Goal: Task Accomplishment & Management: Manage account settings

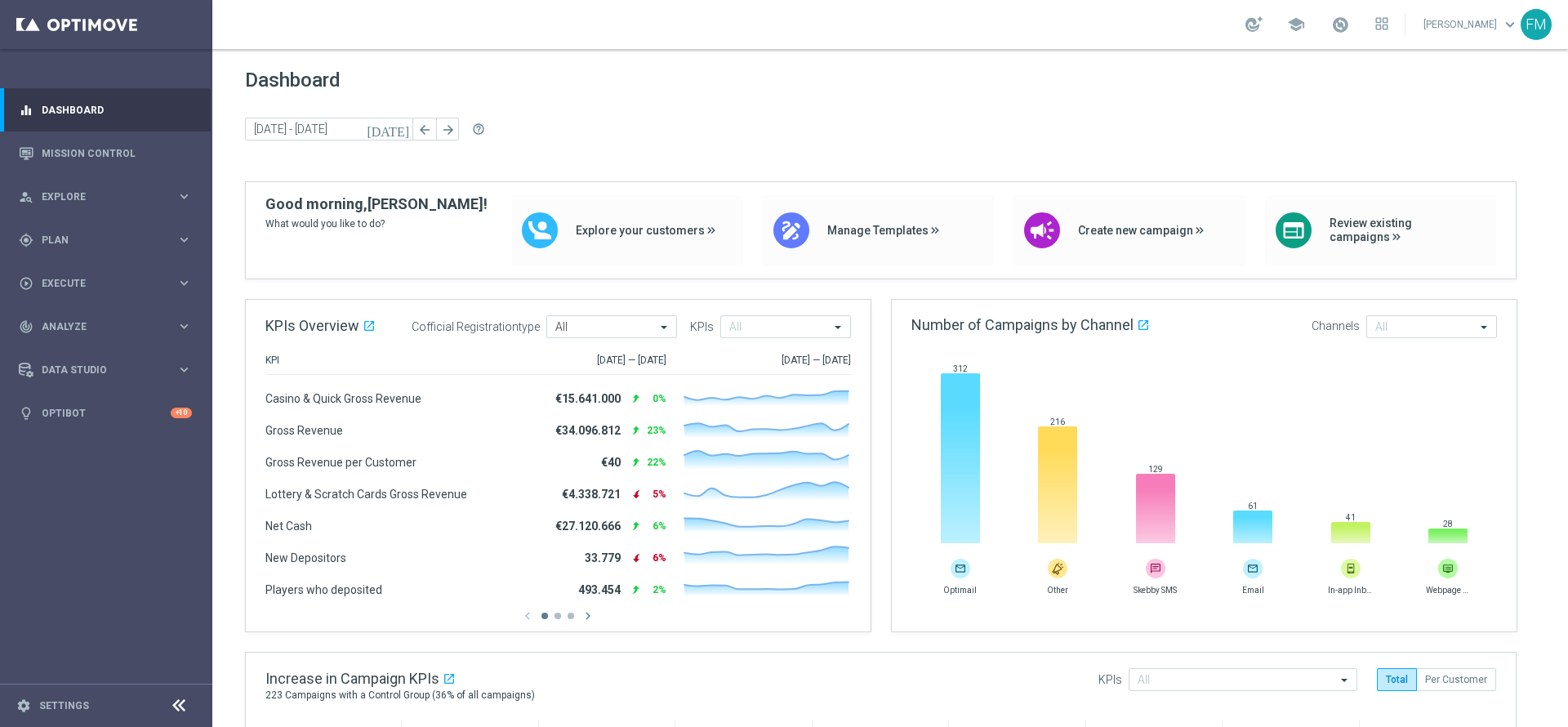
click at [119, 230] on div "gps_fixed Plan keyboard_arrow_right" at bounding box center [105, 239] width 211 height 43
click at [63, 278] on link "Target Groups" at bounding box center [105, 274] width 127 height 13
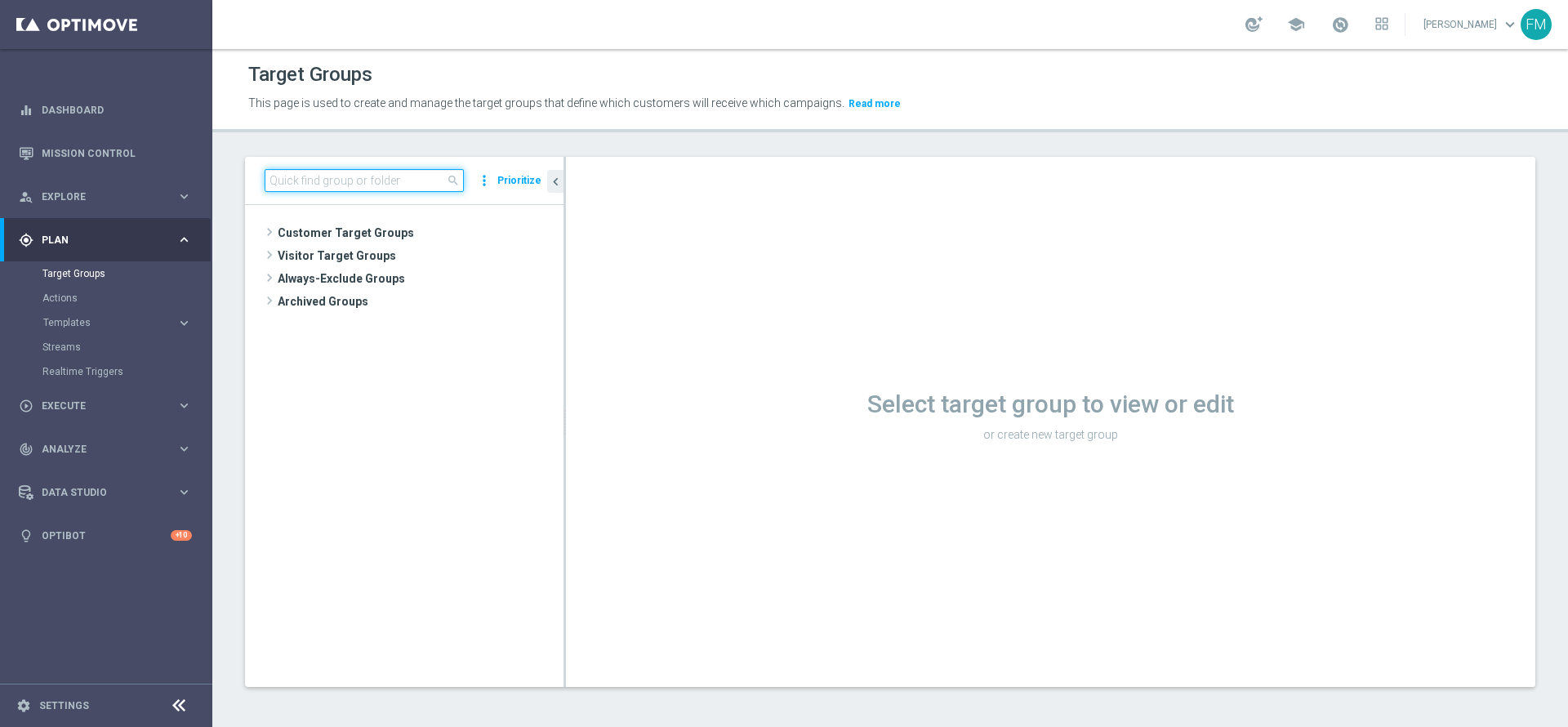
click at [330, 182] on input at bounding box center [364, 180] width 199 height 23
paste input "Reactivated Master Low 1st NO Sport"
type input "Reactivated Master Low 1st NO Sport"
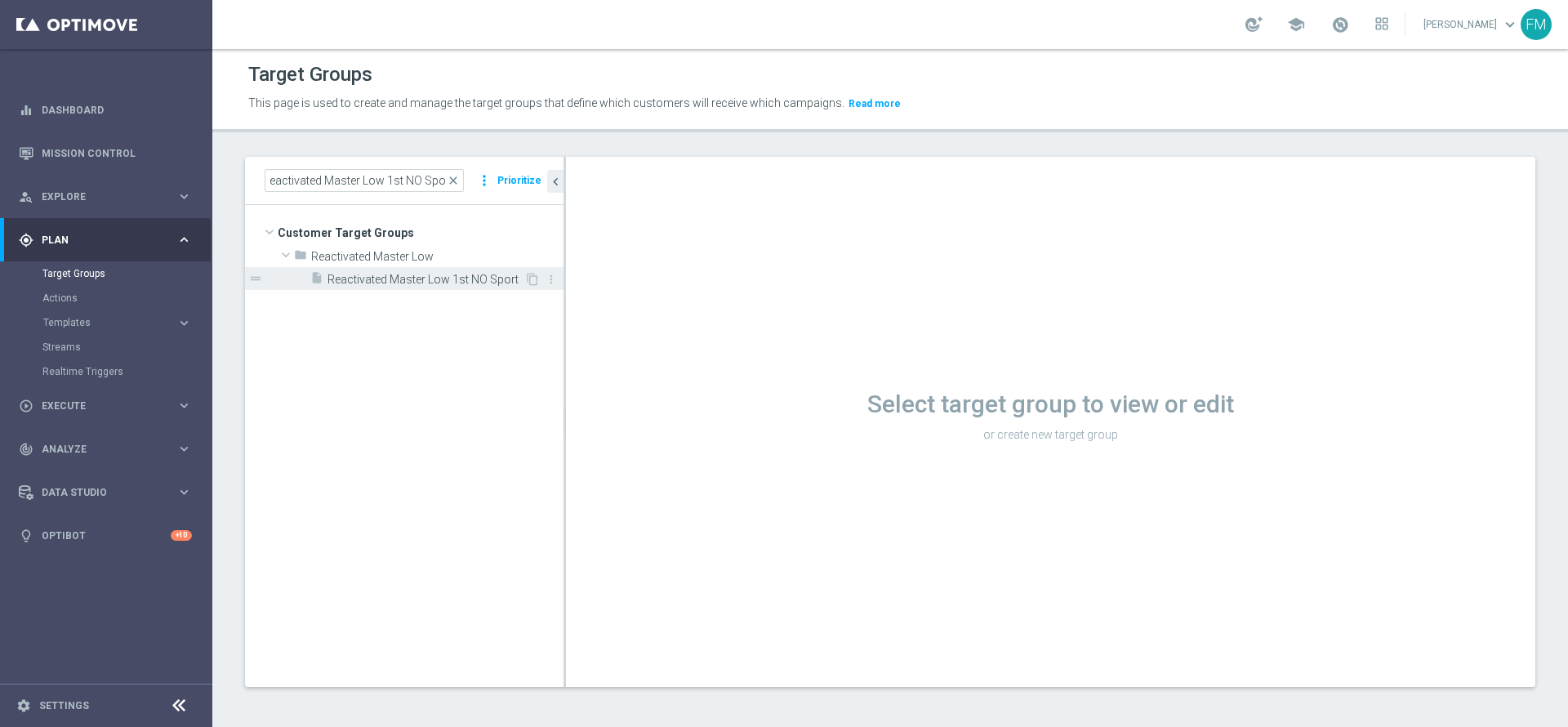
scroll to position [0, 0]
click at [440, 271] on div "insert_drive_file Reactivated Master Low 1st NO Sport" at bounding box center [417, 279] width 214 height 23
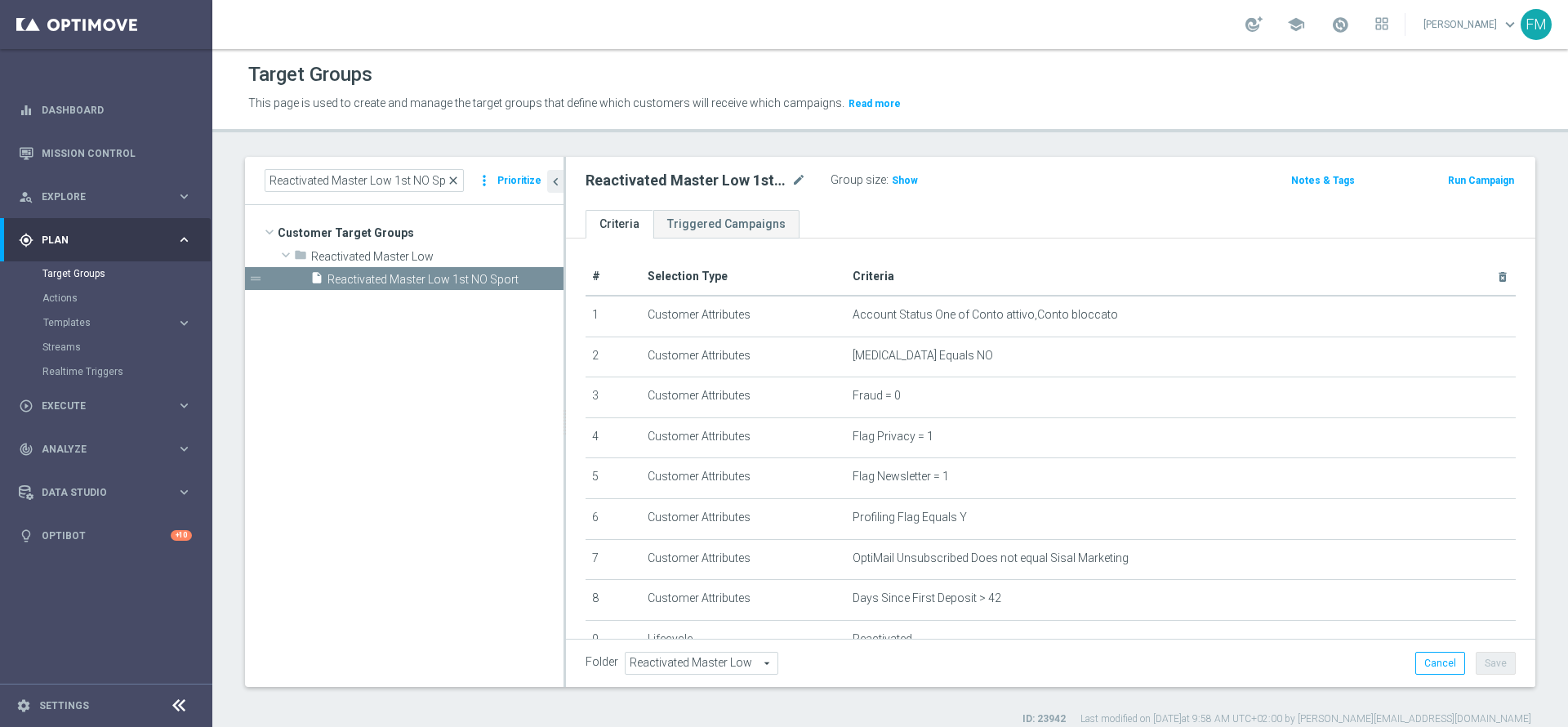
click at [454, 177] on span "close" at bounding box center [453, 181] width 13 height 13
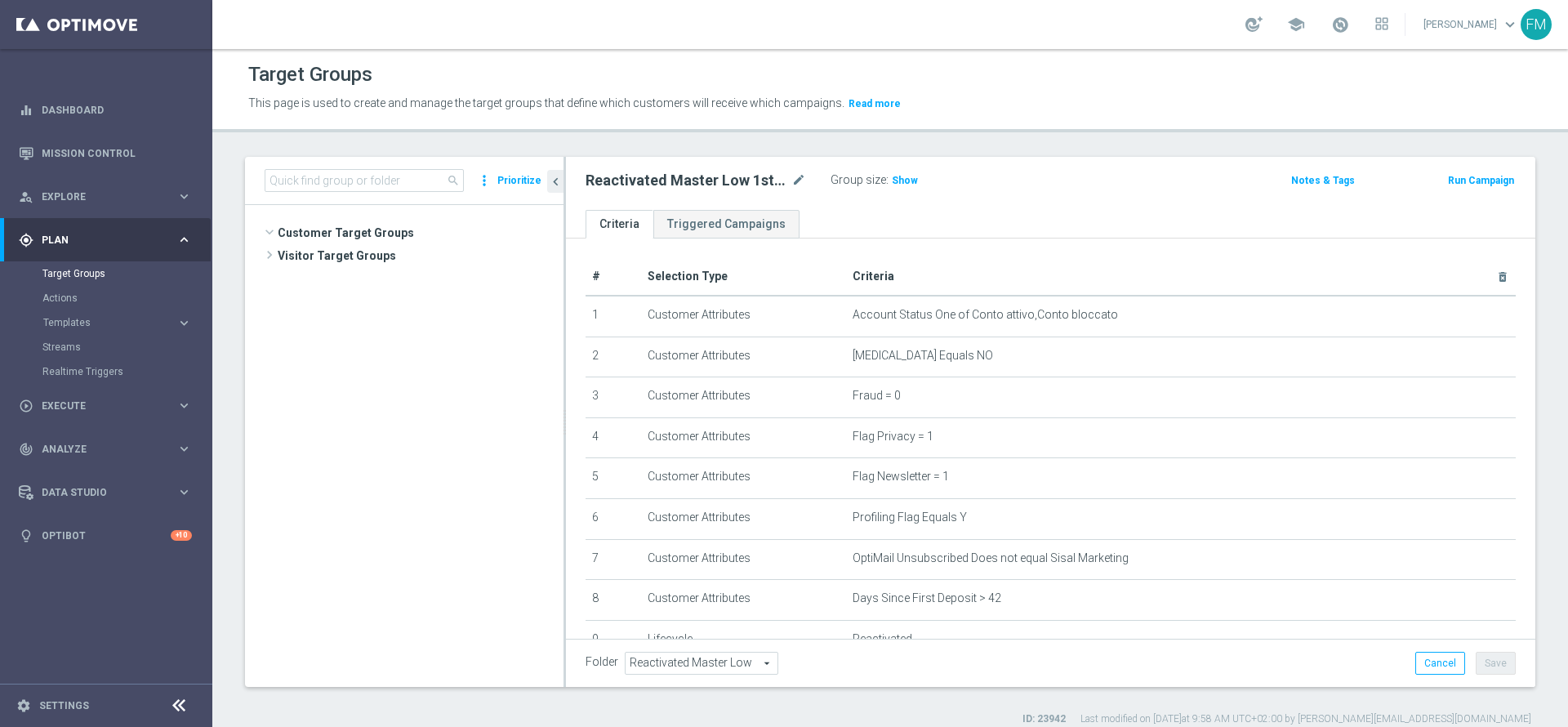
scroll to position [333, 0]
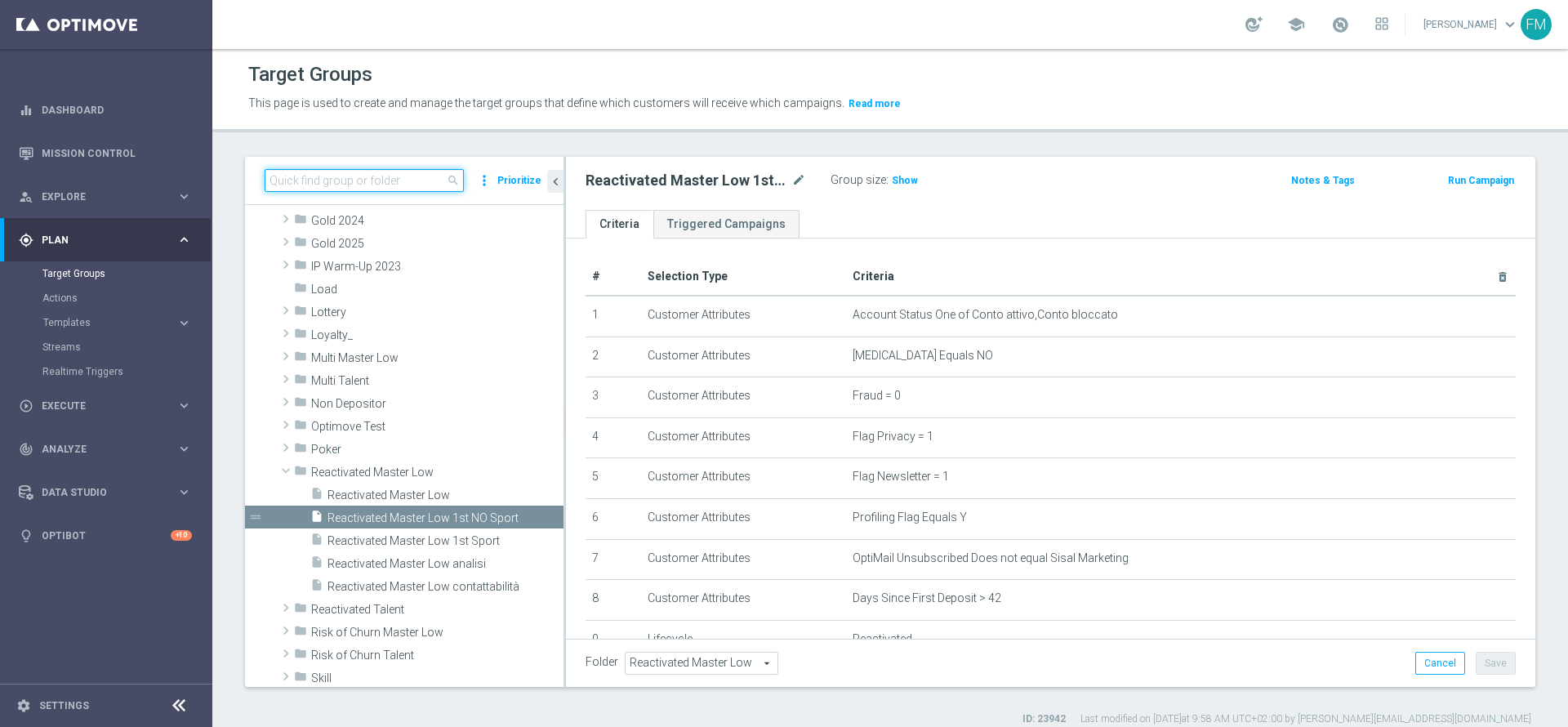
click at [415, 175] on input at bounding box center [364, 180] width 199 height 23
paste input "Reactivated Talent ggr nb lm > 0 1st NO Sport lm"
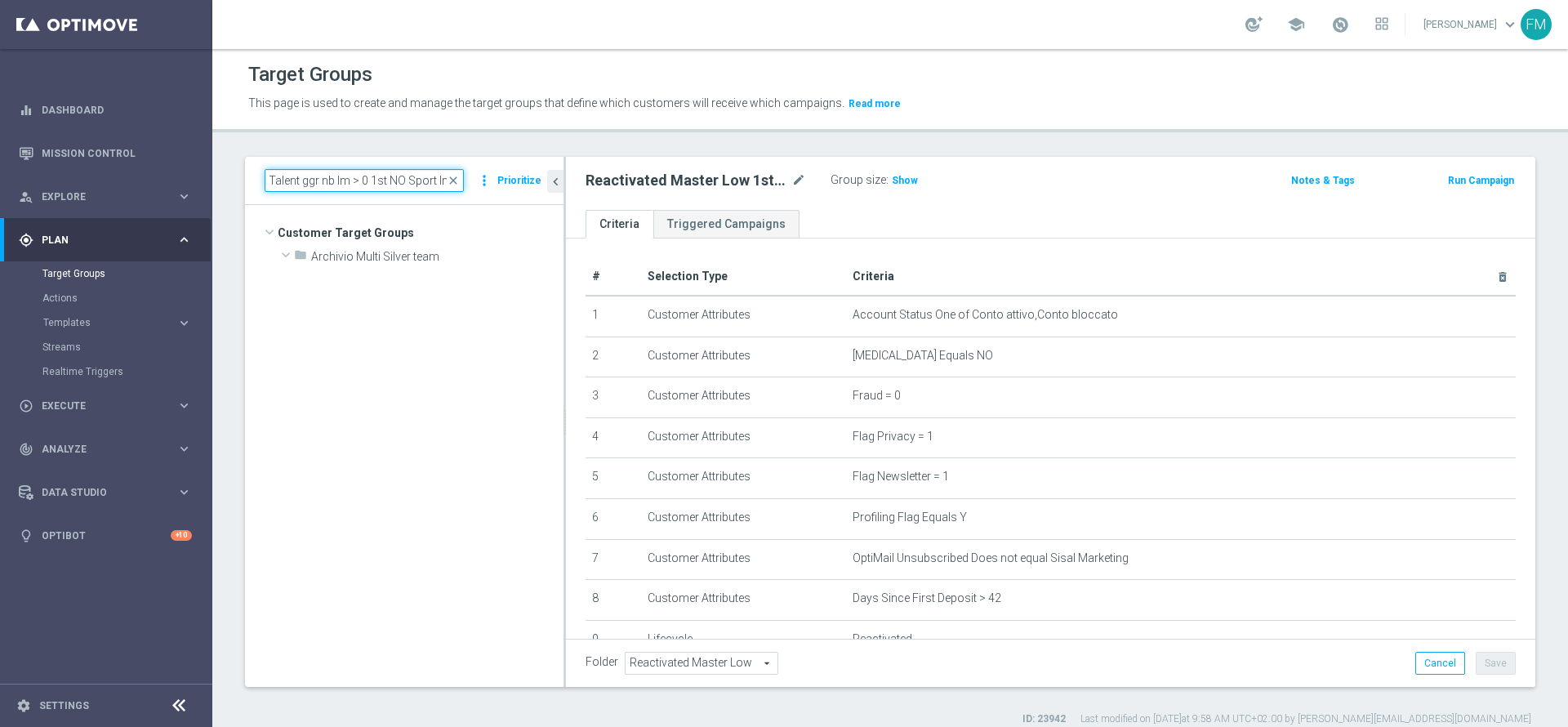
scroll to position [0, 0]
type input "Reactivated Talent ggr nb lm > 0 1st NO Sport lm"
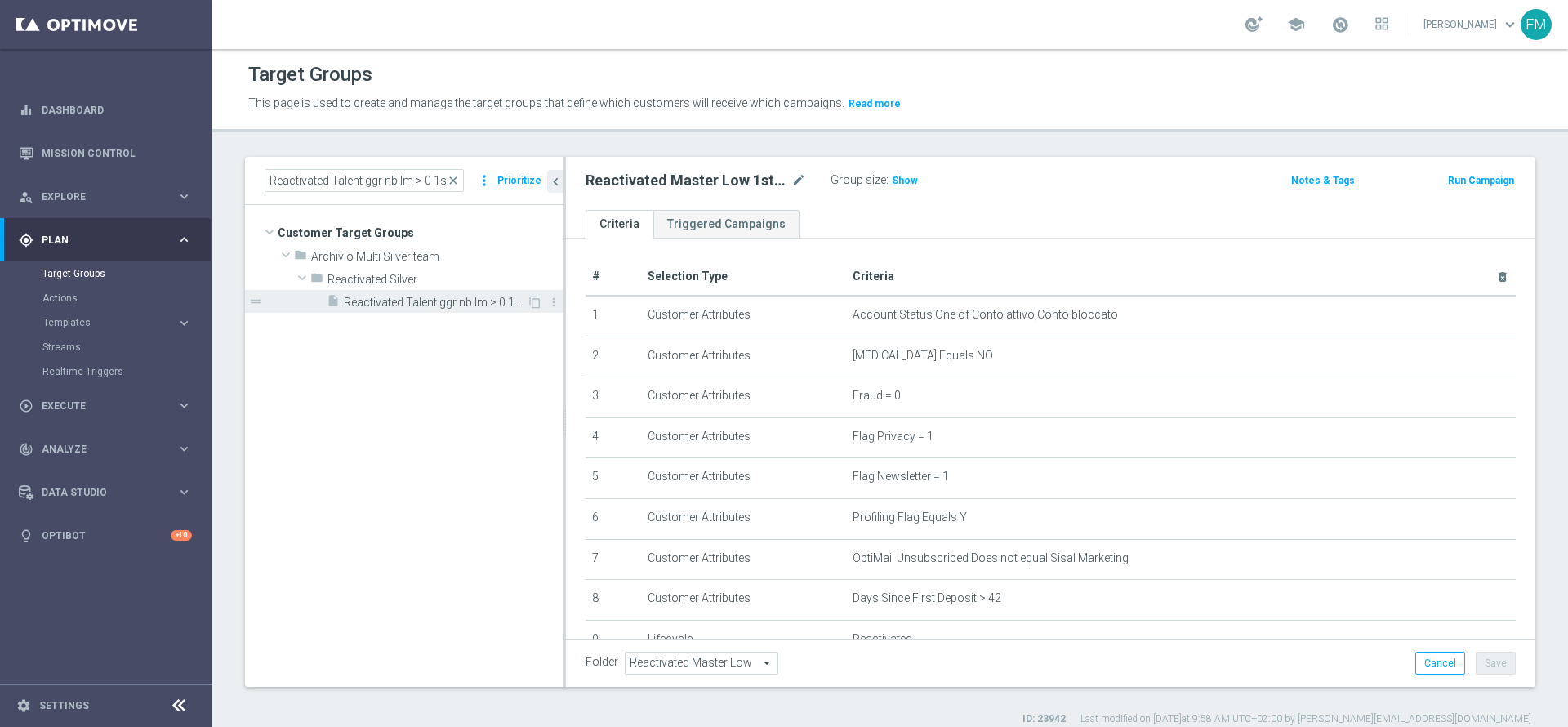
click at [446, 296] on span "Reactivated Talent ggr nb lm > 0 1st NO Sport lm" at bounding box center [435, 303] width 183 height 13
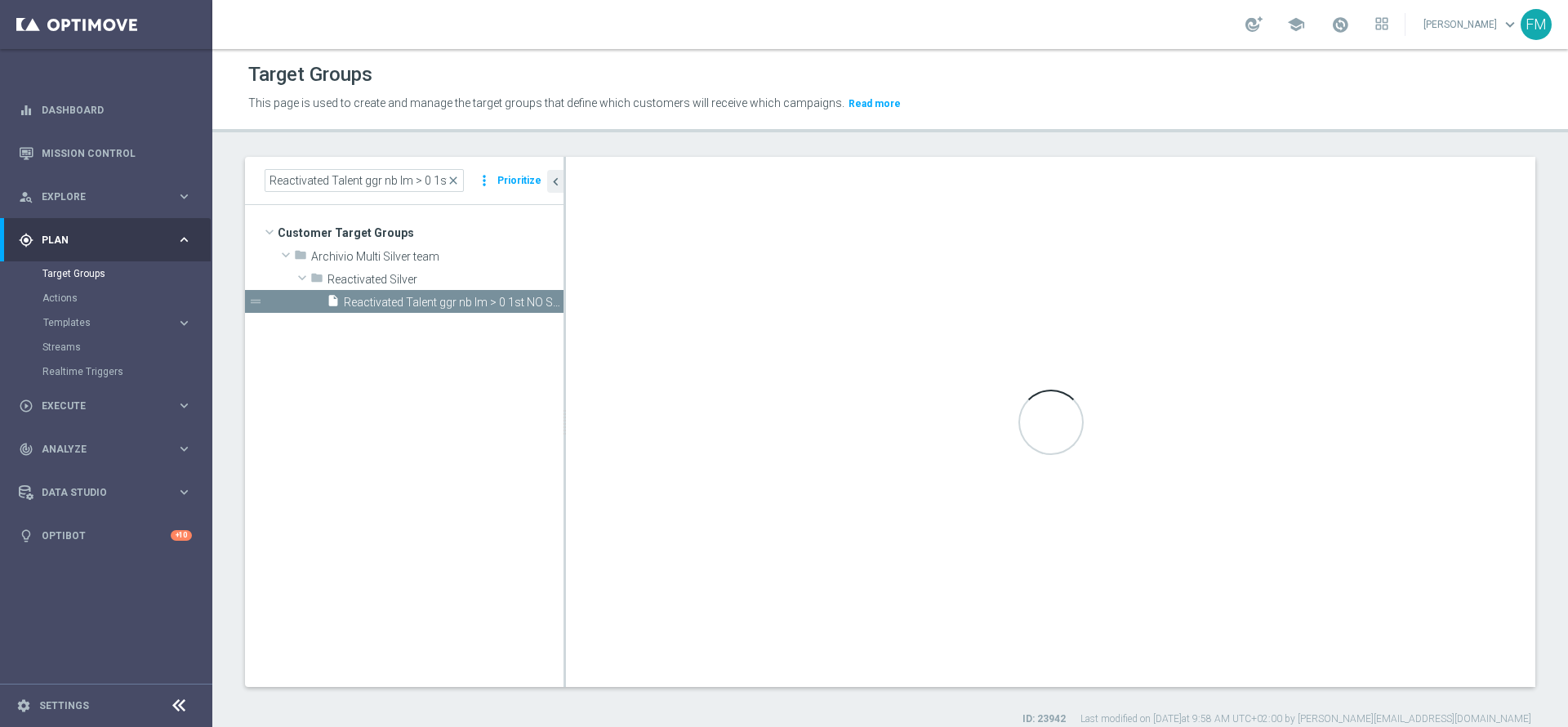
type input "Reactivated Silver"
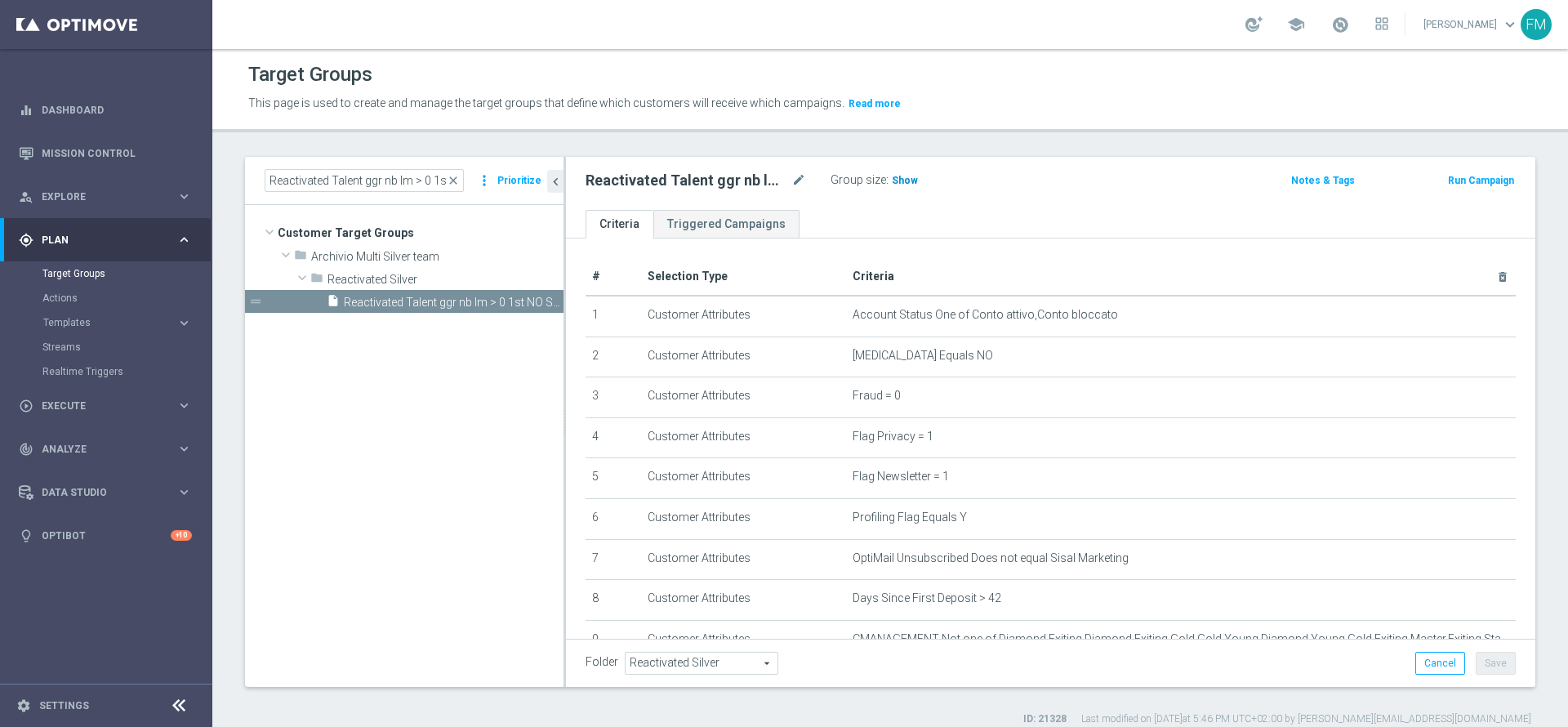
click at [900, 184] on span "Show" at bounding box center [905, 180] width 26 height 11
click at [799, 174] on icon "mode_edit" at bounding box center [798, 180] width 14 height 19
click at [797, 177] on icon "mode_edit" at bounding box center [798, 180] width 14 height 19
click at [458, 174] on span "close" at bounding box center [453, 181] width 13 height 13
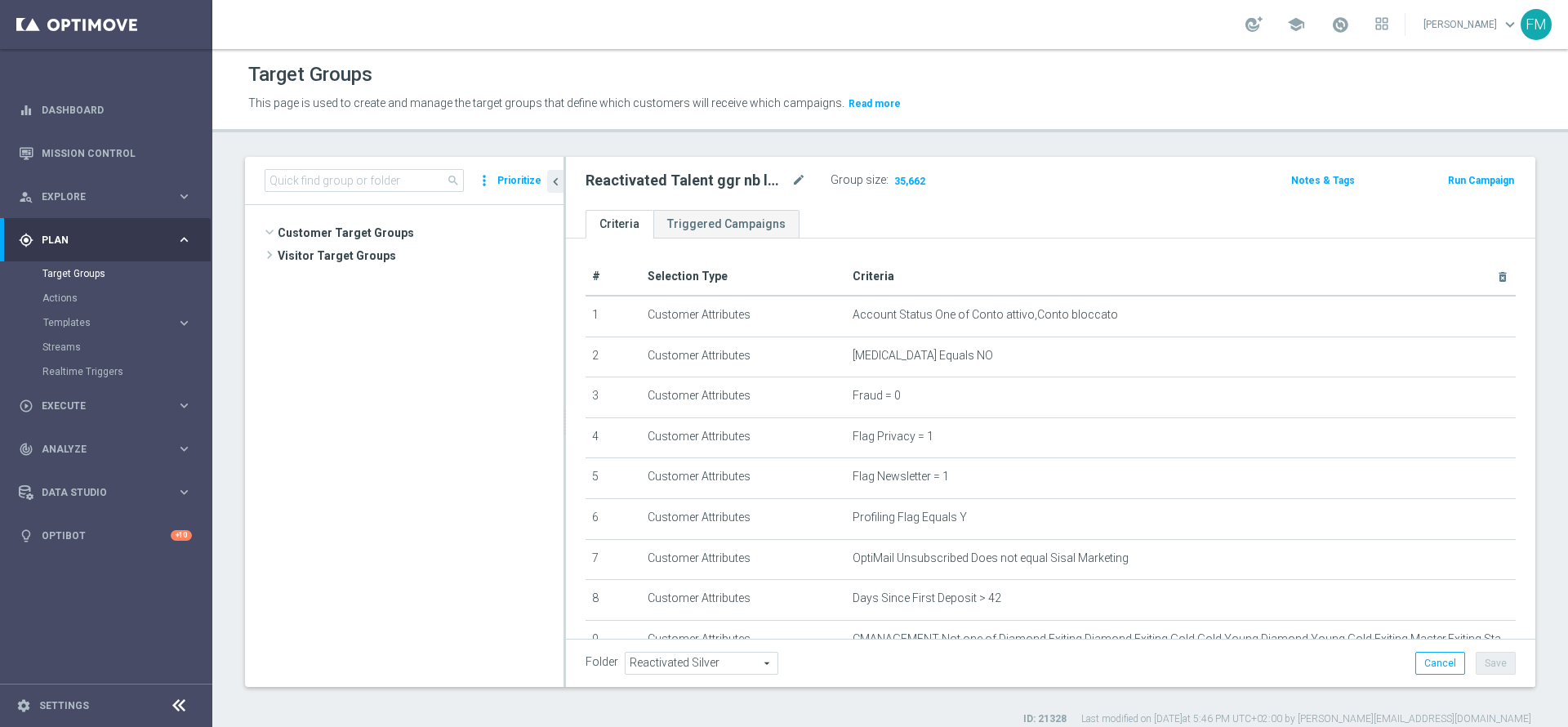
scroll to position [375, 0]
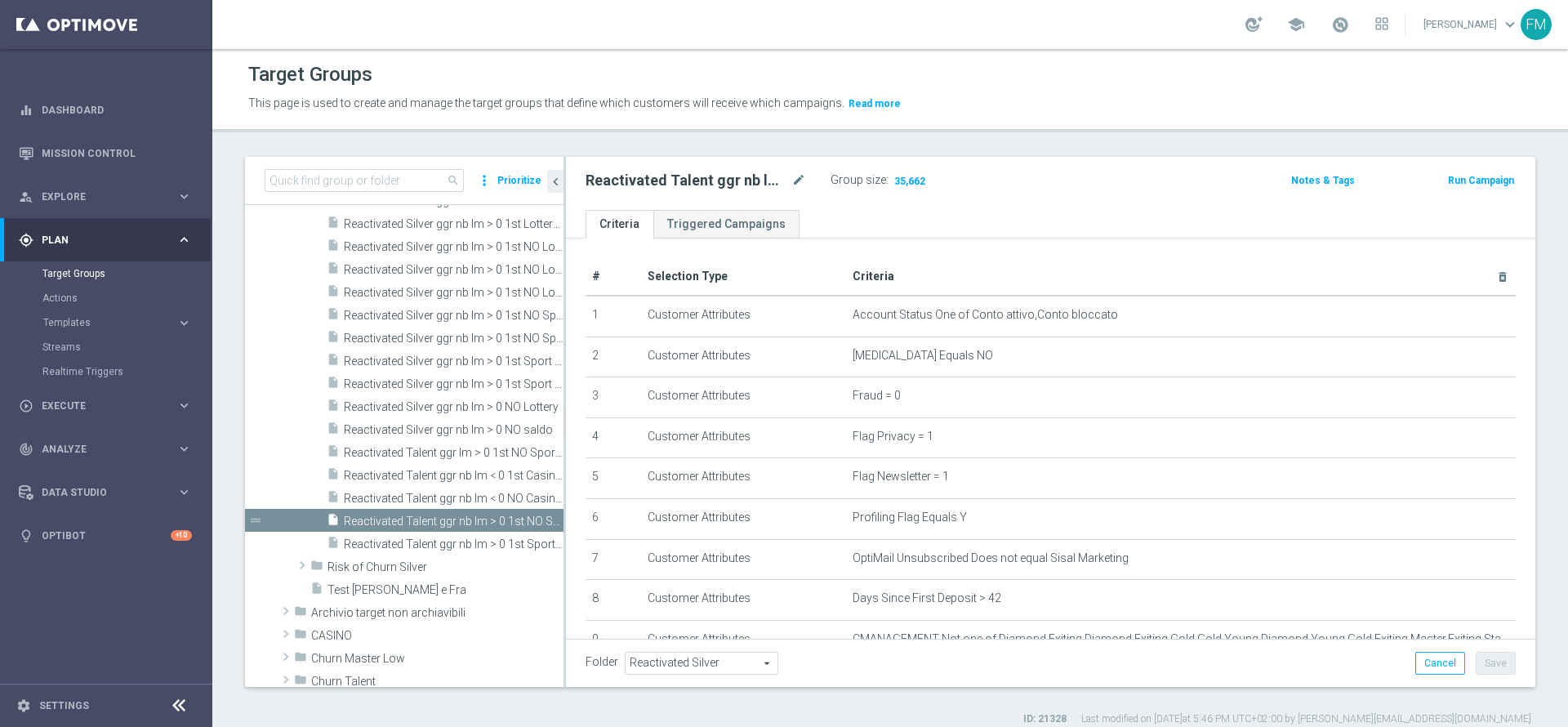
click at [363, 170] on div "search more_vert Prioritize" at bounding box center [404, 181] width 318 height 48
click at [363, 170] on input at bounding box center [364, 180] width 199 height 23
paste input "Risk of Churn Master Low"
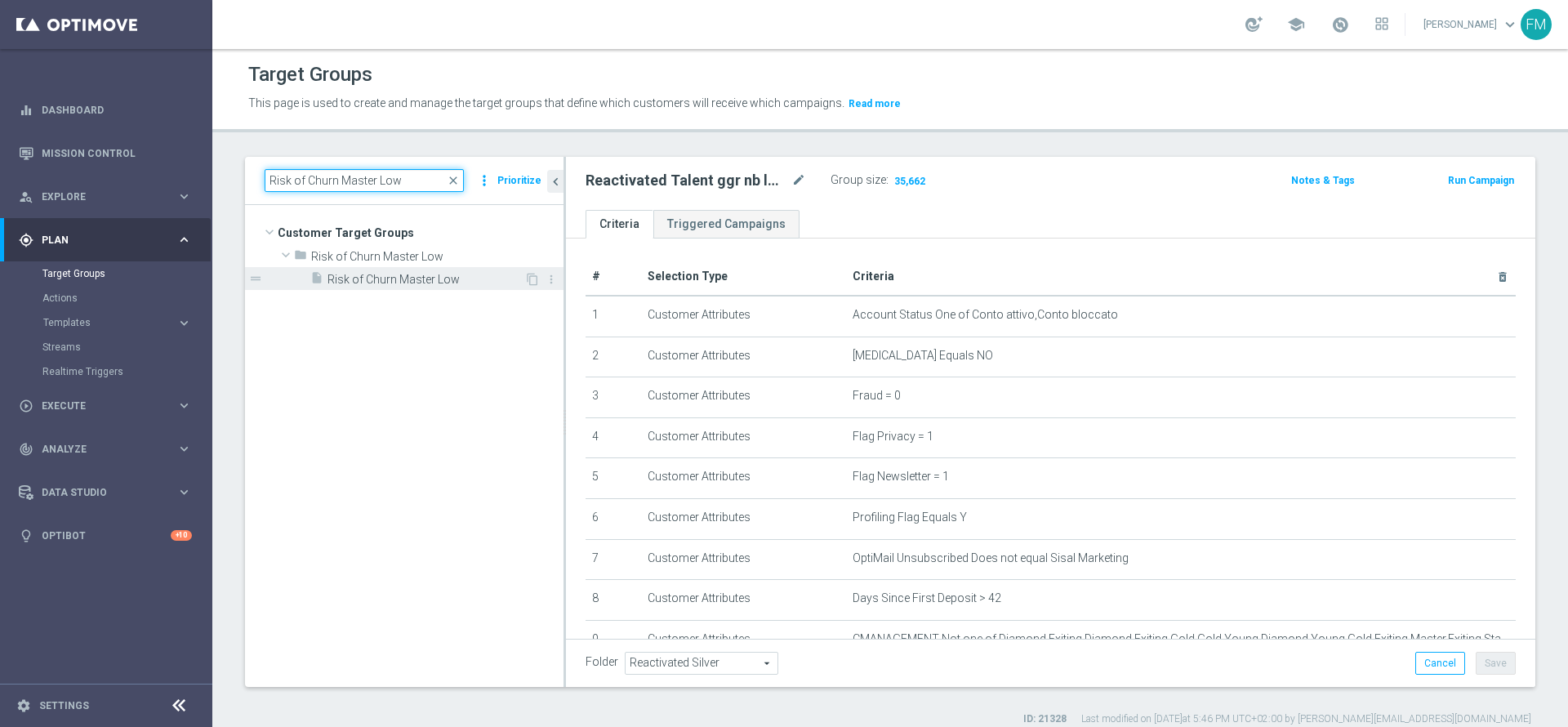
type input "Risk of Churn Master Low"
click at [419, 283] on span "Risk of Churn Master Low" at bounding box center [426, 280] width 196 height 13
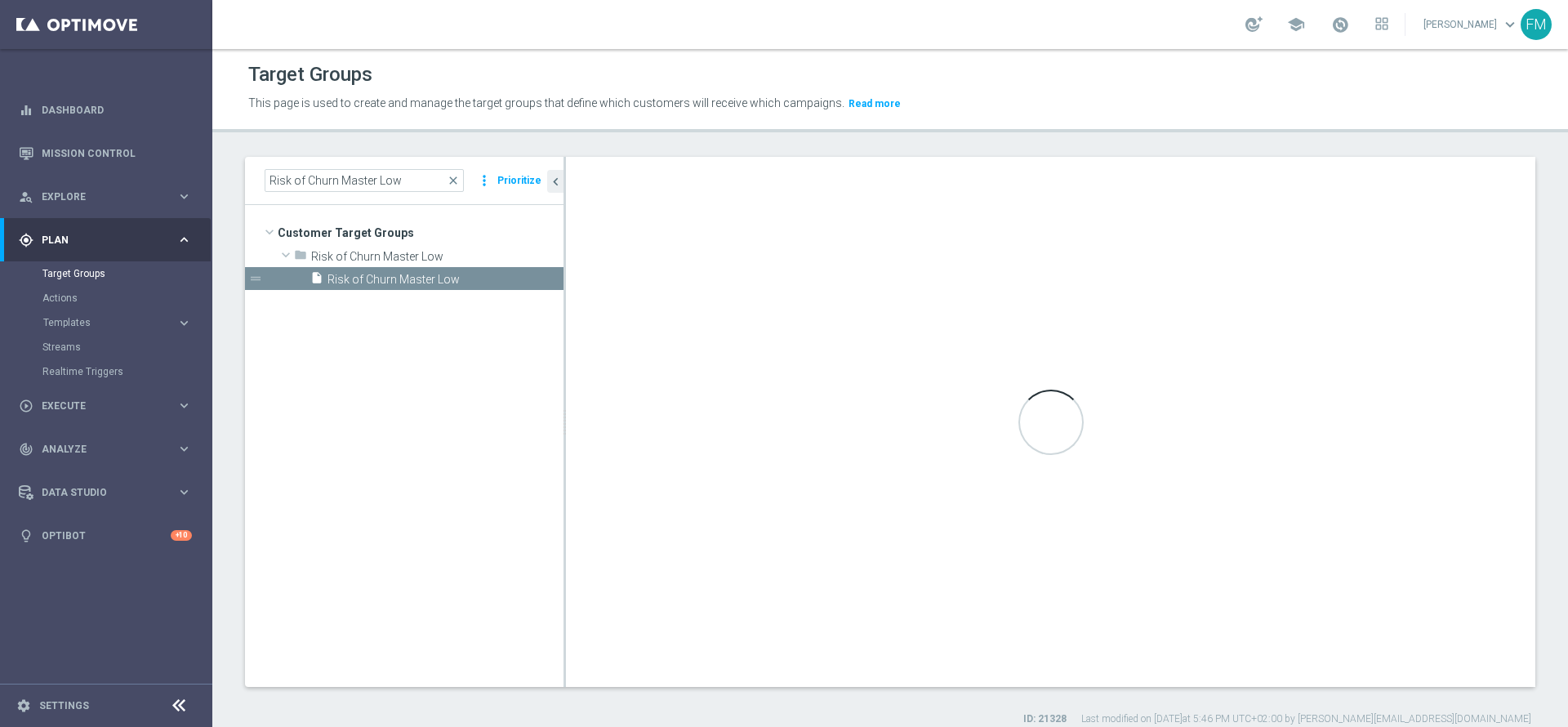
type input "Risk of Churn Master Low"
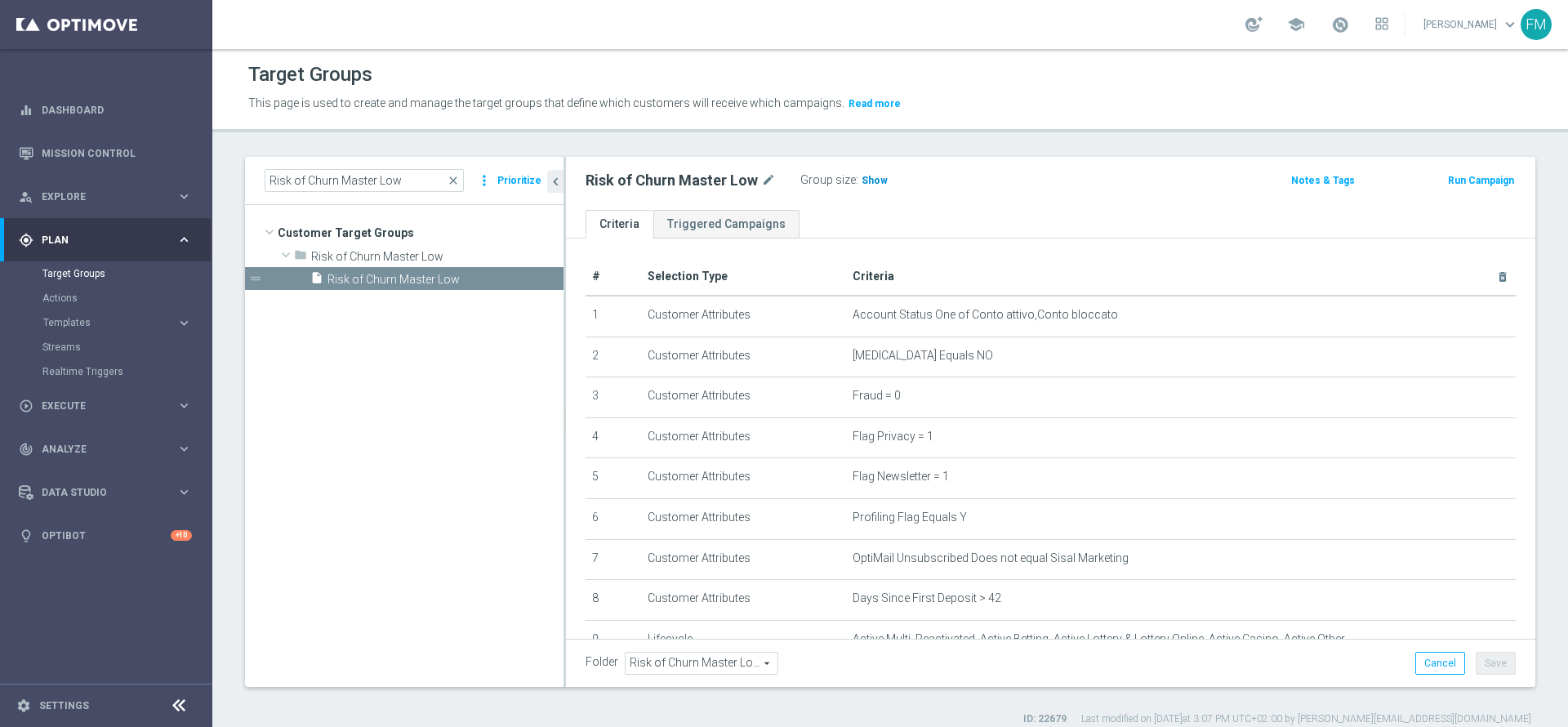
click at [865, 188] on h3 "Show" at bounding box center [874, 180] width 30 height 18
click at [772, 177] on icon "mode_edit" at bounding box center [768, 180] width 14 height 19
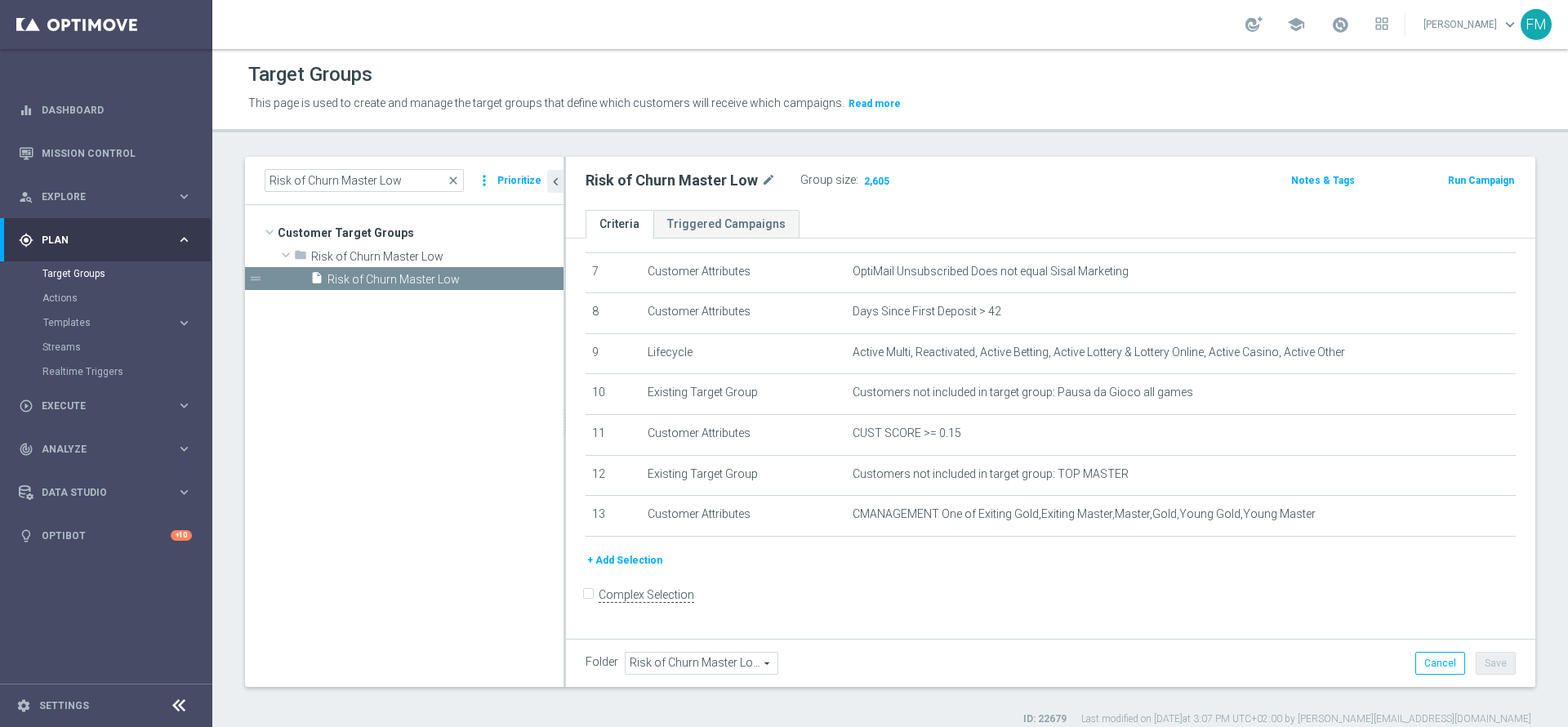
click at [616, 569] on button "+ Add Selection" at bounding box center [625, 559] width 79 height 18
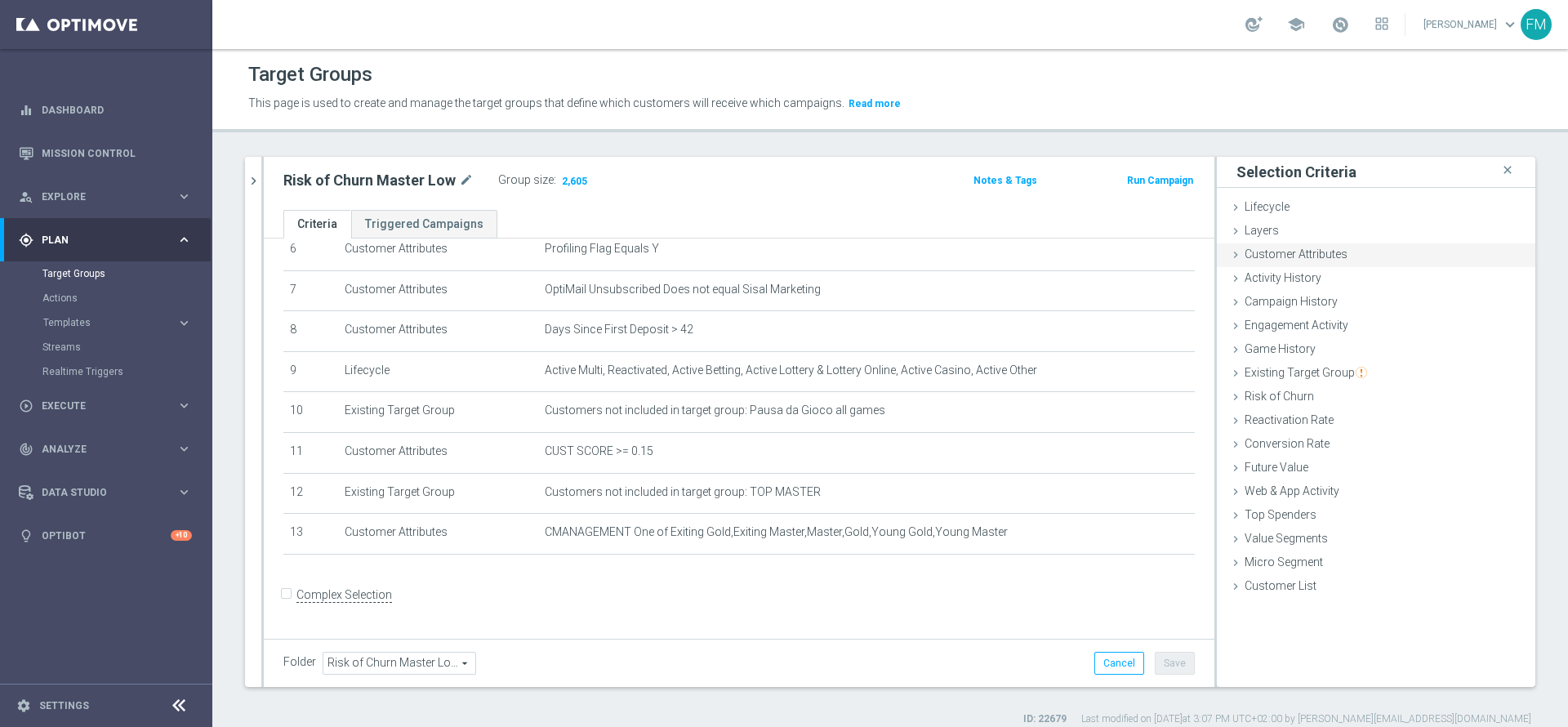
click at [1311, 243] on div "Customer Attributes done" at bounding box center [1376, 256] width 318 height 25
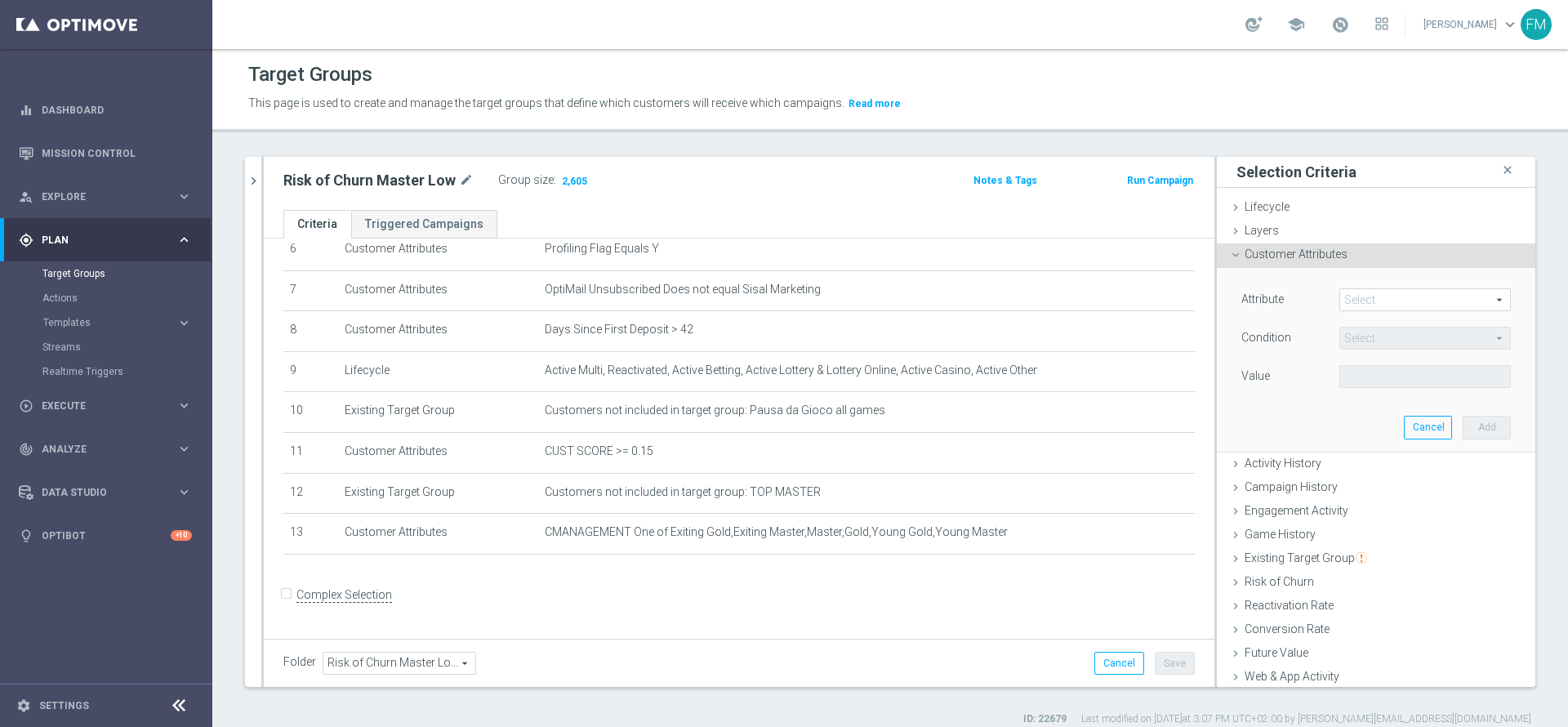
click at [1341, 296] on span at bounding box center [1425, 300] width 170 height 21
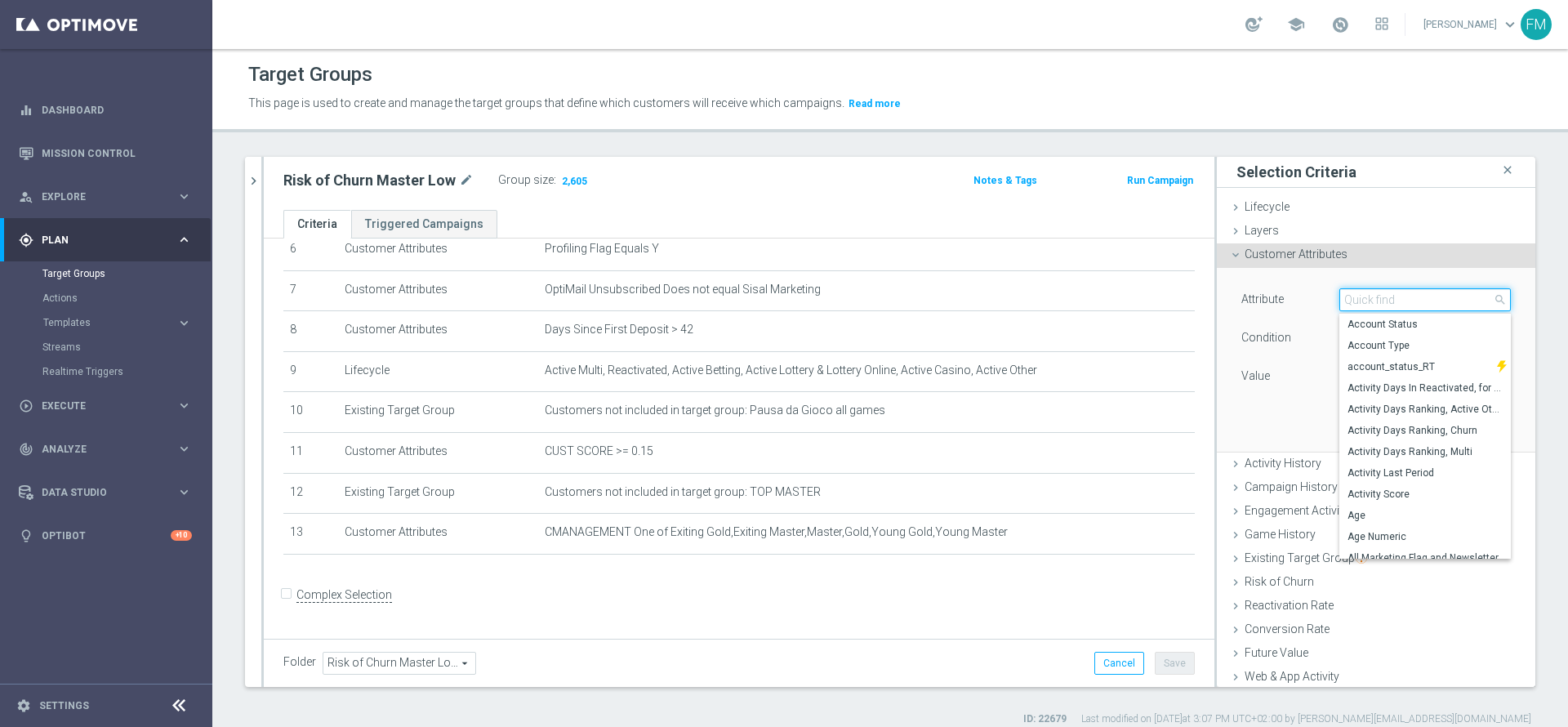
click at [1340, 296] on input "search" at bounding box center [1425, 300] width 172 height 23
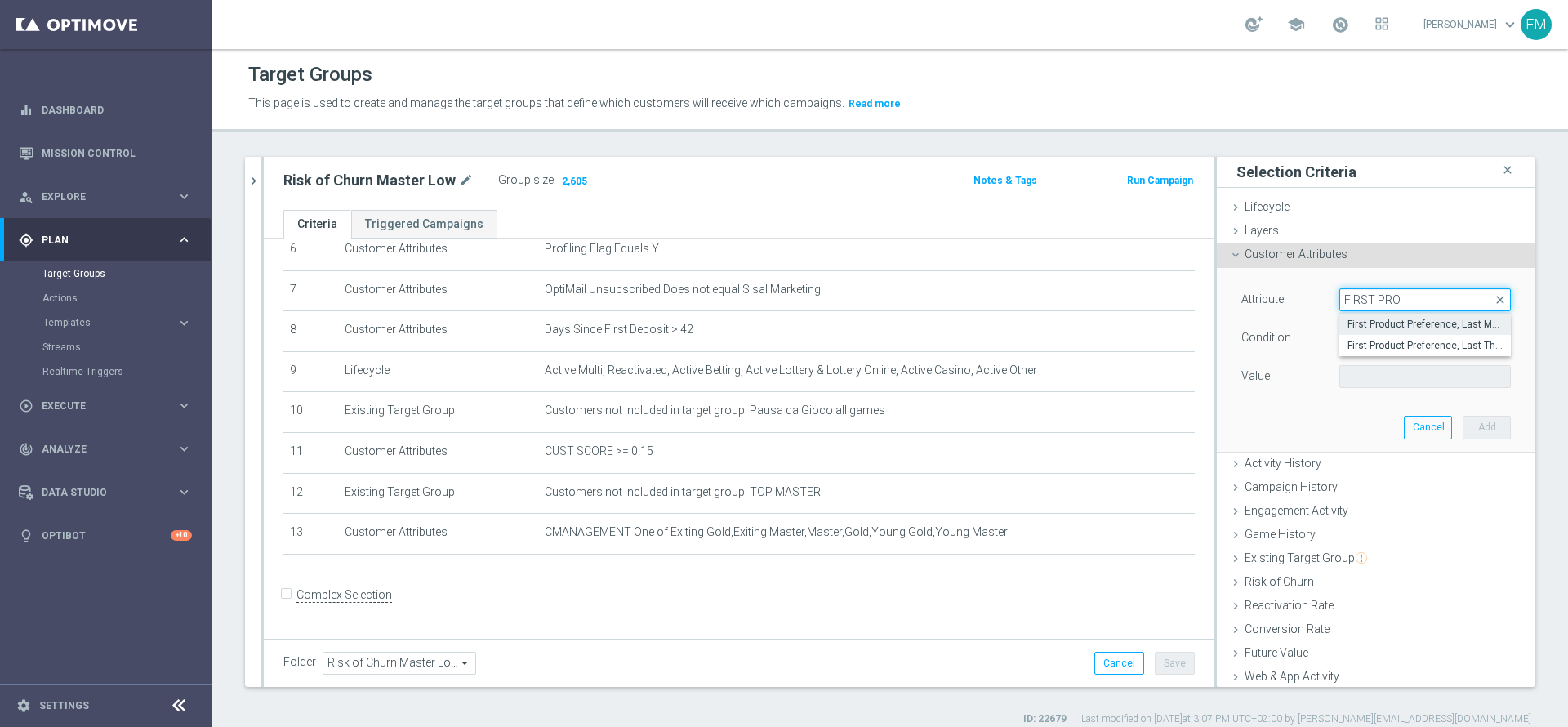
type input "FIRST PRO"
click at [1362, 318] on span "First Product Preference, Last Month" at bounding box center [1425, 325] width 155 height 13
type input "First Product Preference, Last Month"
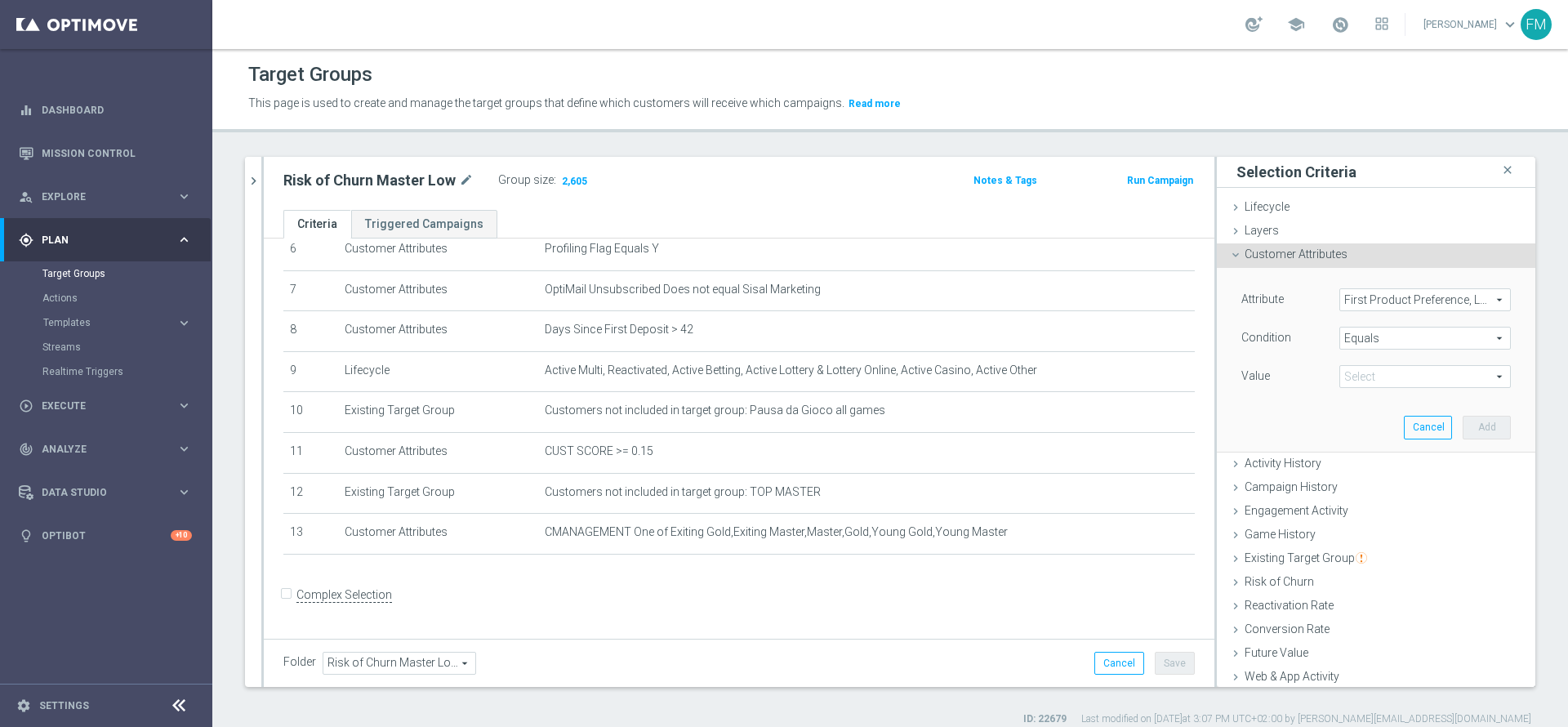
scroll to position [0, 0]
click at [1359, 337] on span "Equals" at bounding box center [1425, 338] width 170 height 21
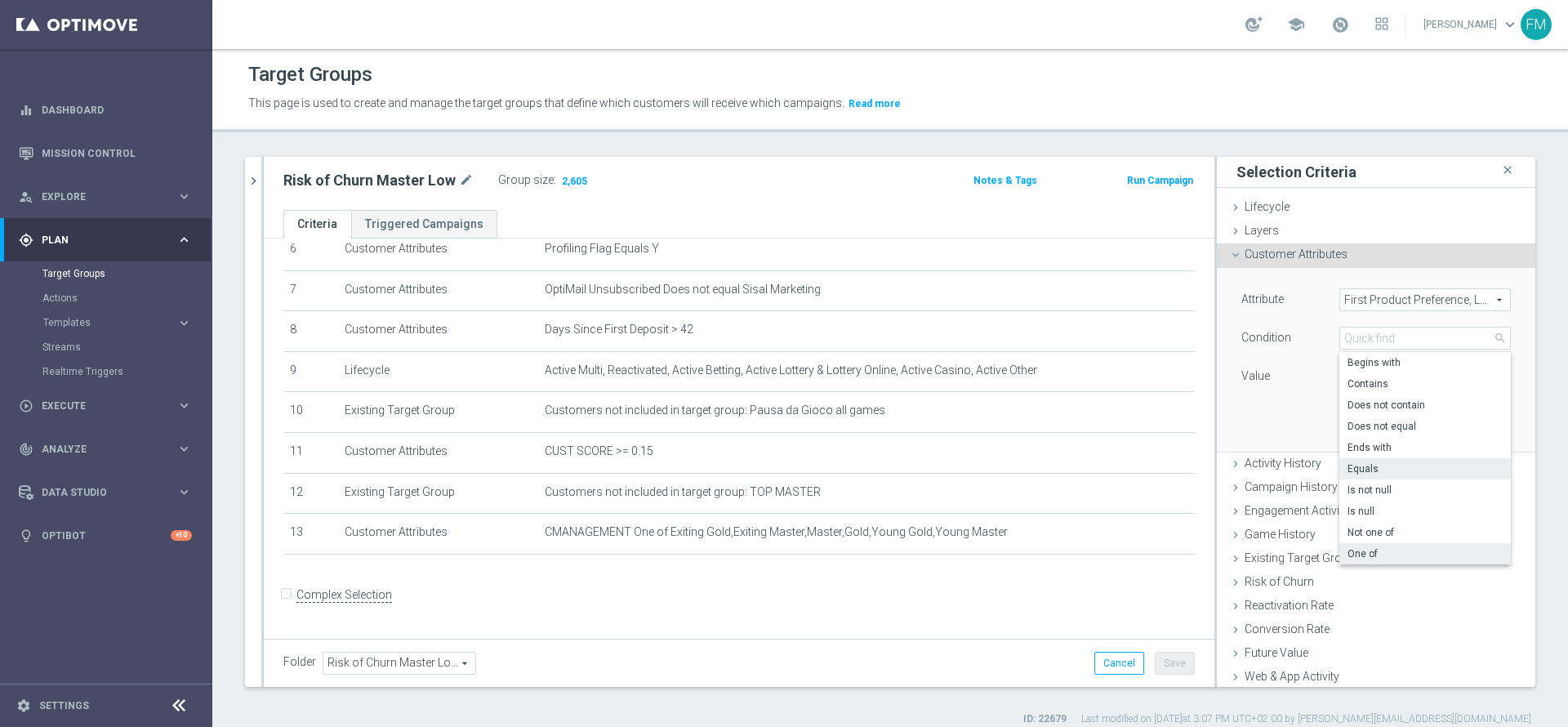
click at [1348, 559] on span "One of" at bounding box center [1425, 554] width 155 height 13
type input "One of"
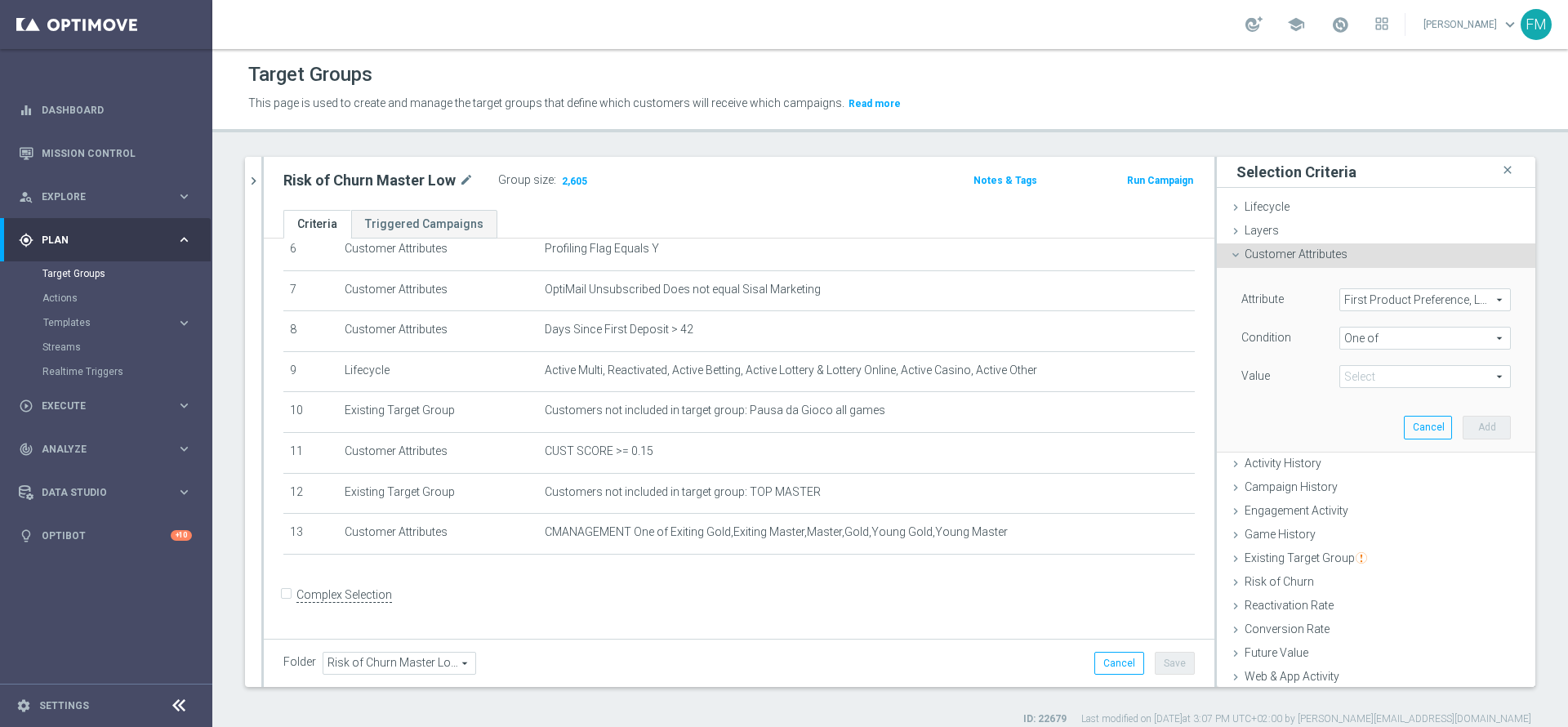
click at [1423, 373] on span at bounding box center [1425, 376] width 170 height 21
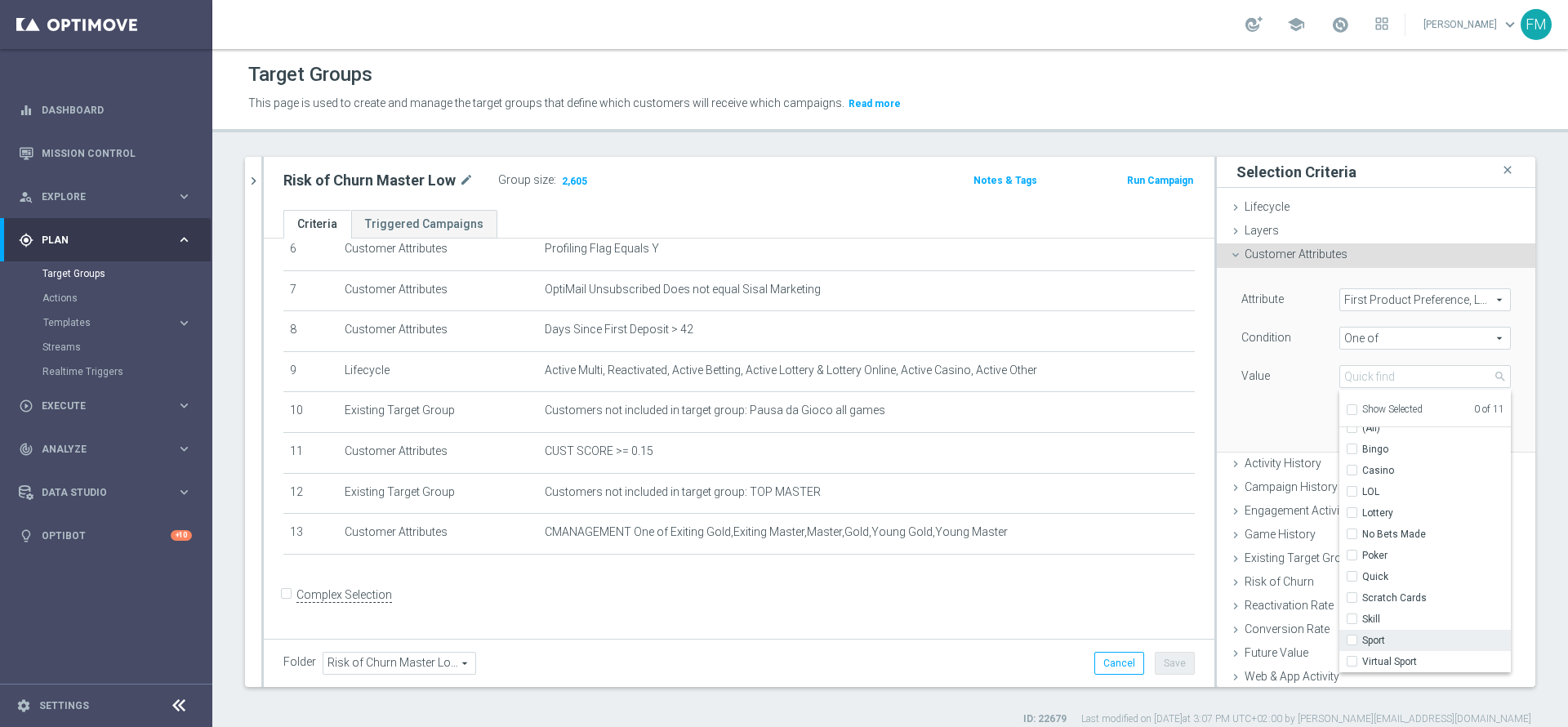
click at [1351, 642] on input "Sport" at bounding box center [1356, 640] width 11 height 11
checkbox input "true"
type input "Sport"
click at [1351, 666] on input "Virtual Sport" at bounding box center [1356, 661] width 11 height 11
checkbox input "true"
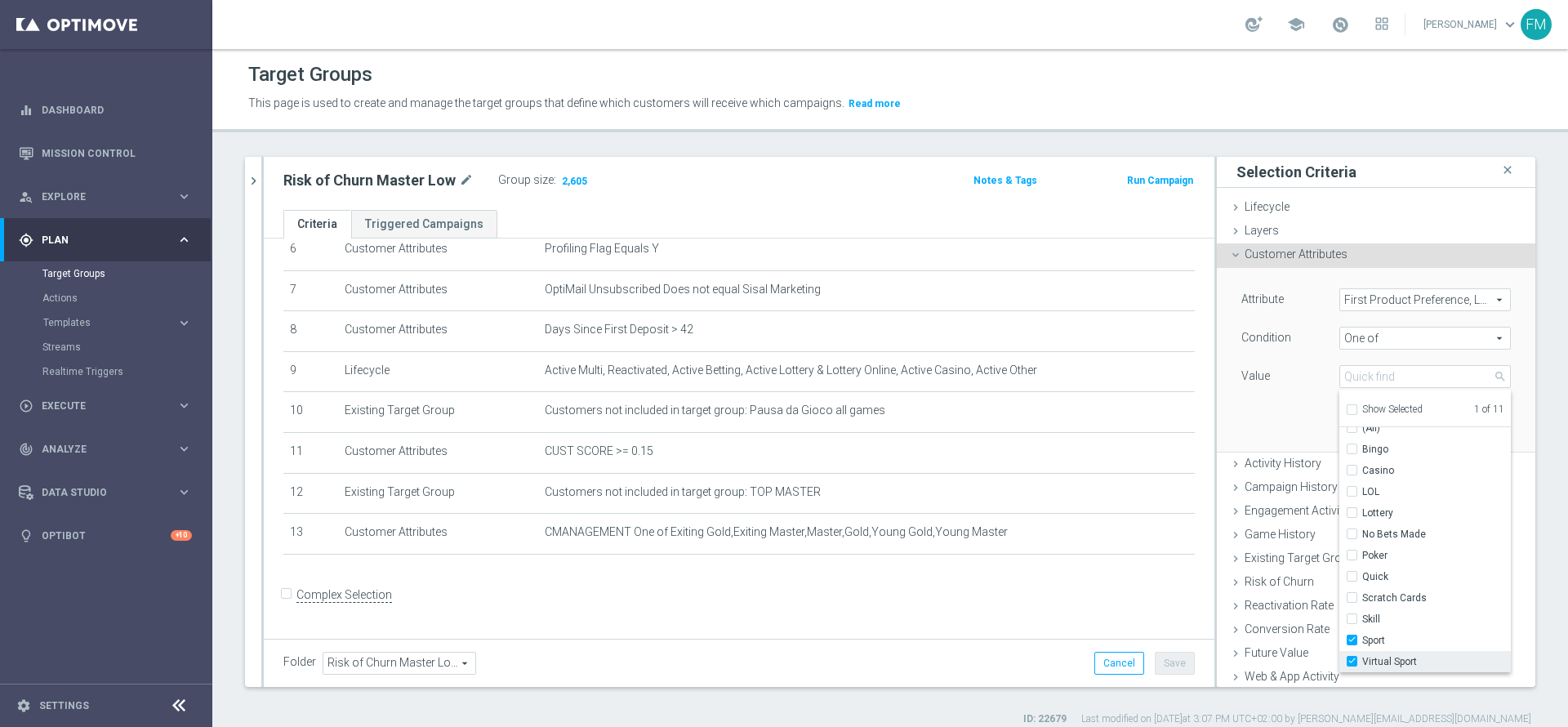
type input "Selected 2 of 11"
click at [1351, 544] on input "No Bets Made" at bounding box center [1356, 543] width 11 height 11
checkbox input "true"
type input "Selected 3 of 11"
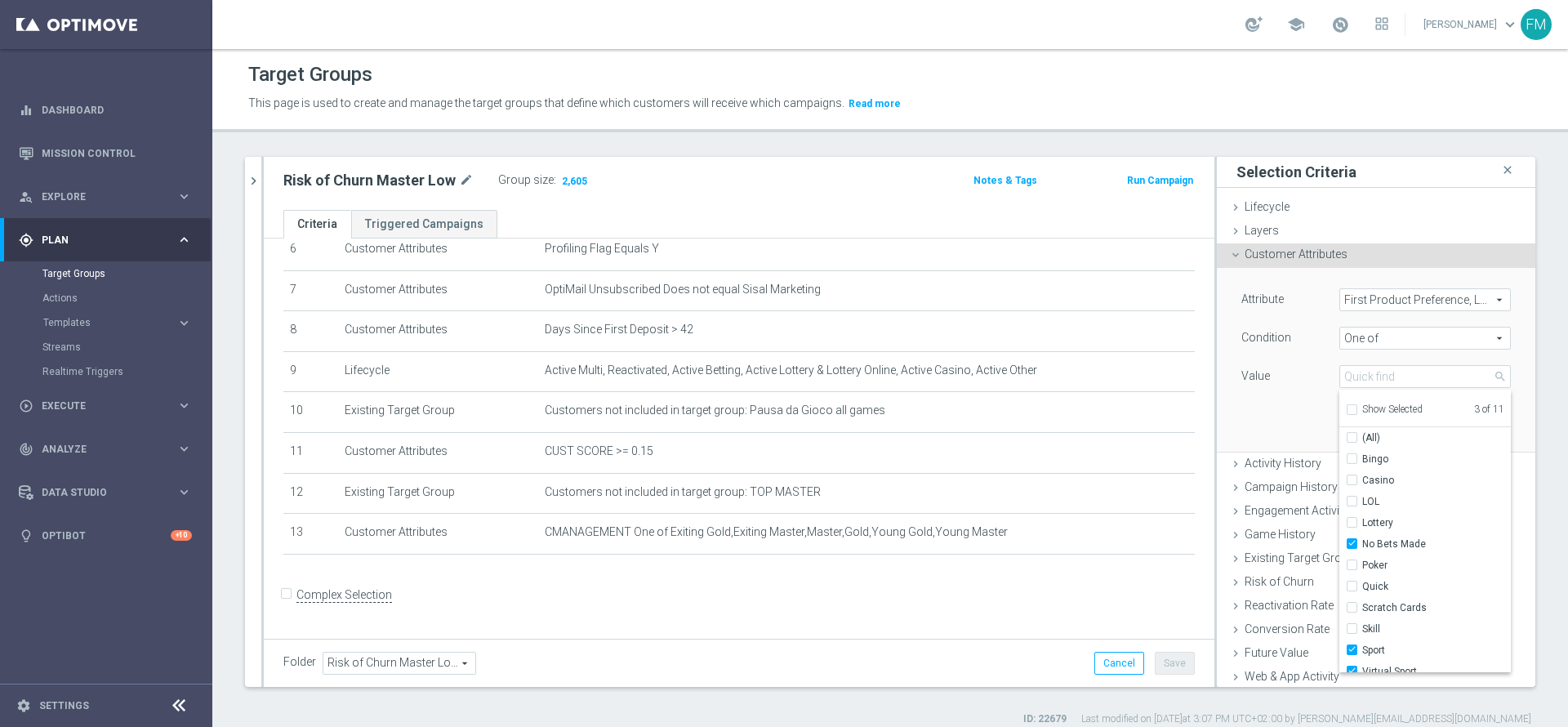
click at [1280, 398] on div "Attribute First Product Preference, Last Month First Product Preference, Last M…" at bounding box center [1376, 359] width 294 height 183
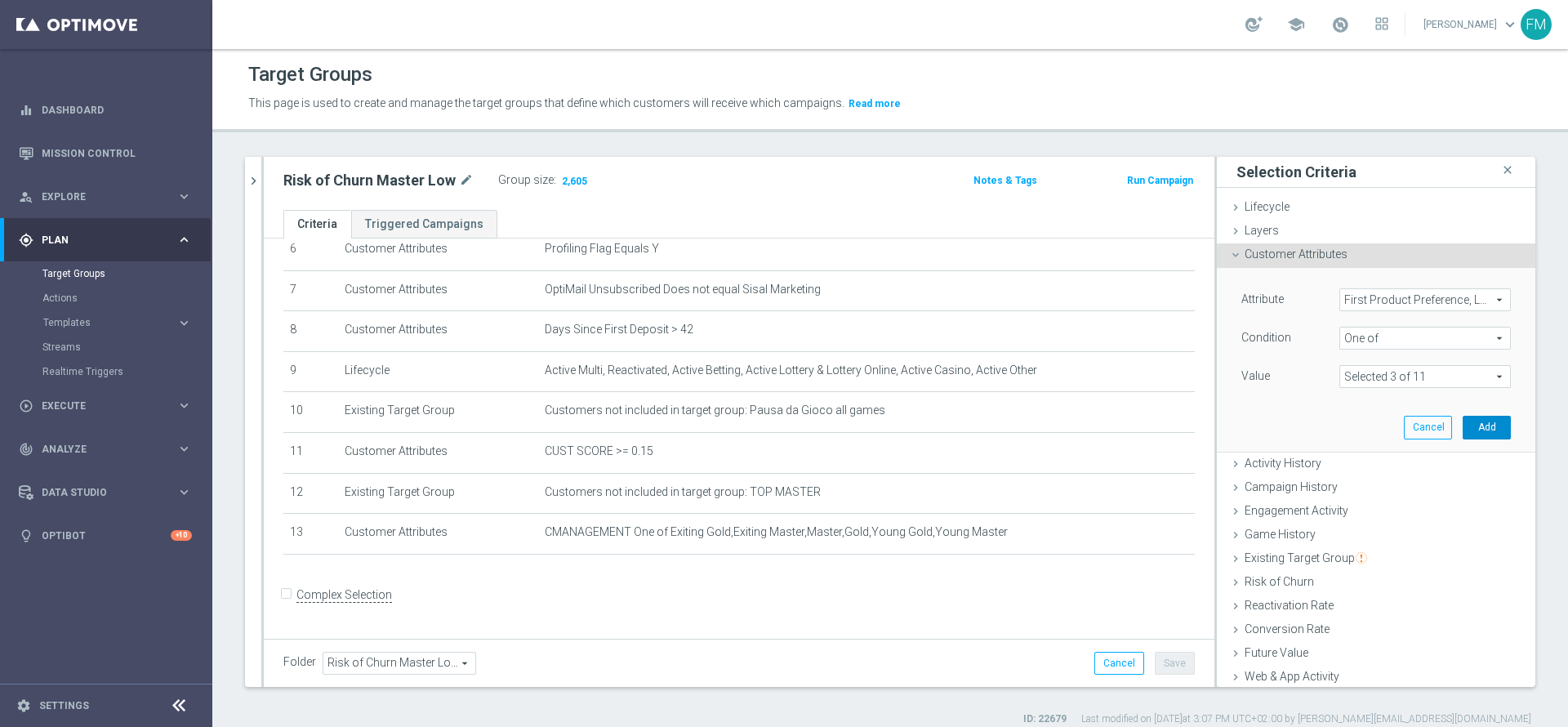
click at [1463, 431] on button "Add" at bounding box center [1487, 427] width 48 height 23
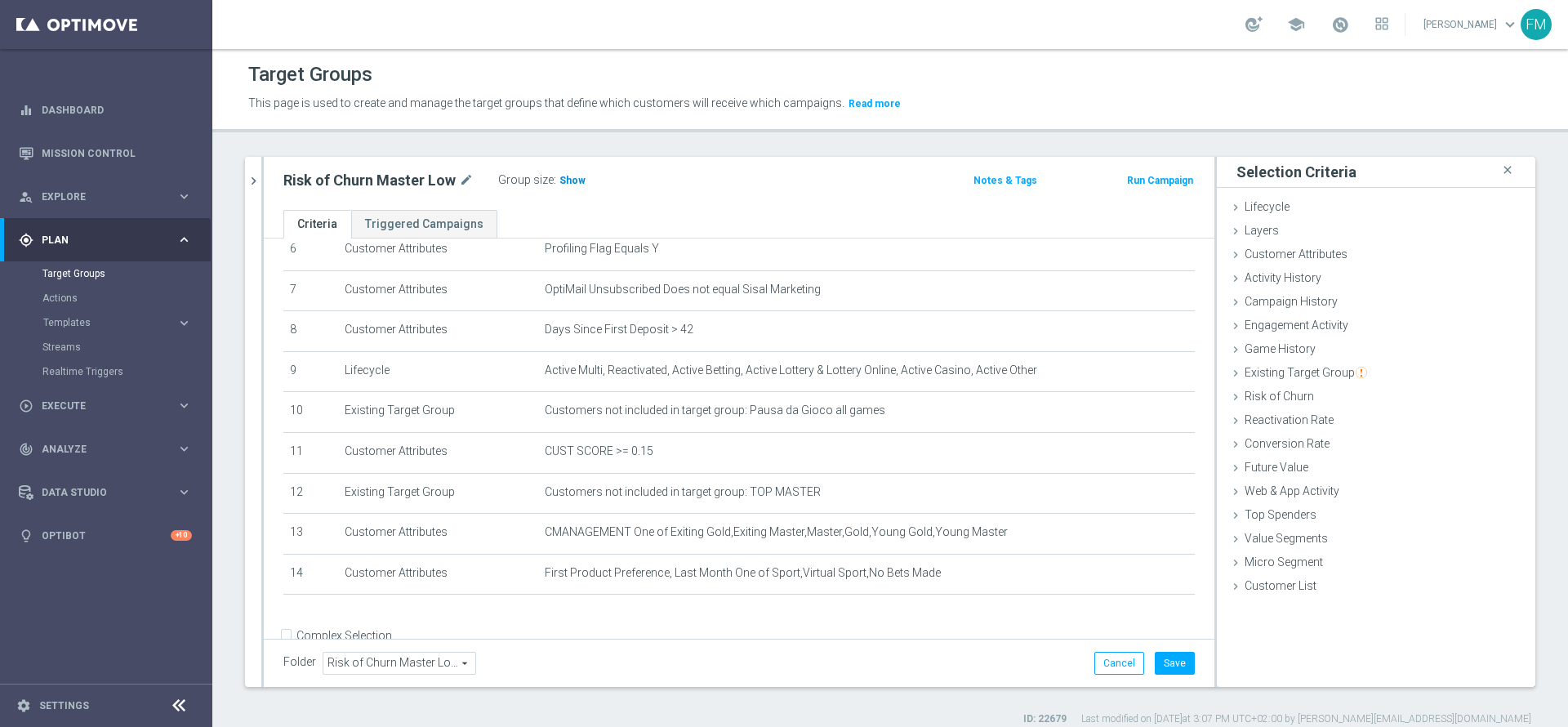
click at [578, 171] on h3 "Show" at bounding box center [572, 180] width 30 height 18
click at [1137, 579] on icon "mode_edit" at bounding box center [1143, 573] width 13 height 13
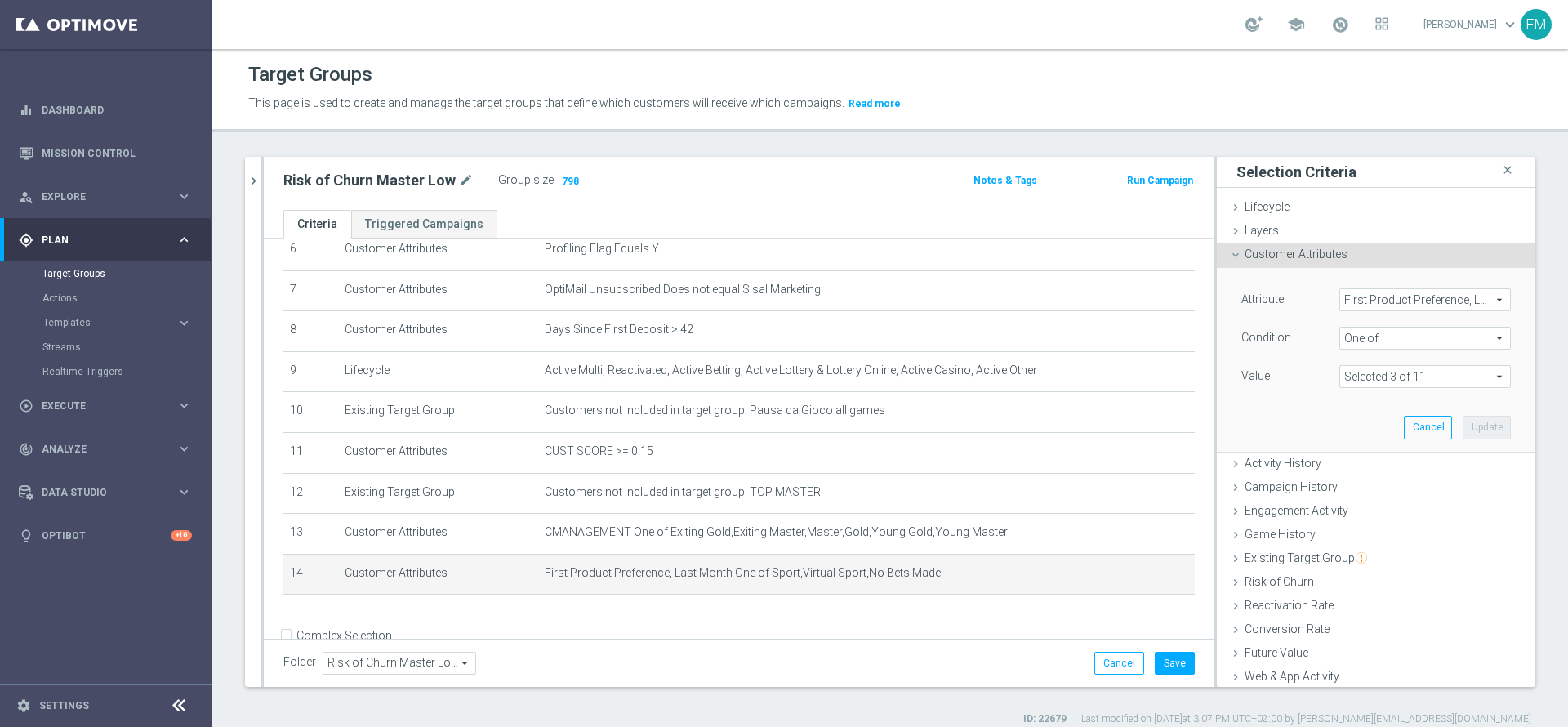
click at [1396, 376] on span at bounding box center [1425, 376] width 170 height 21
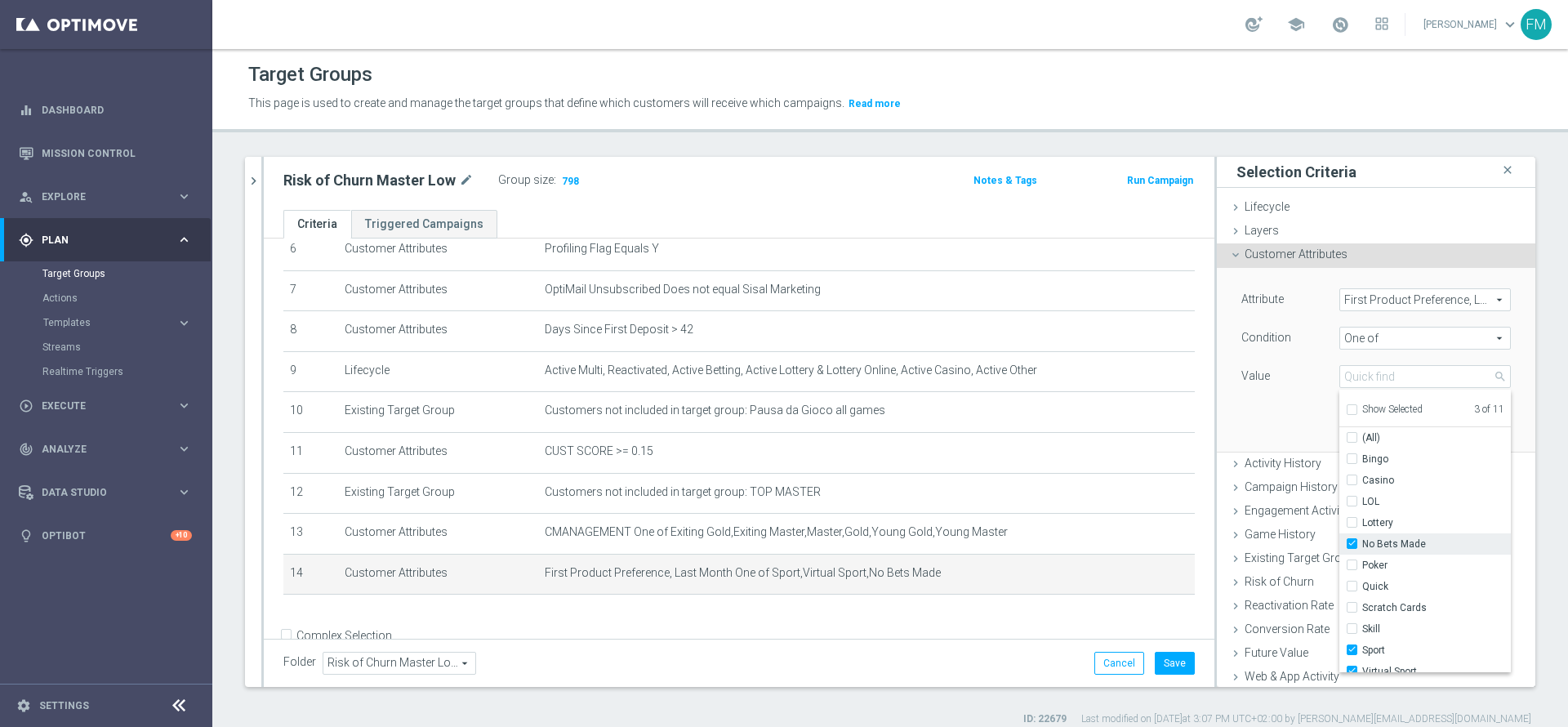
click at [1351, 544] on input "No Bets Made" at bounding box center [1356, 543] width 11 height 11
checkbox input "false"
type input "Selected 2 of 11"
click at [1351, 649] on input "Sport" at bounding box center [1356, 649] width 11 height 11
checkbox input "false"
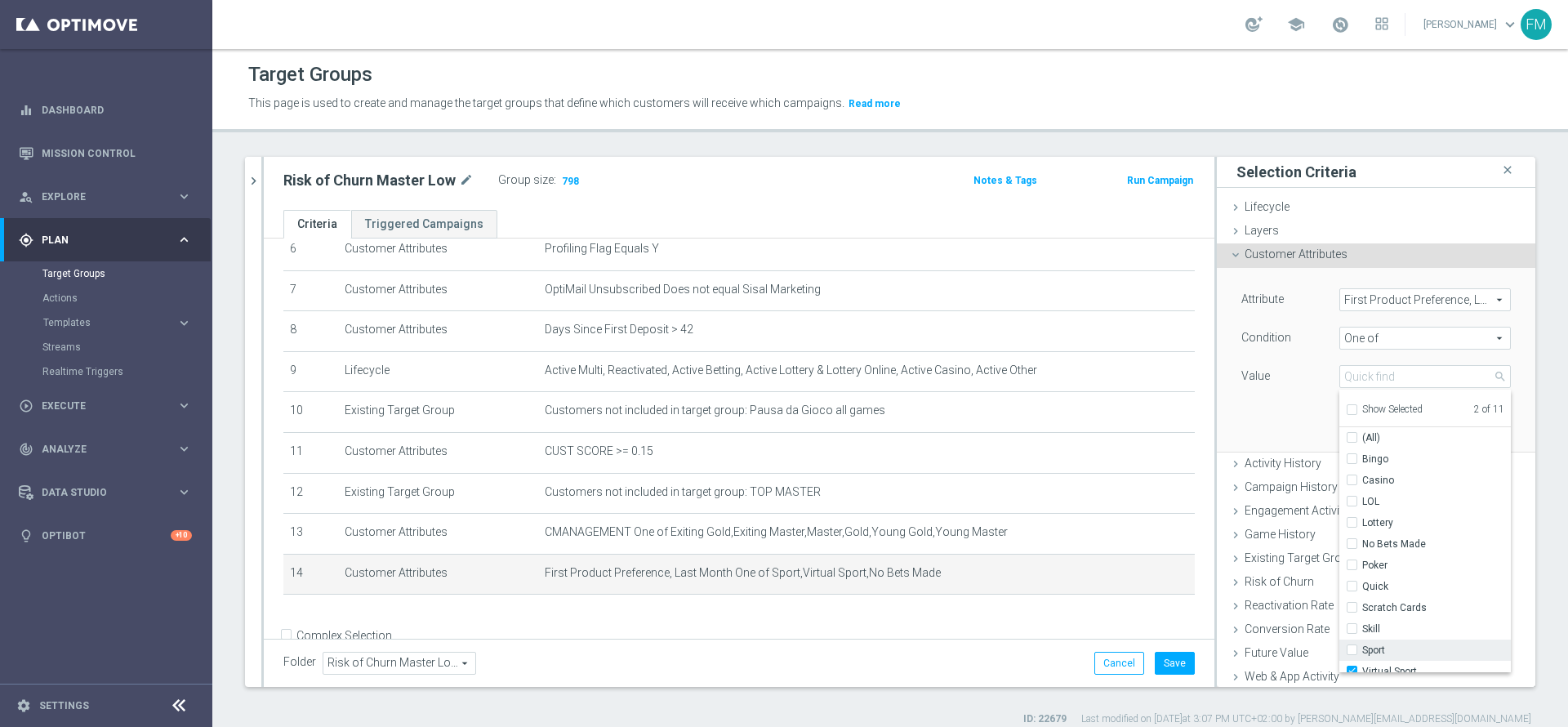
type input "Virtual Sport"
click at [1351, 666] on input "Virtual Sport" at bounding box center [1356, 670] width 11 height 11
checkbox input "false"
type input "Select"
click at [1351, 607] on input "Scratch Cards" at bounding box center [1356, 607] width 11 height 11
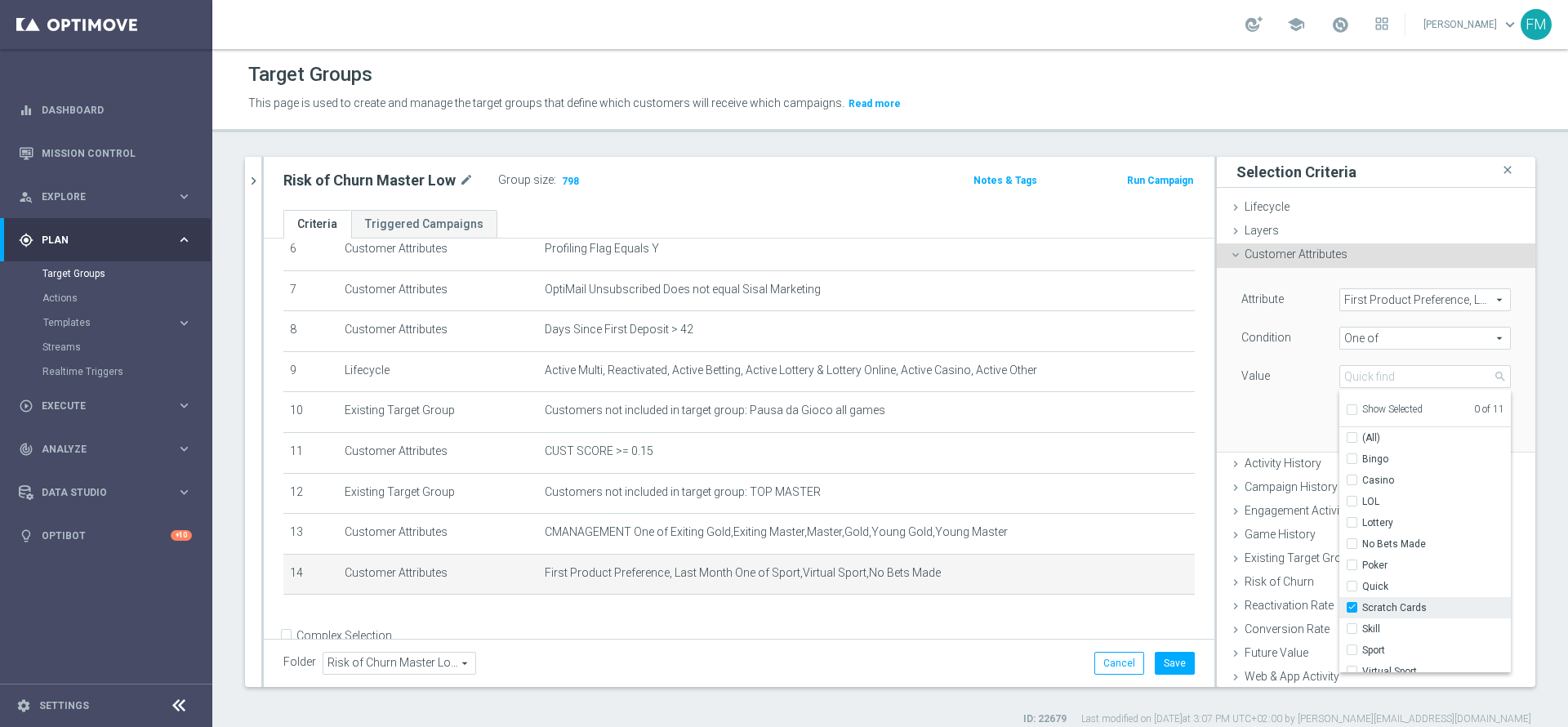
checkbox input "true"
type input "Scratch Cards"
click at [1363, 472] on span "Casino" at bounding box center [1437, 470] width 149 height 13
click at [1351, 472] on input "Casino" at bounding box center [1356, 470] width 11 height 11
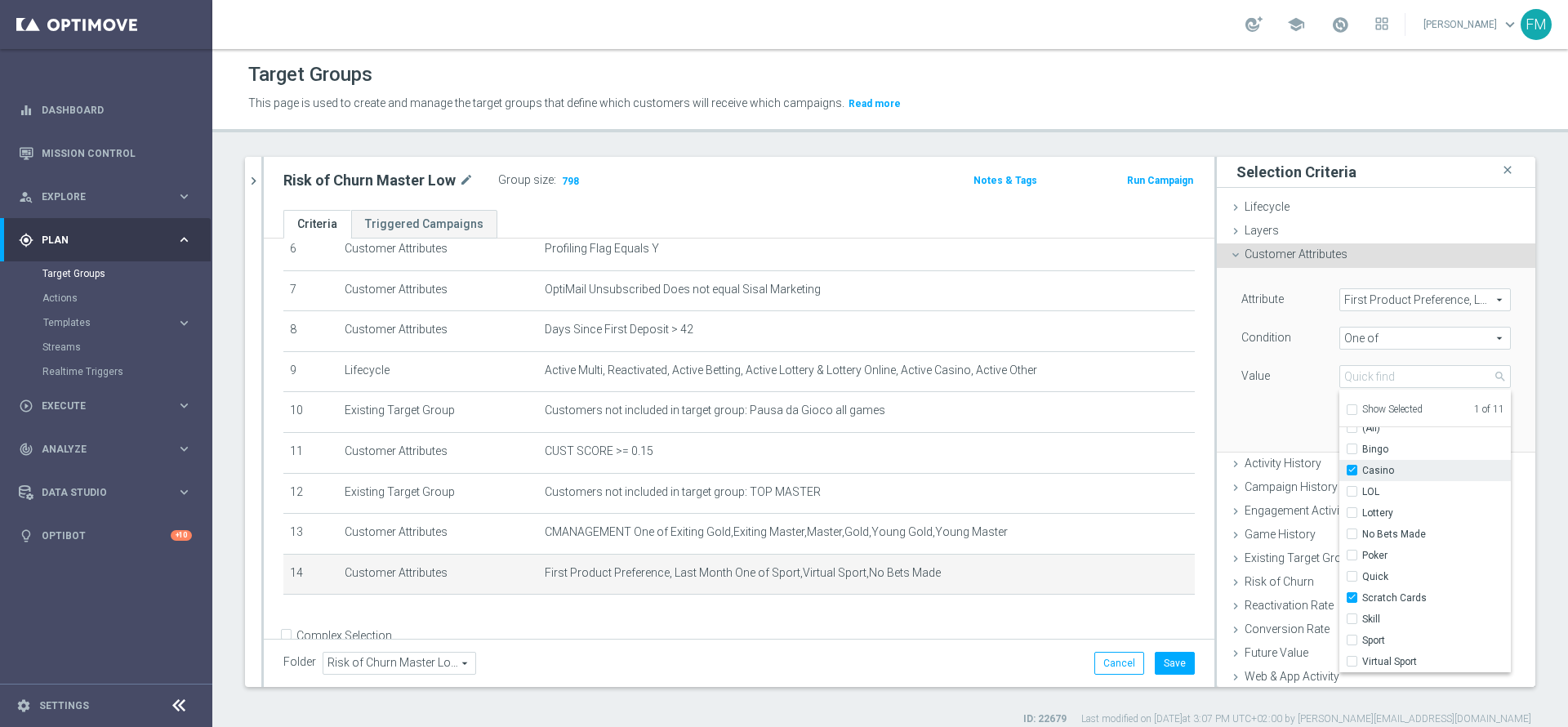
checkbox input "true"
type input "Selected 2 of 11"
click at [1268, 392] on div "Attribute First Product Preference, Last Month First Product Preference, Last M…" at bounding box center [1376, 359] width 294 height 183
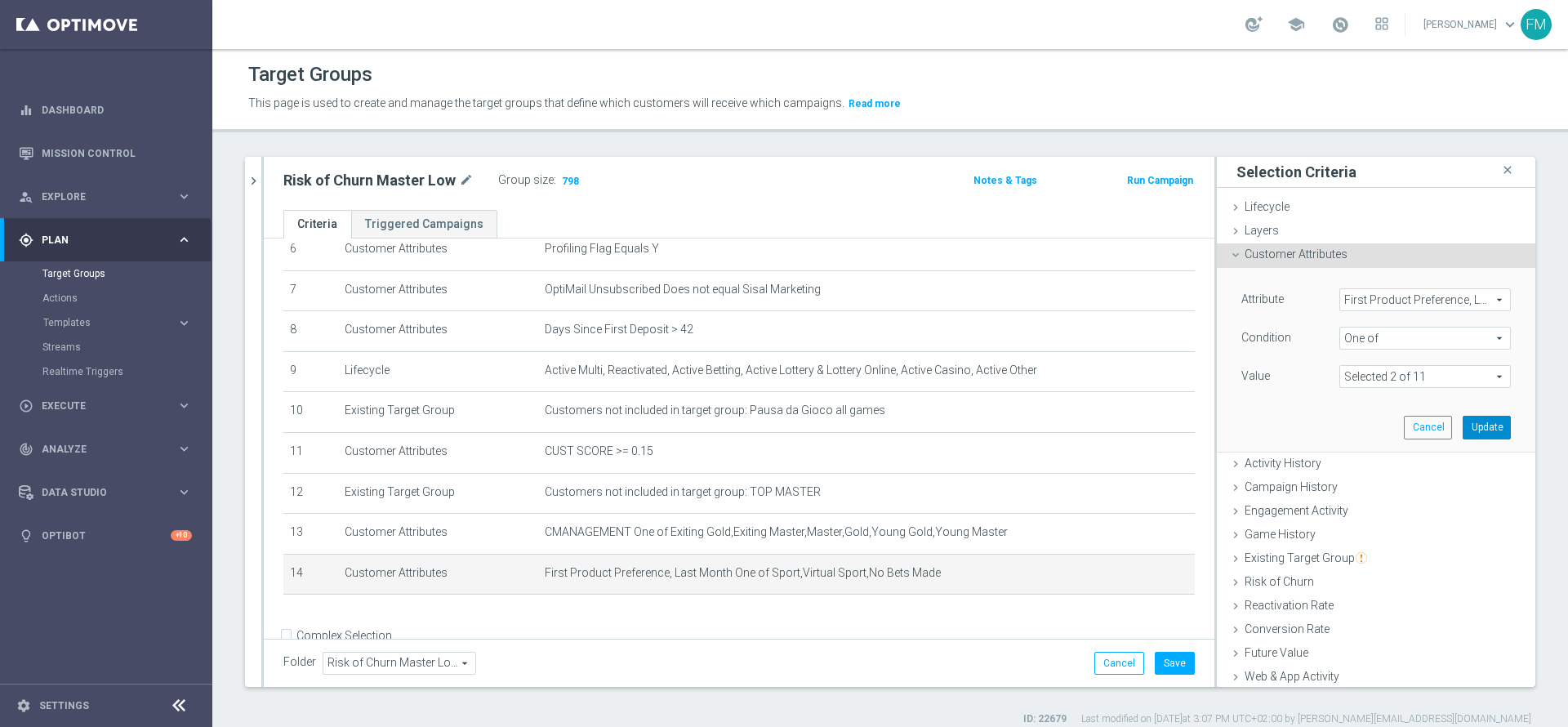
click at [1463, 428] on button "Update" at bounding box center [1487, 427] width 48 height 23
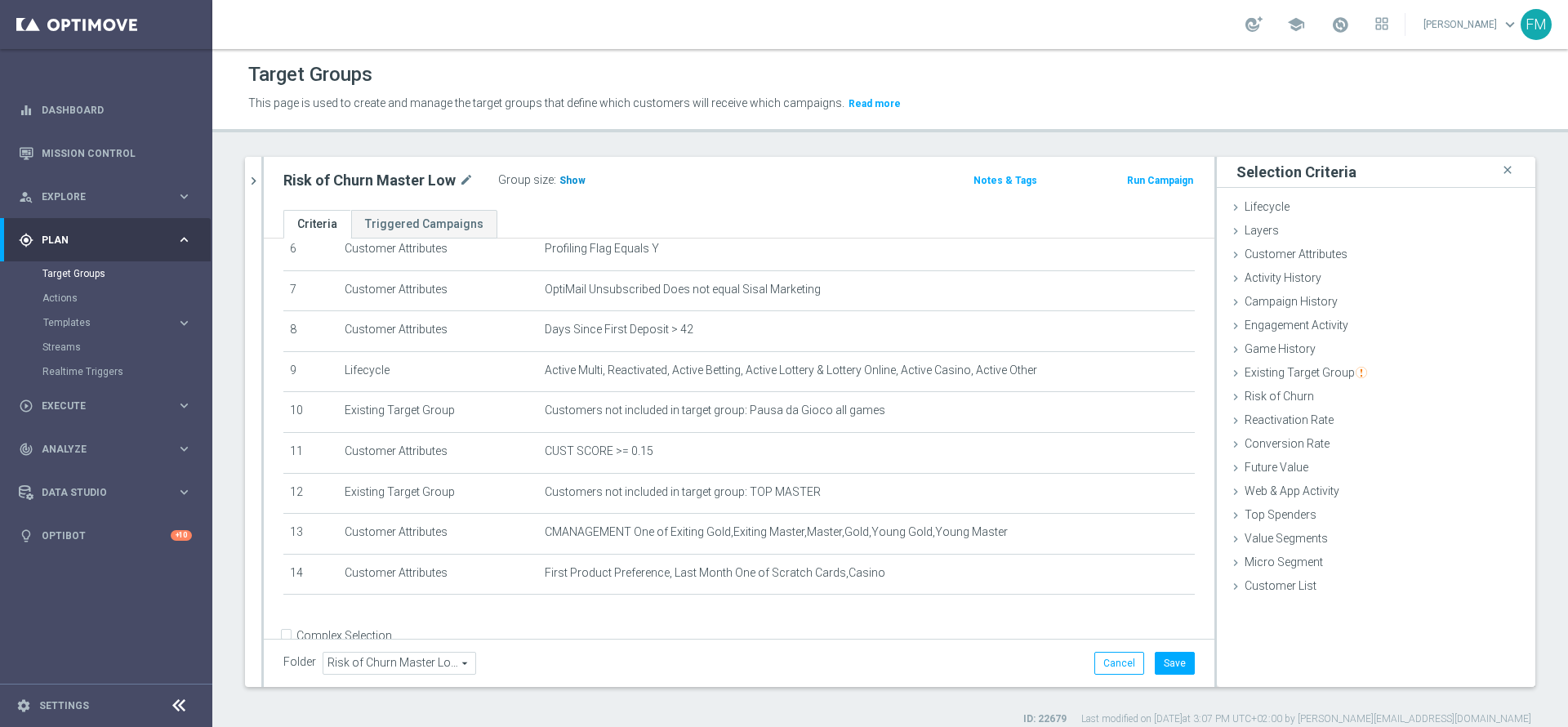
click at [572, 184] on span "Show" at bounding box center [572, 180] width 26 height 11
click at [1095, 667] on button "Cancel" at bounding box center [1119, 663] width 50 height 23
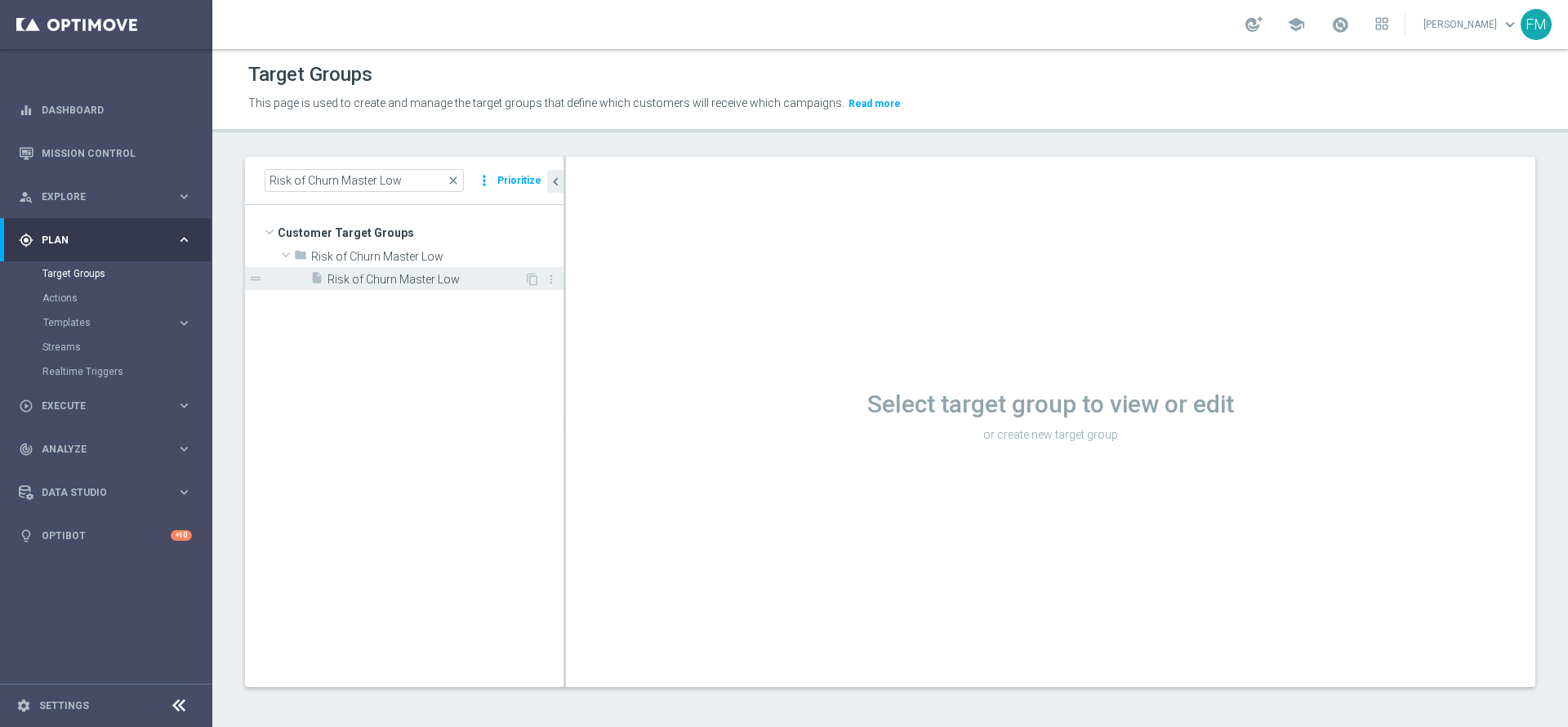
click at [441, 271] on div "insert_drive_file Risk of Churn Master Low" at bounding box center [417, 279] width 214 height 23
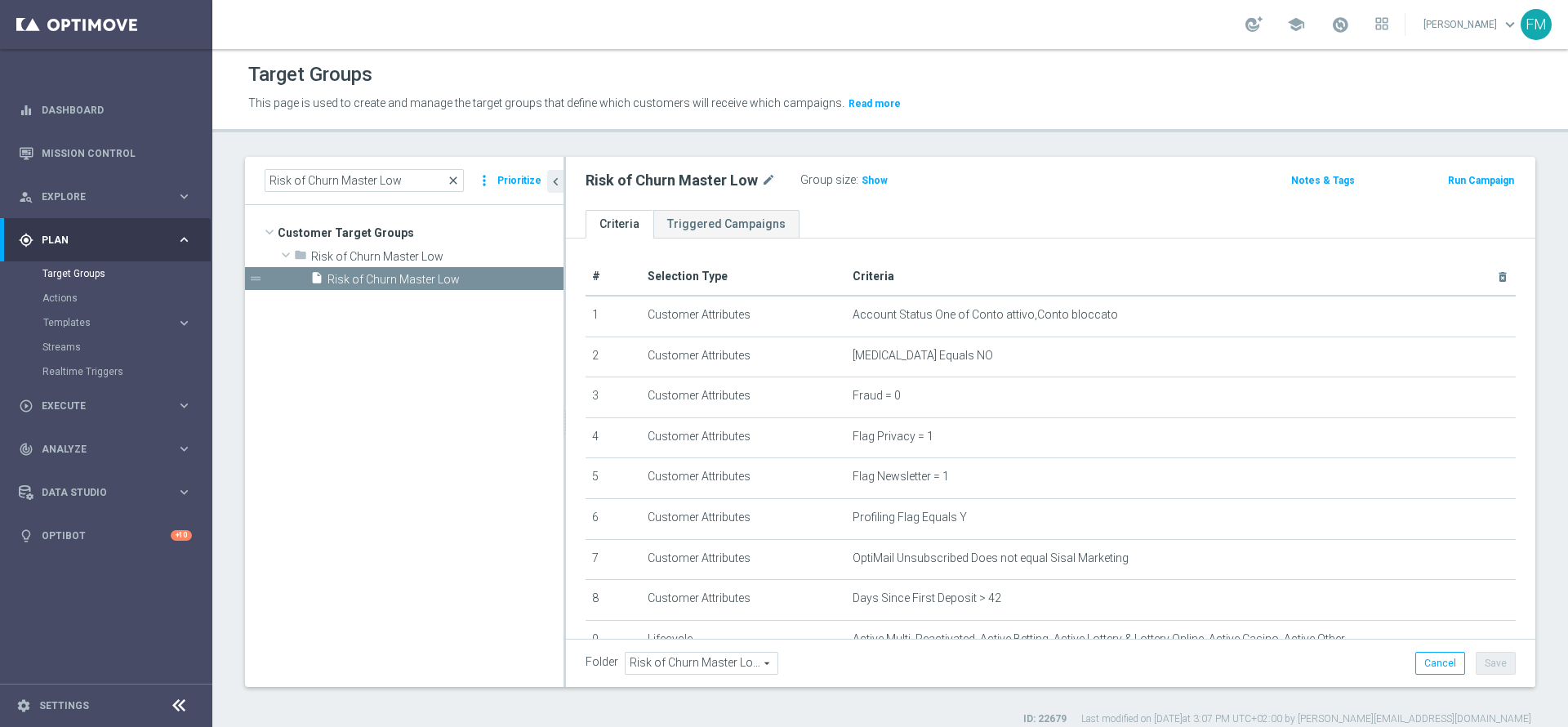
click at [456, 179] on span "close" at bounding box center [453, 181] width 13 height 13
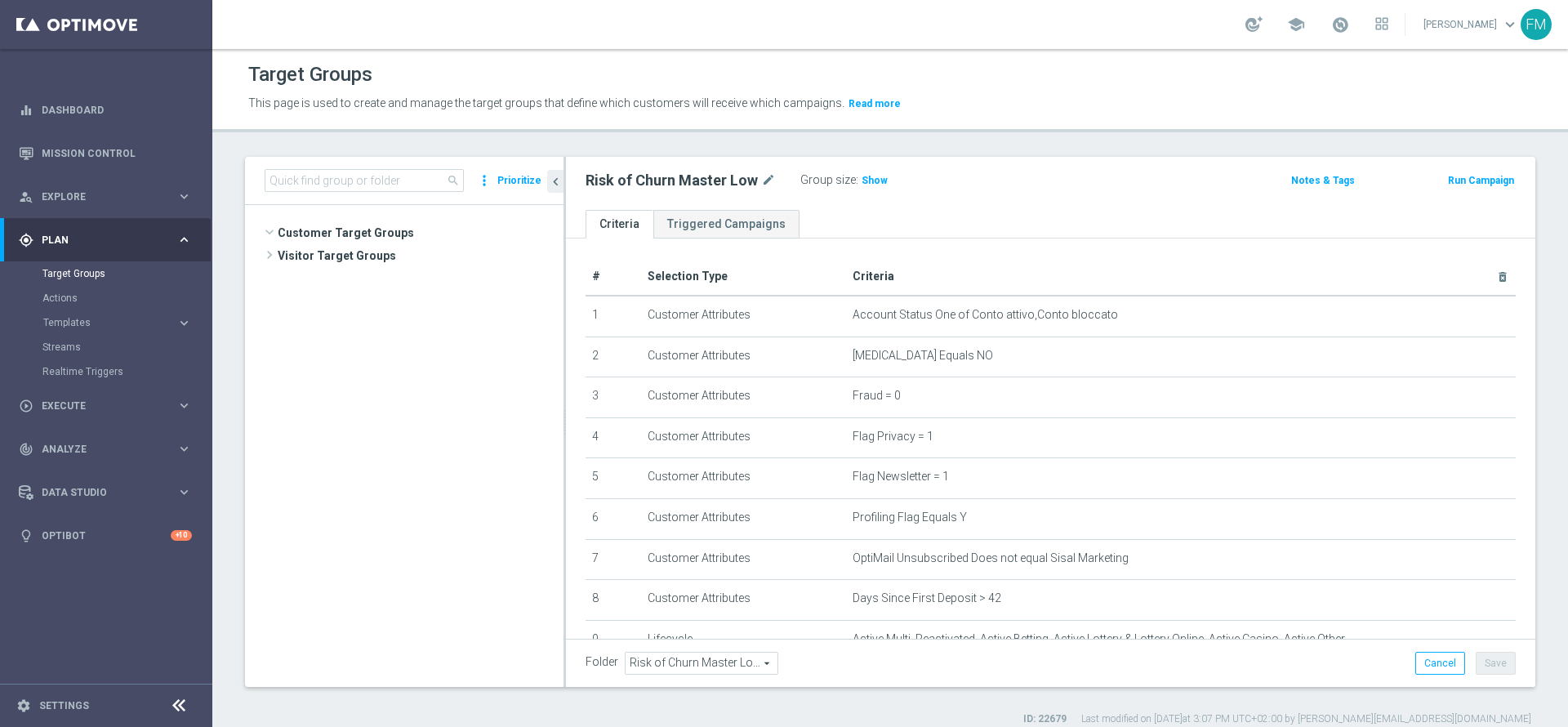
scroll to position [1119, 0]
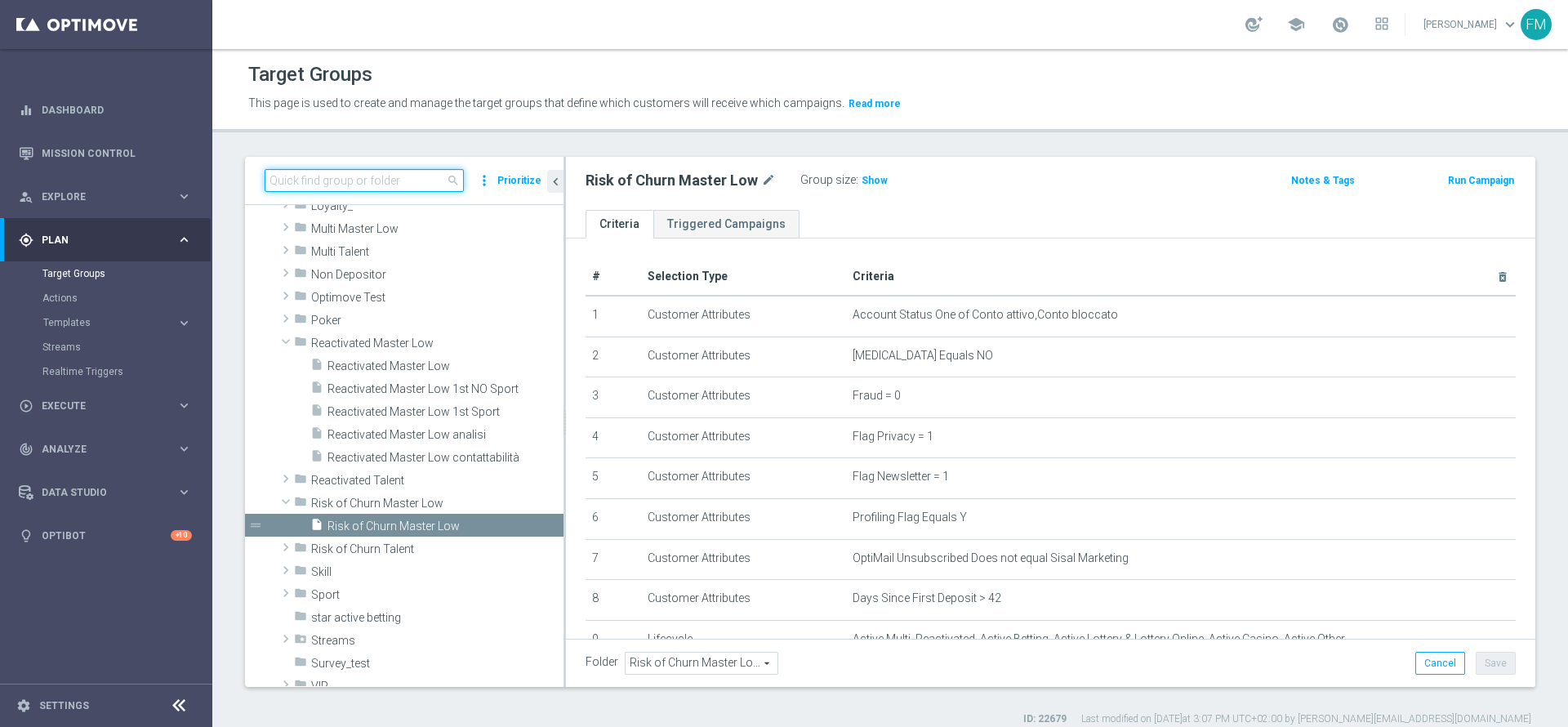
click at [412, 180] on input at bounding box center [364, 180] width 199 height 23
paste input "Risk of churn Talent ggr nb lm > 0"
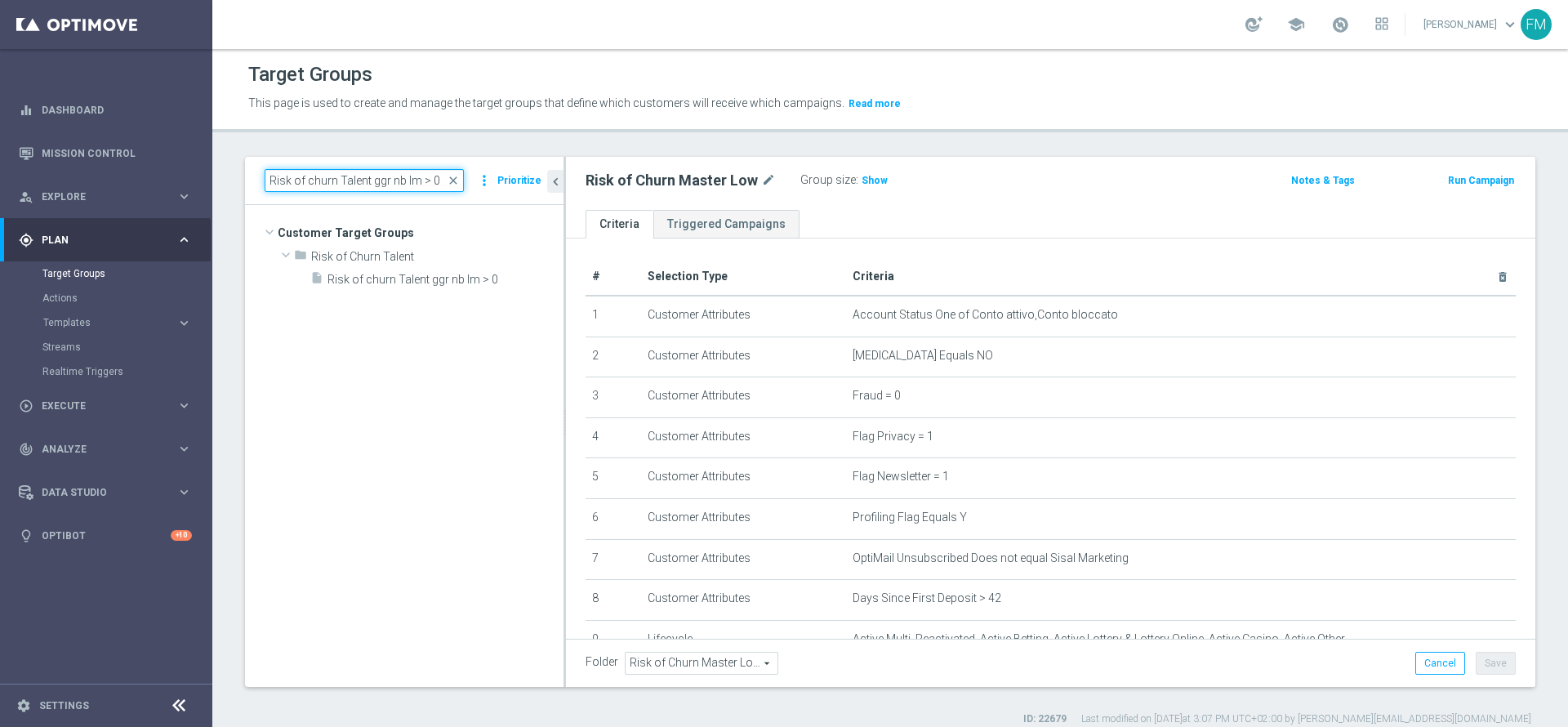
scroll to position [0, 0]
type input "Risk of churn Talent ggr nb lm > 0"
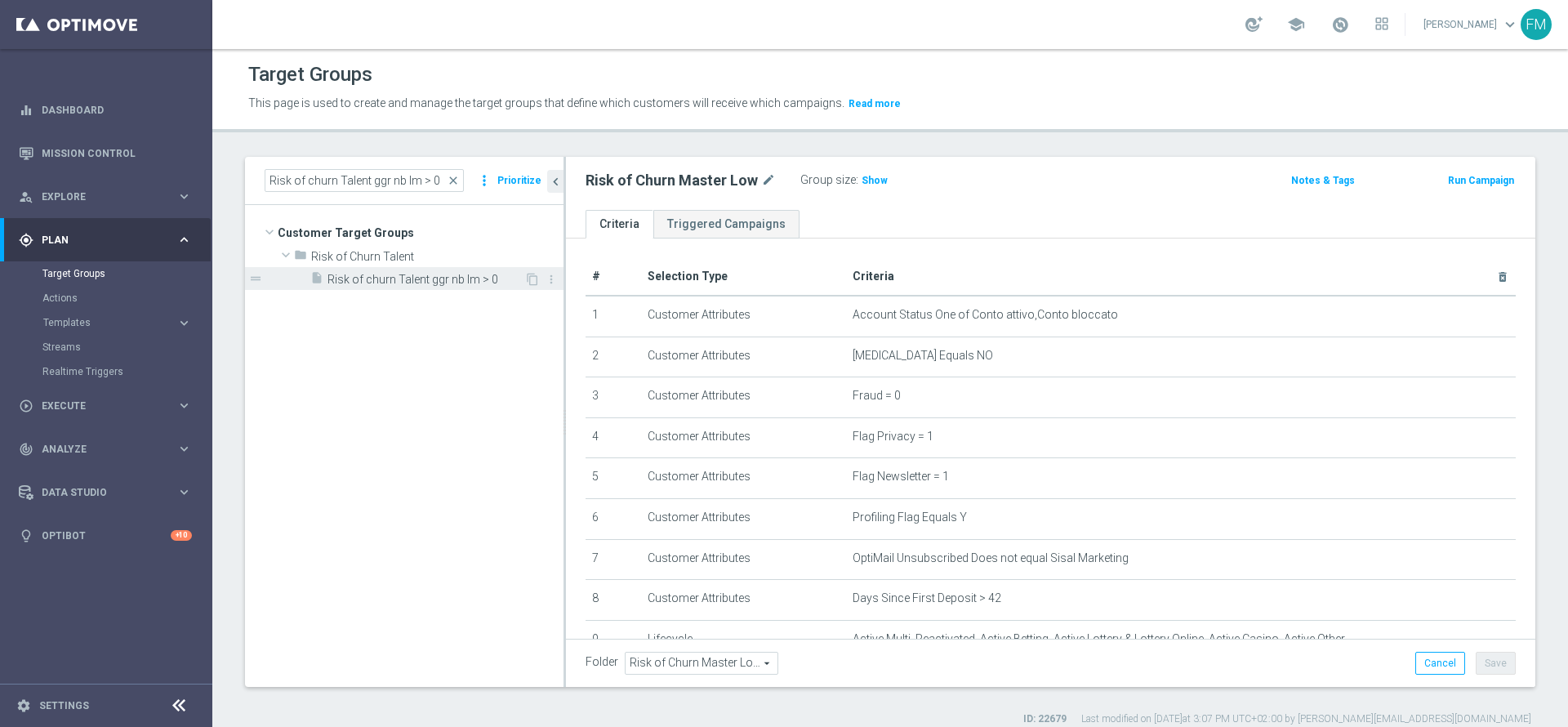
click at [392, 288] on div "insert_drive_file Risk of churn Talent ggr nb lm > 0" at bounding box center [417, 279] width 214 height 23
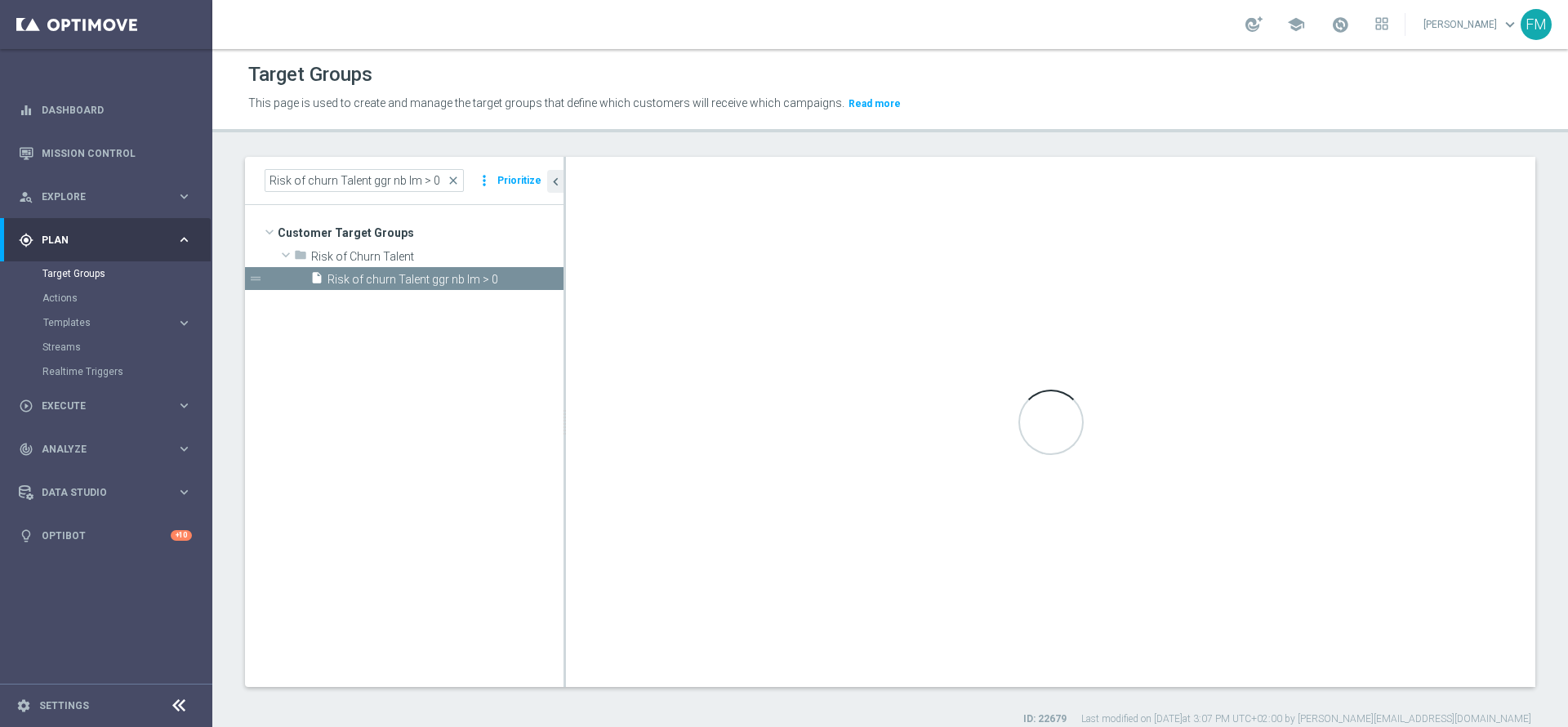
type input "Risk of Churn Talent"
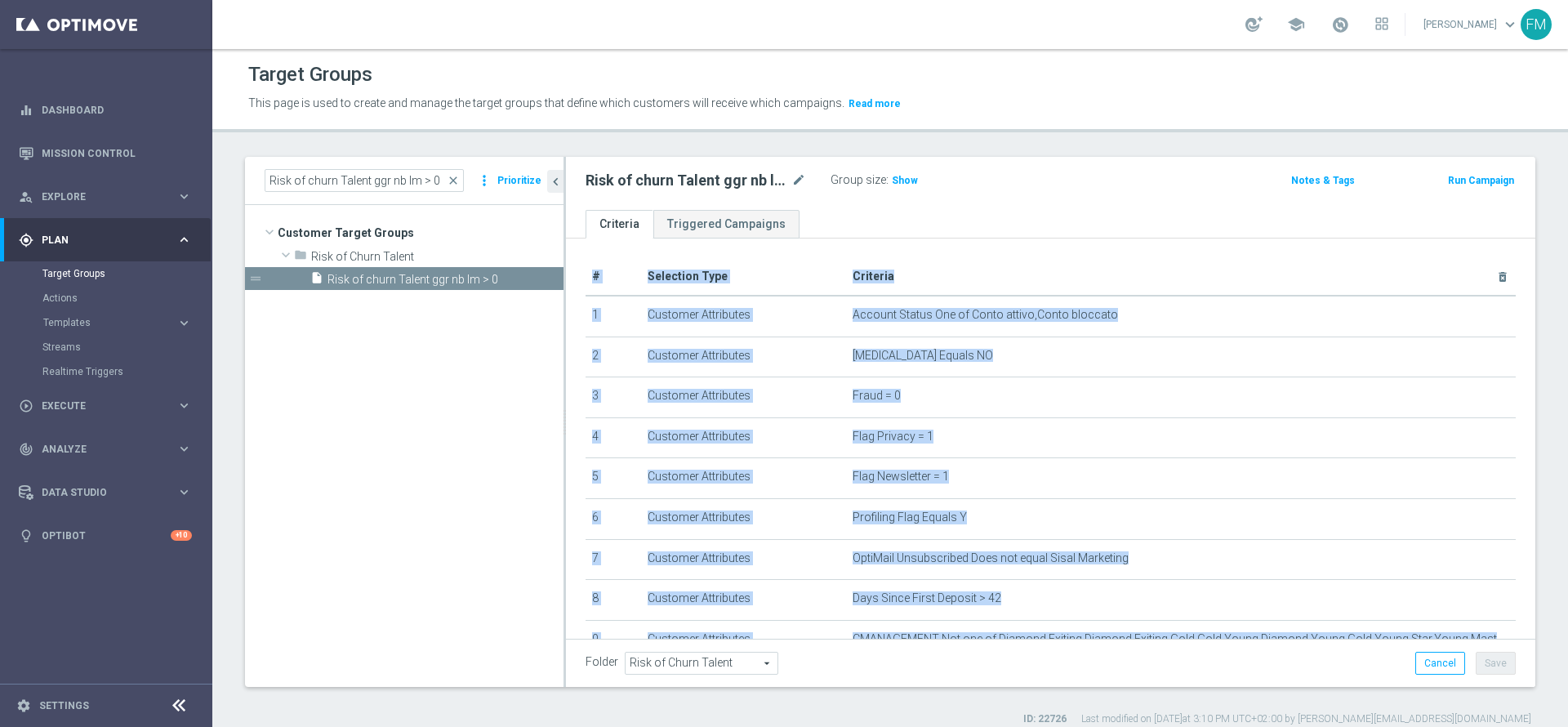
drag, startPoint x: 1518, startPoint y: 366, endPoint x: 1510, endPoint y: 348, distance: 19.7
click at [1510, 348] on div "Risk of churn Talent ggr nb lm > 0 close more_vert Prioritize Customer Target G…" at bounding box center [890, 442] width 1356 height 569
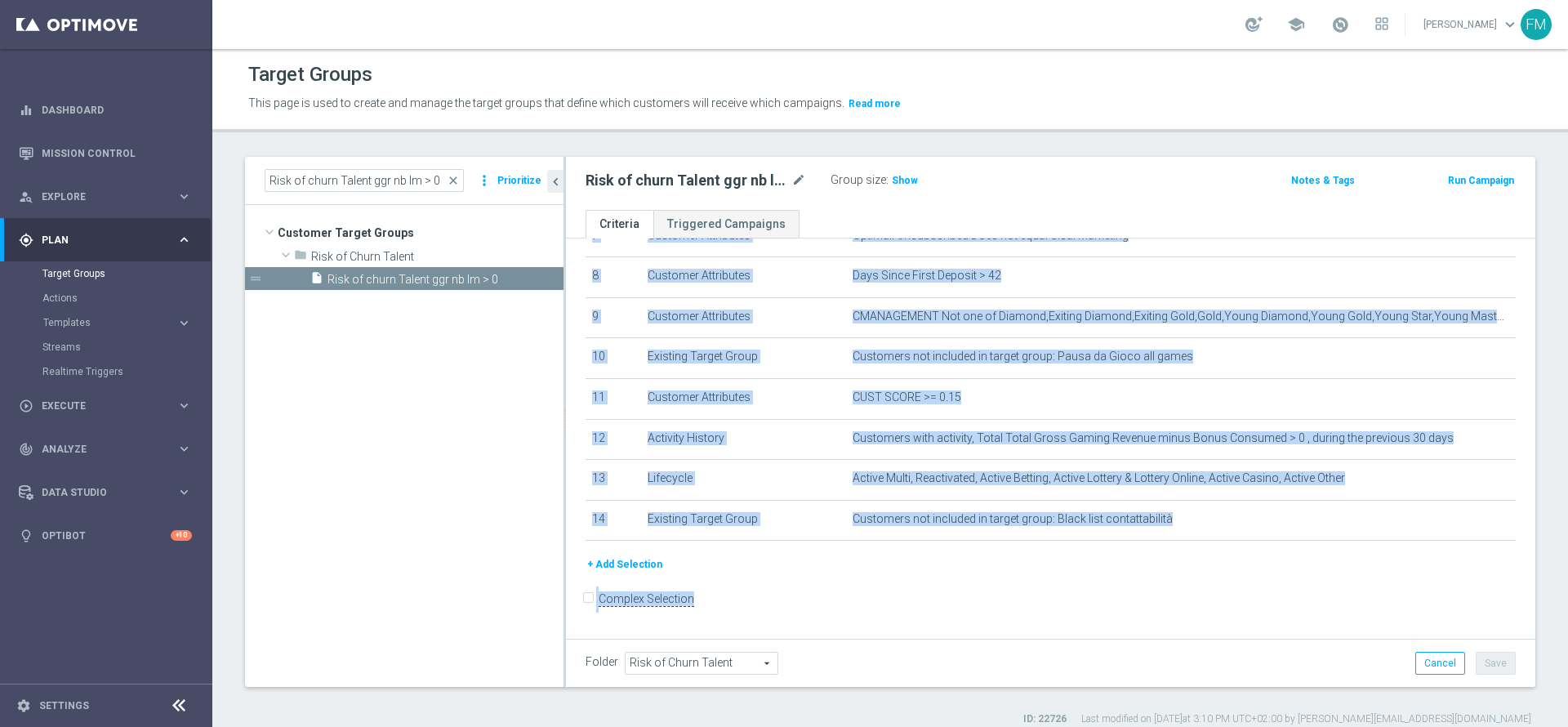
scroll to position [328, 0]
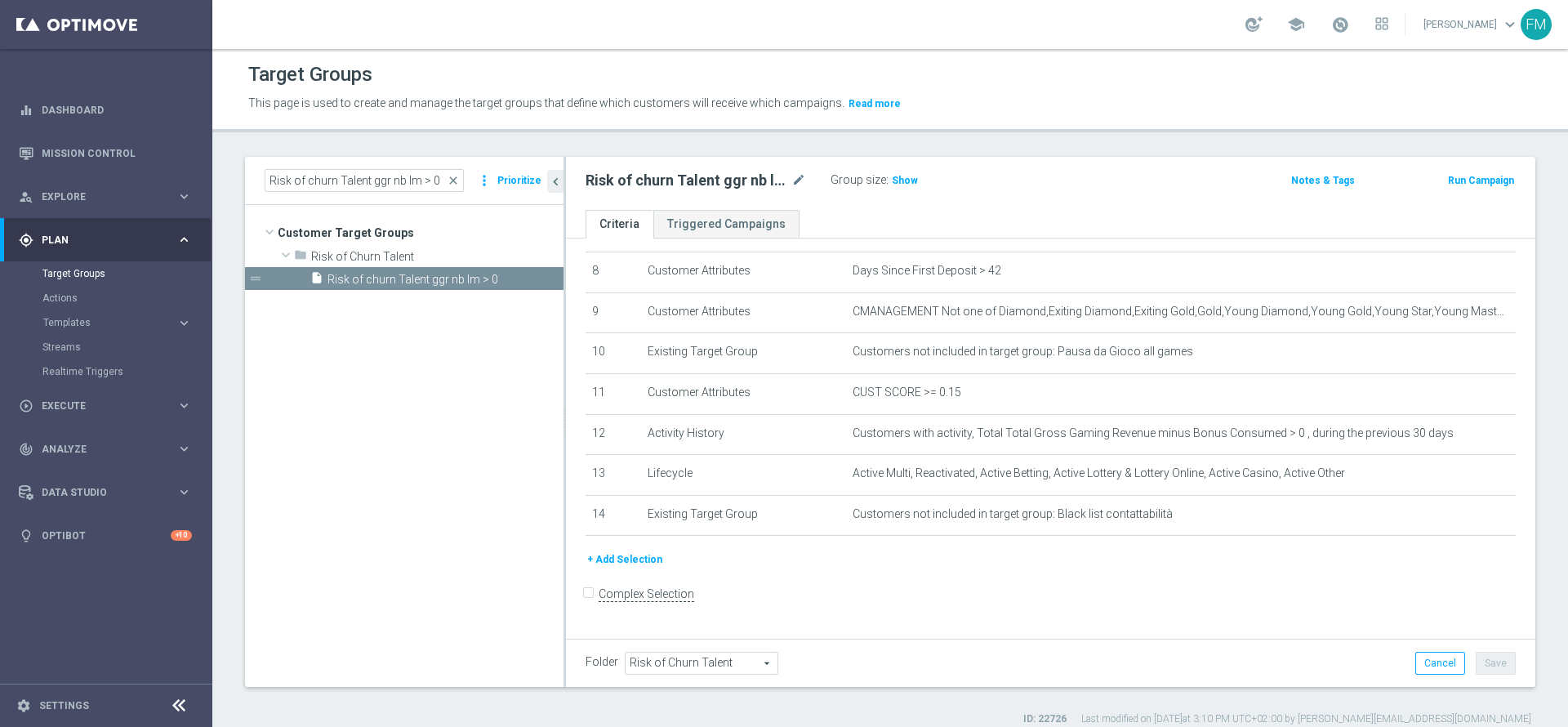
click at [259, 513] on tree-viewport "Customer Target Groups library_add create_new_folder folder" at bounding box center [404, 445] width 318 height 481
drag, startPoint x: 912, startPoint y: 174, endPoint x: 1288, endPoint y: 178, distance: 376.0
click at [1288, 169] on form "Risk of churn Talent ggr nb lm > 0 mode_edit Group size : Show Notes & Tags Run…" at bounding box center [1050, 169] width 955 height 0
click at [904, 181] on span "Show" at bounding box center [905, 180] width 26 height 11
click at [526, 283] on icon "content_copy" at bounding box center [533, 280] width 13 height 13
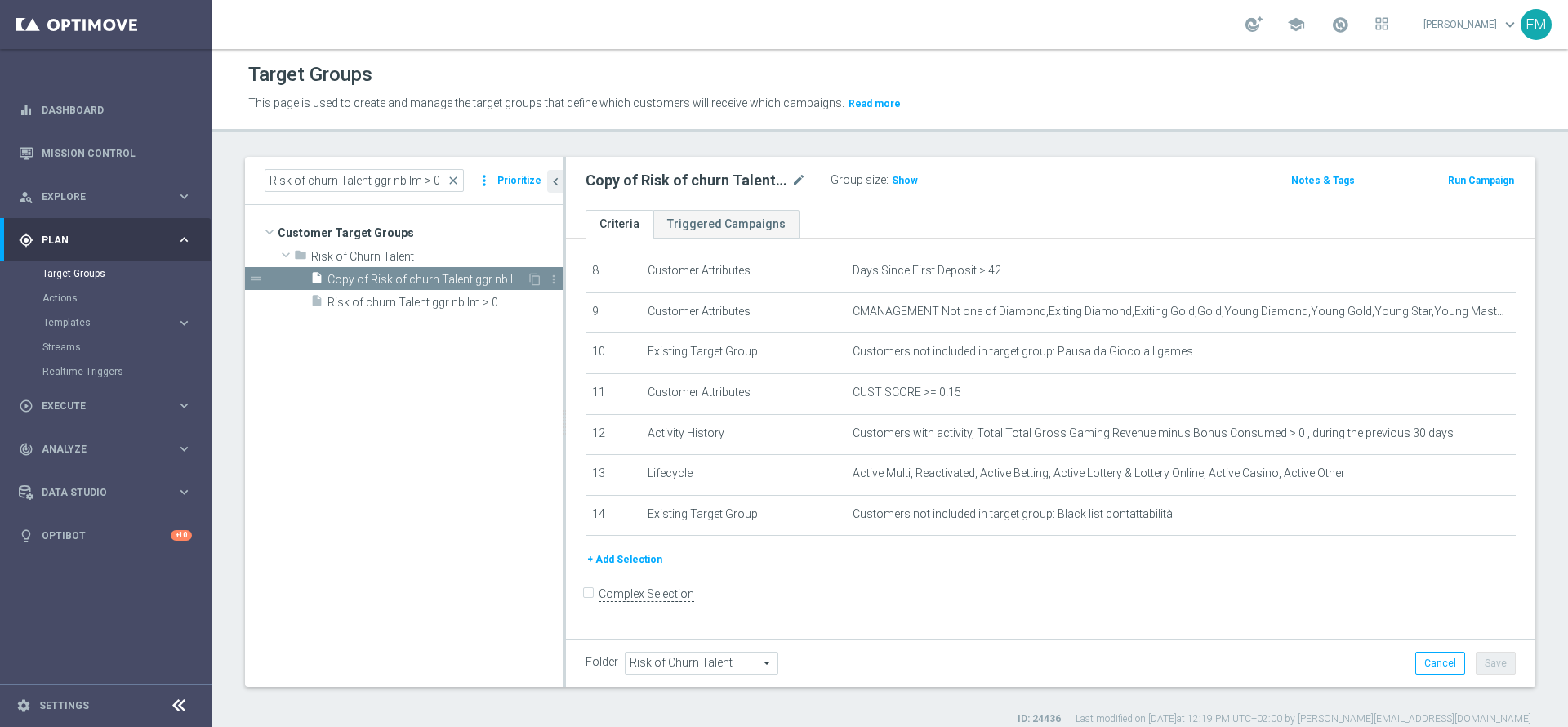
click at [445, 286] on div "insert_drive_file Copy of Risk of churn Talent ggr nb lm > 0" at bounding box center [419, 279] width 217 height 23
click at [801, 180] on icon "mode_edit" at bounding box center [798, 180] width 14 height 19
click at [633, 182] on input "Copy of Risk of churn Talent ggr nb lm > 0" at bounding box center [696, 182] width 220 height 23
type input "Risk of churn Talent ggr nb lm > 0 No Sport"
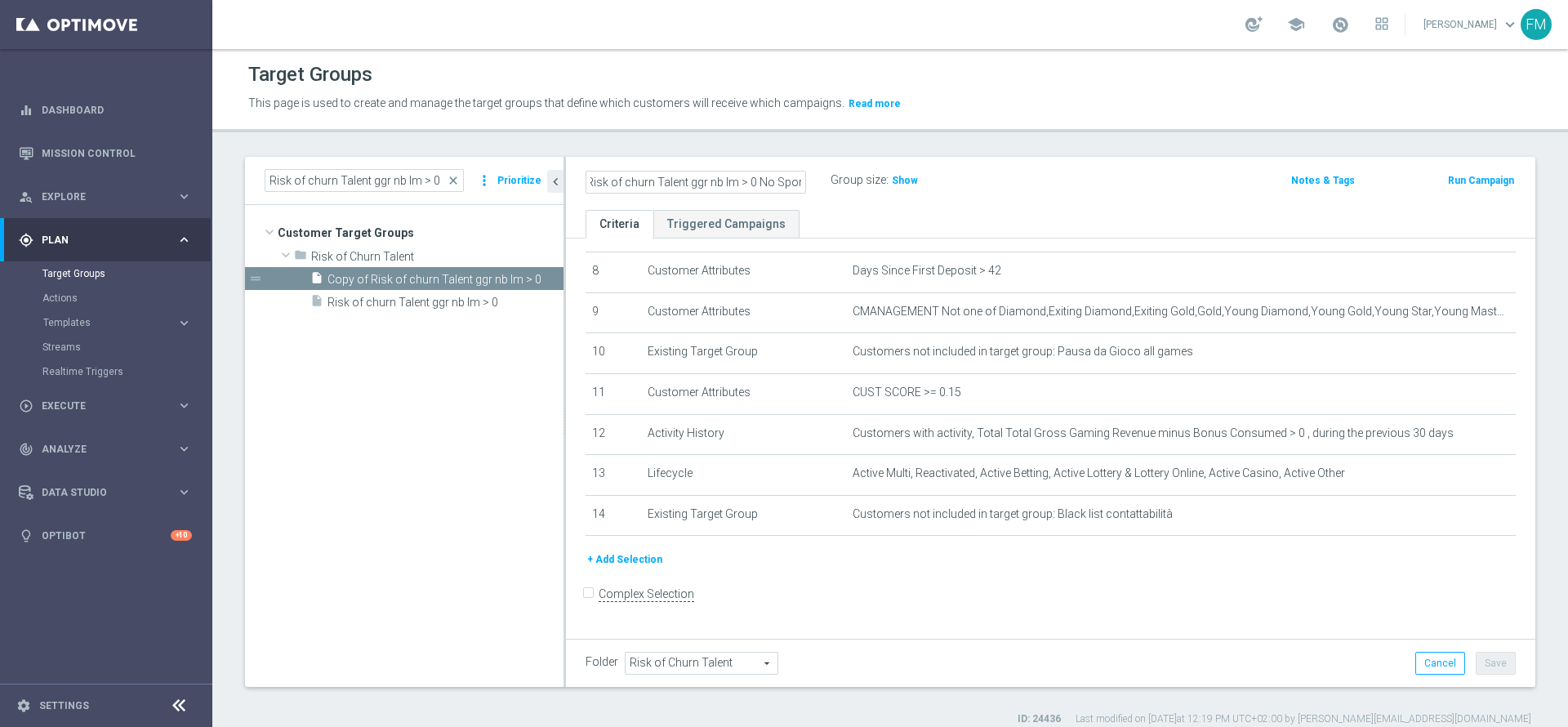
scroll to position [0, 0]
click at [937, 187] on div "Group size : Show" at bounding box center [912, 178] width 163 height 19
click at [607, 562] on button "+ Add Selection" at bounding box center [625, 558] width 79 height 18
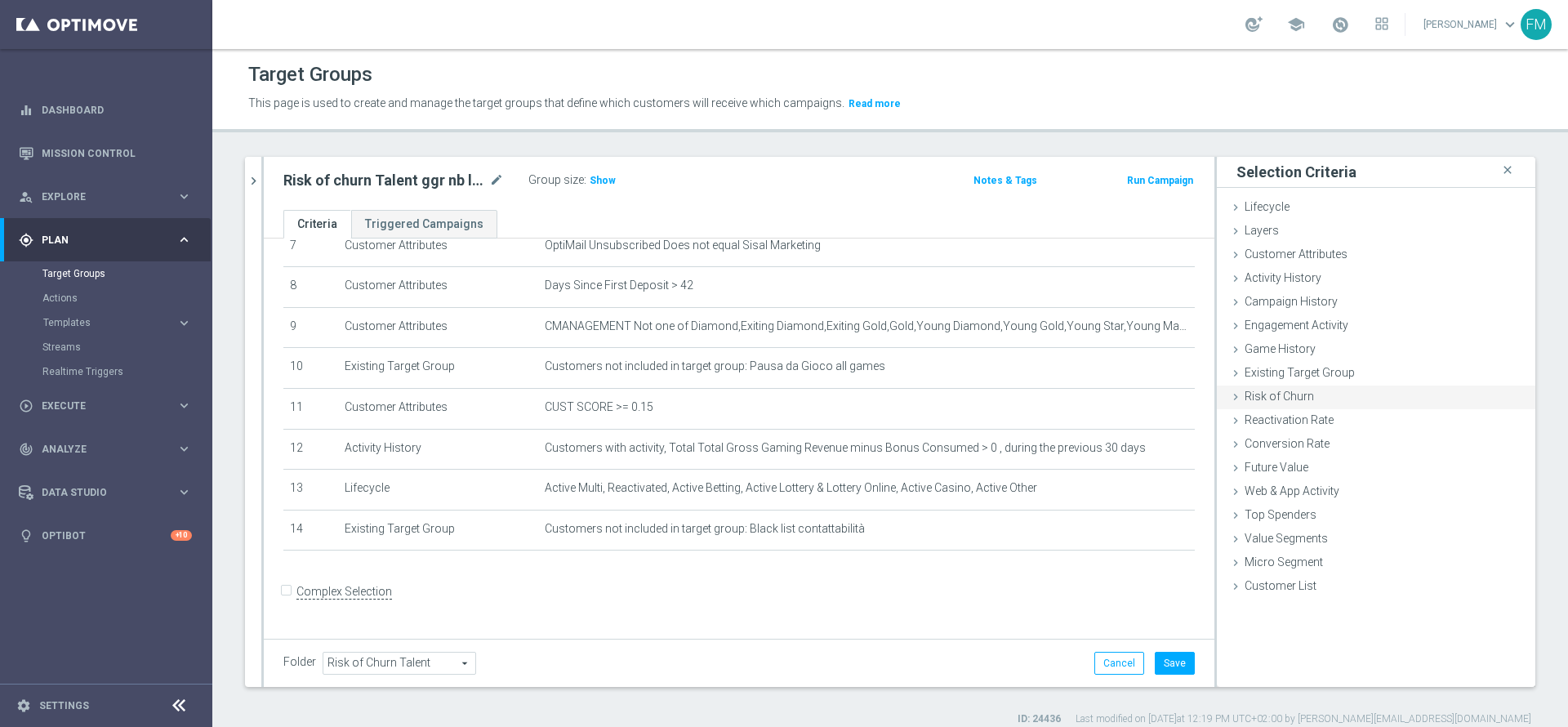
scroll to position [310, 0]
click at [1280, 257] on span "Customer Attributes" at bounding box center [1296, 254] width 103 height 13
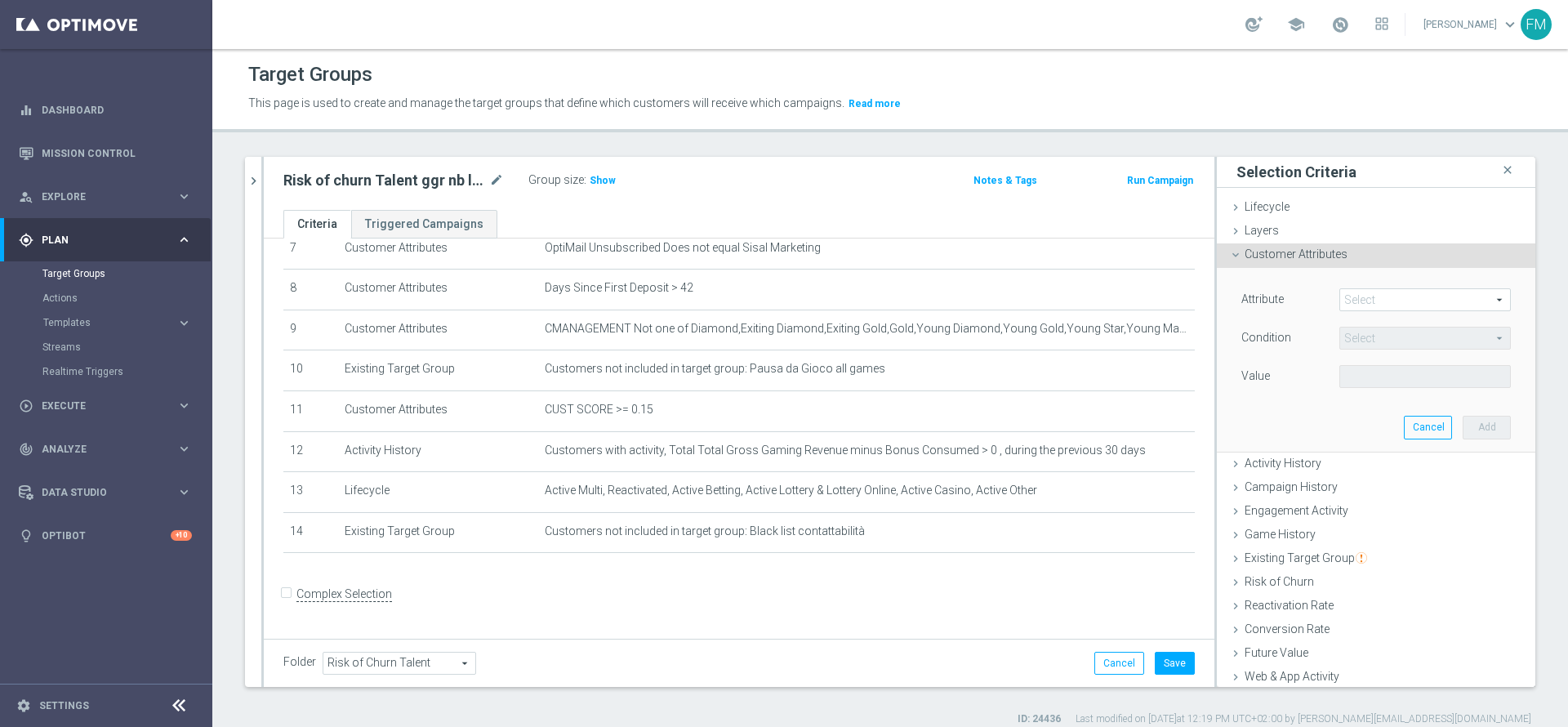
click at [1345, 297] on span at bounding box center [1425, 300] width 170 height 21
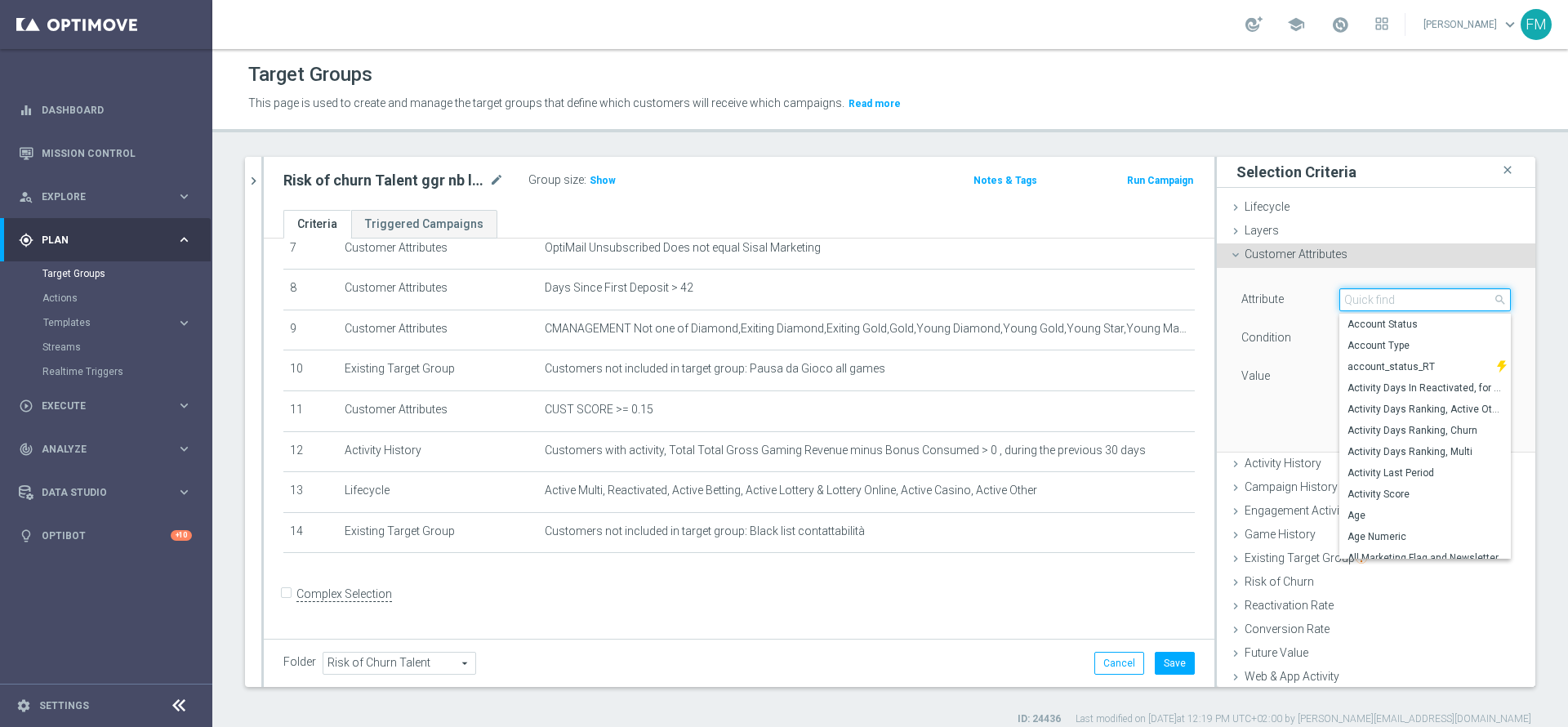
click at [1345, 297] on input "search" at bounding box center [1425, 300] width 172 height 23
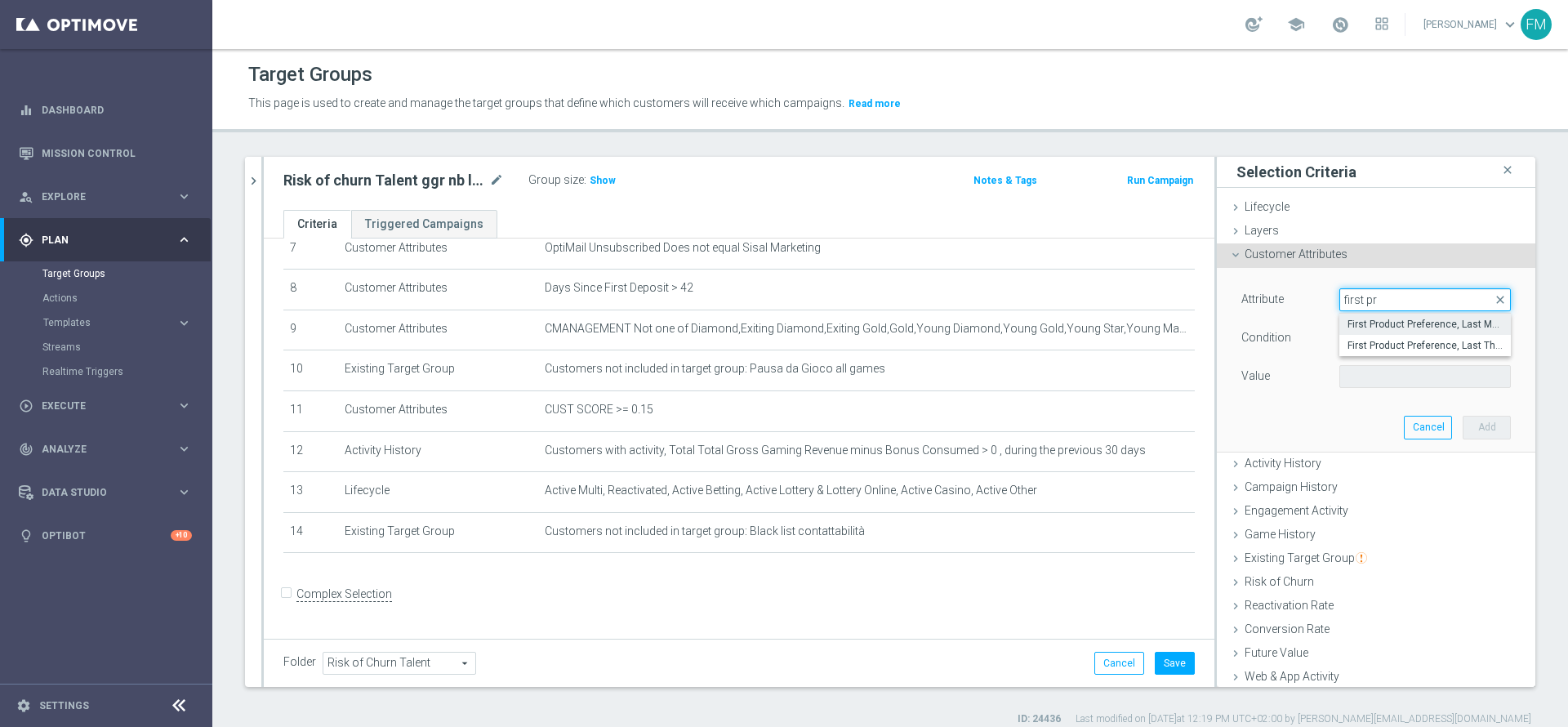
type input "first pr"
click at [1348, 329] on span "First Product Preference, Last Month" at bounding box center [1425, 325] width 155 height 13
type input "First Product Preference, Last Month"
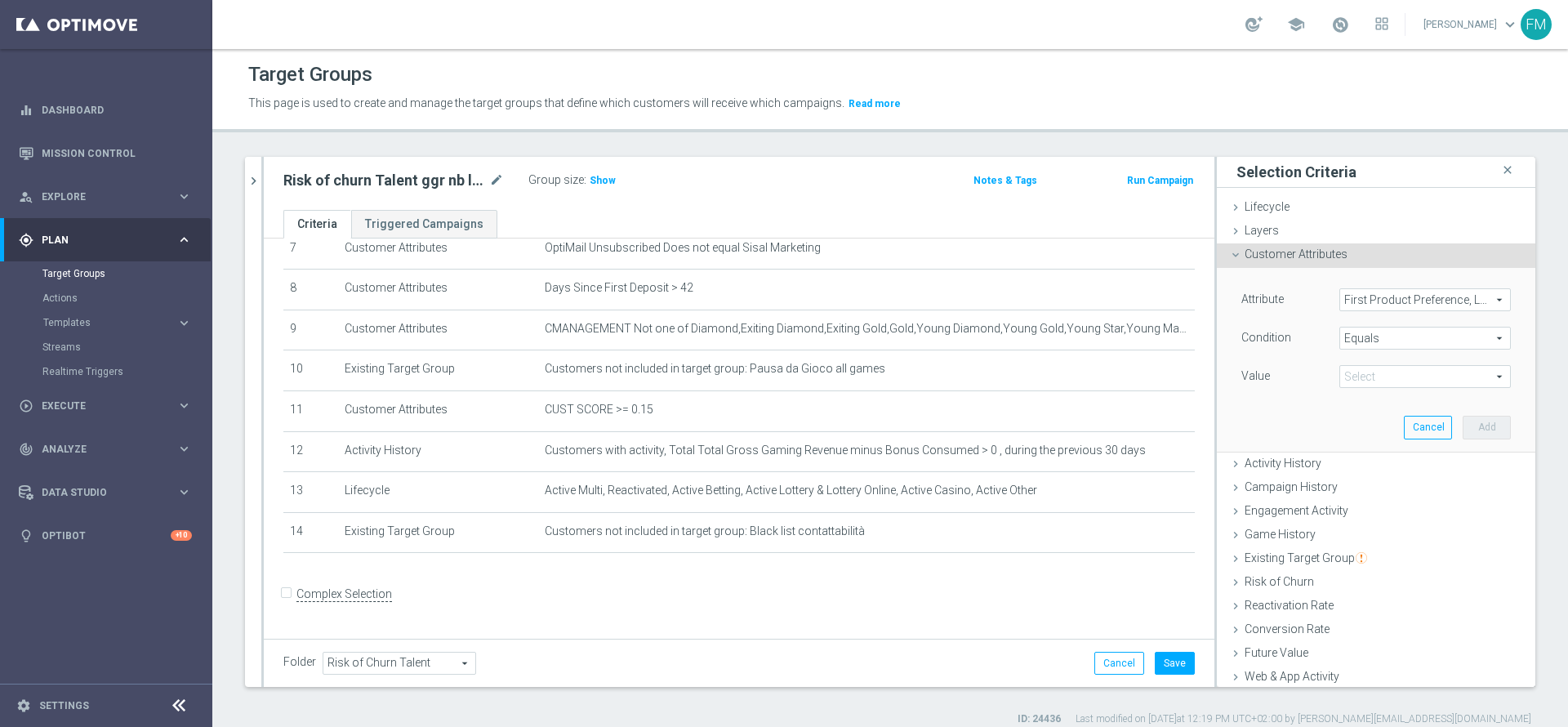
click at [1358, 336] on span "Equals" at bounding box center [1425, 338] width 170 height 21
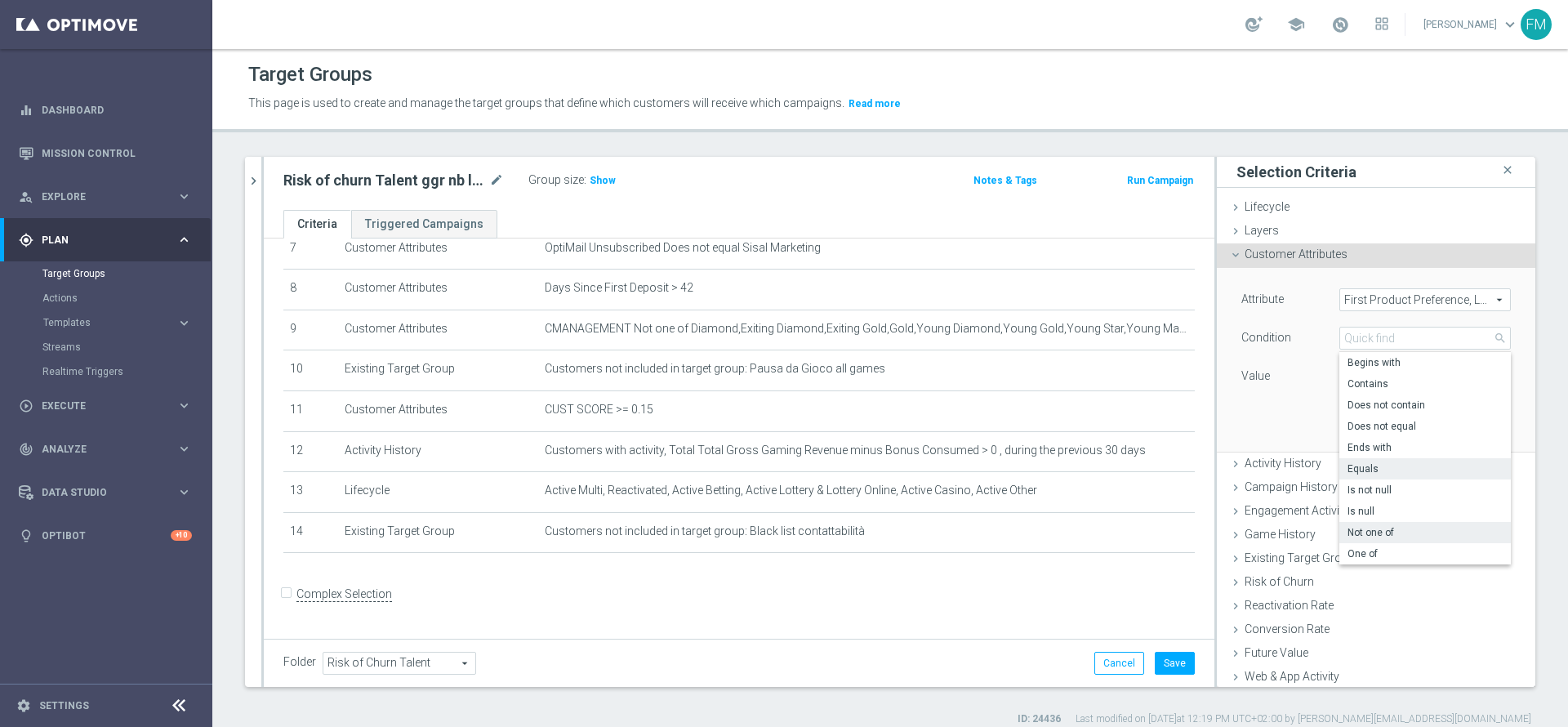
click at [1413, 528] on span "Not one of" at bounding box center [1425, 533] width 155 height 13
type input "Not one of"
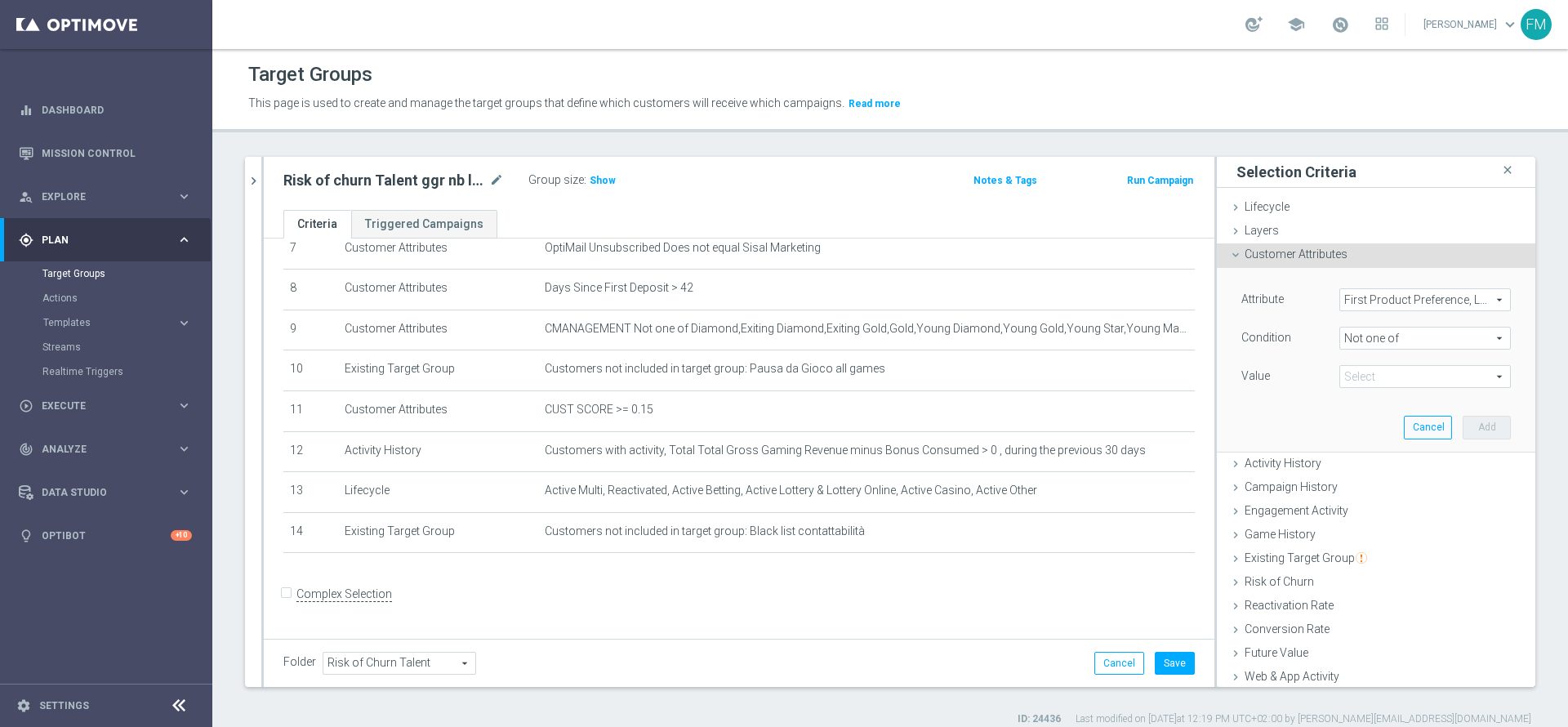
click at [1344, 385] on span at bounding box center [1425, 376] width 170 height 21
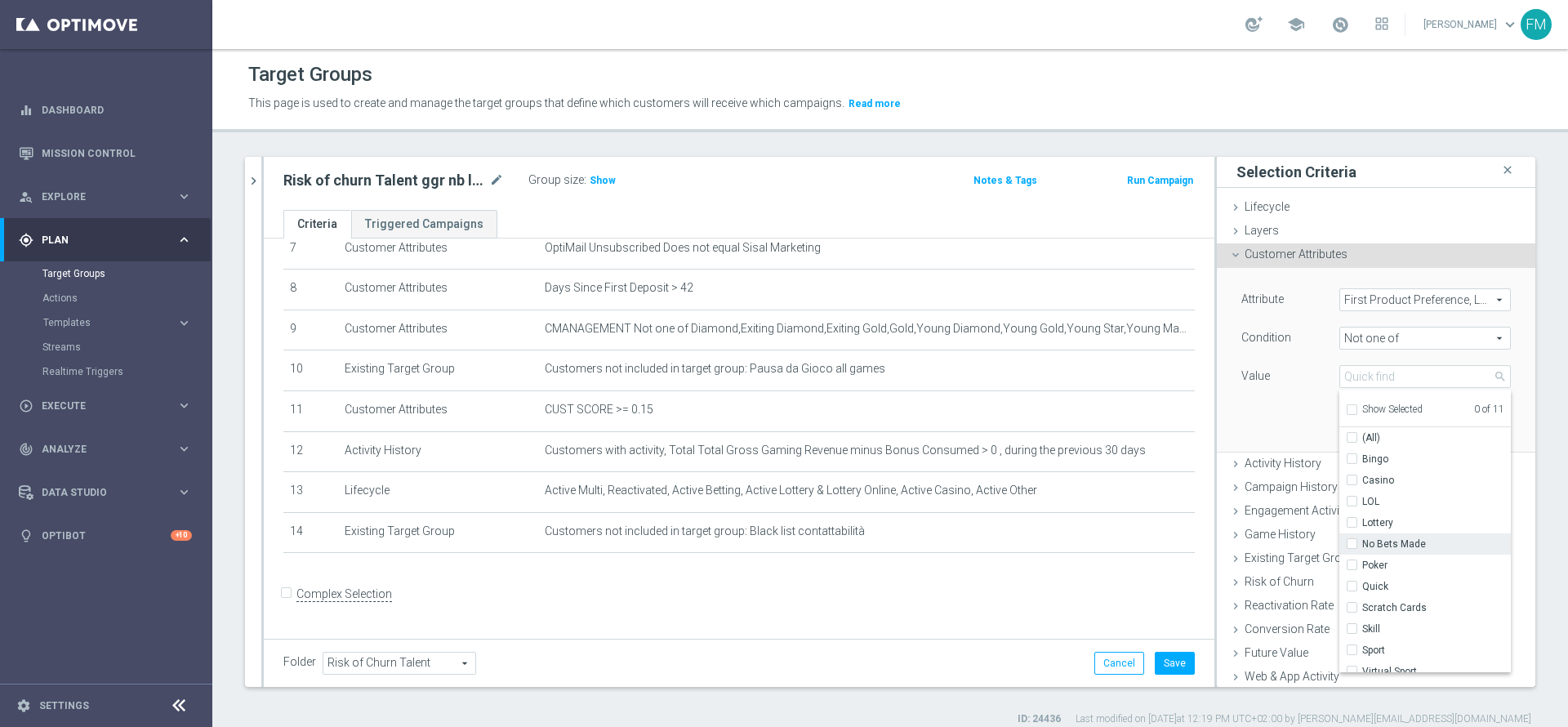
click at [1351, 544] on input "No Bets Made" at bounding box center [1356, 543] width 11 height 11
checkbox input "true"
type input "No Bets Made"
click at [1351, 642] on input "Sport" at bounding box center [1356, 640] width 11 height 11
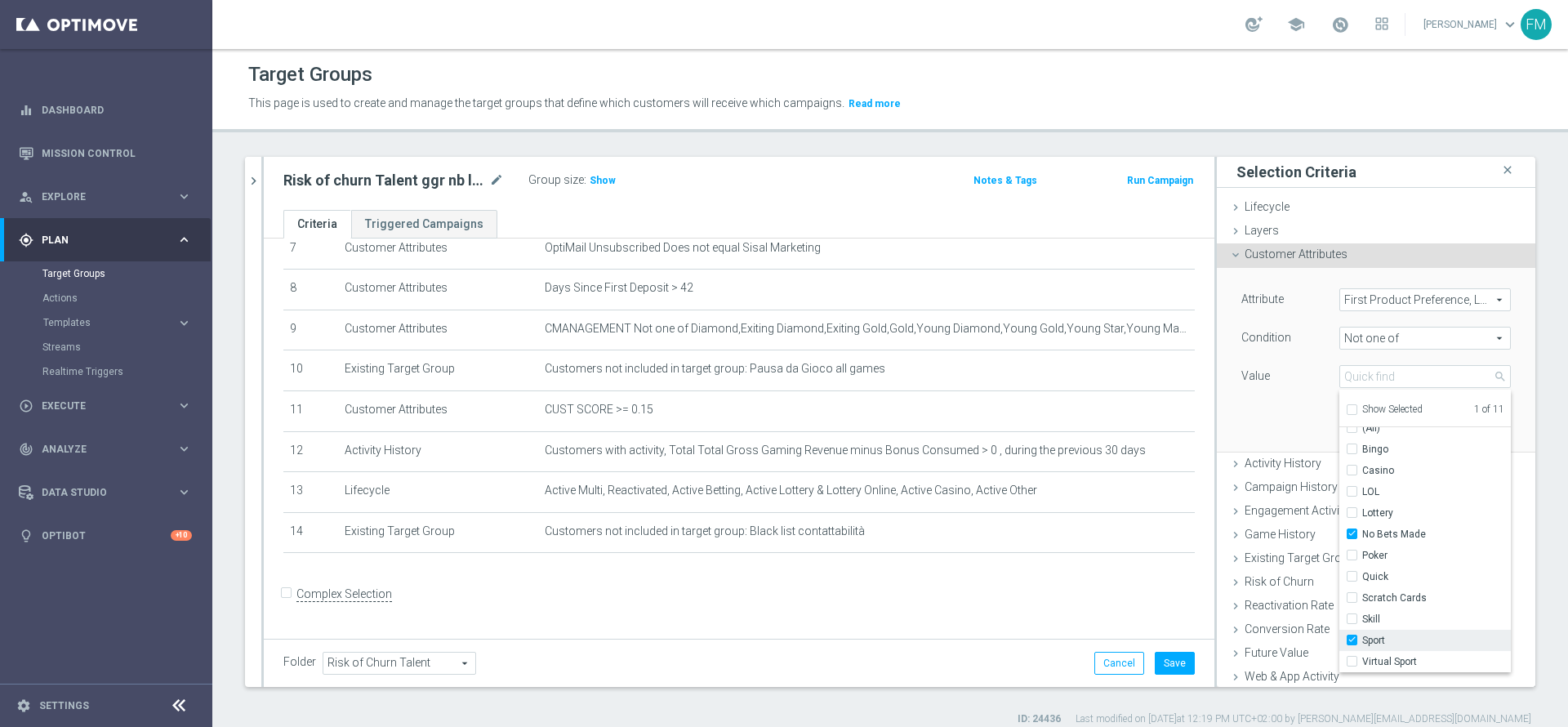
checkbox input "true"
type input "Selected 2 of 11"
click at [1340, 668] on div "Virtual Sport" at bounding box center [1425, 661] width 172 height 21
click at [1351, 662] on input "Virtual Sport" at bounding box center [1356, 661] width 11 height 11
checkbox input "true"
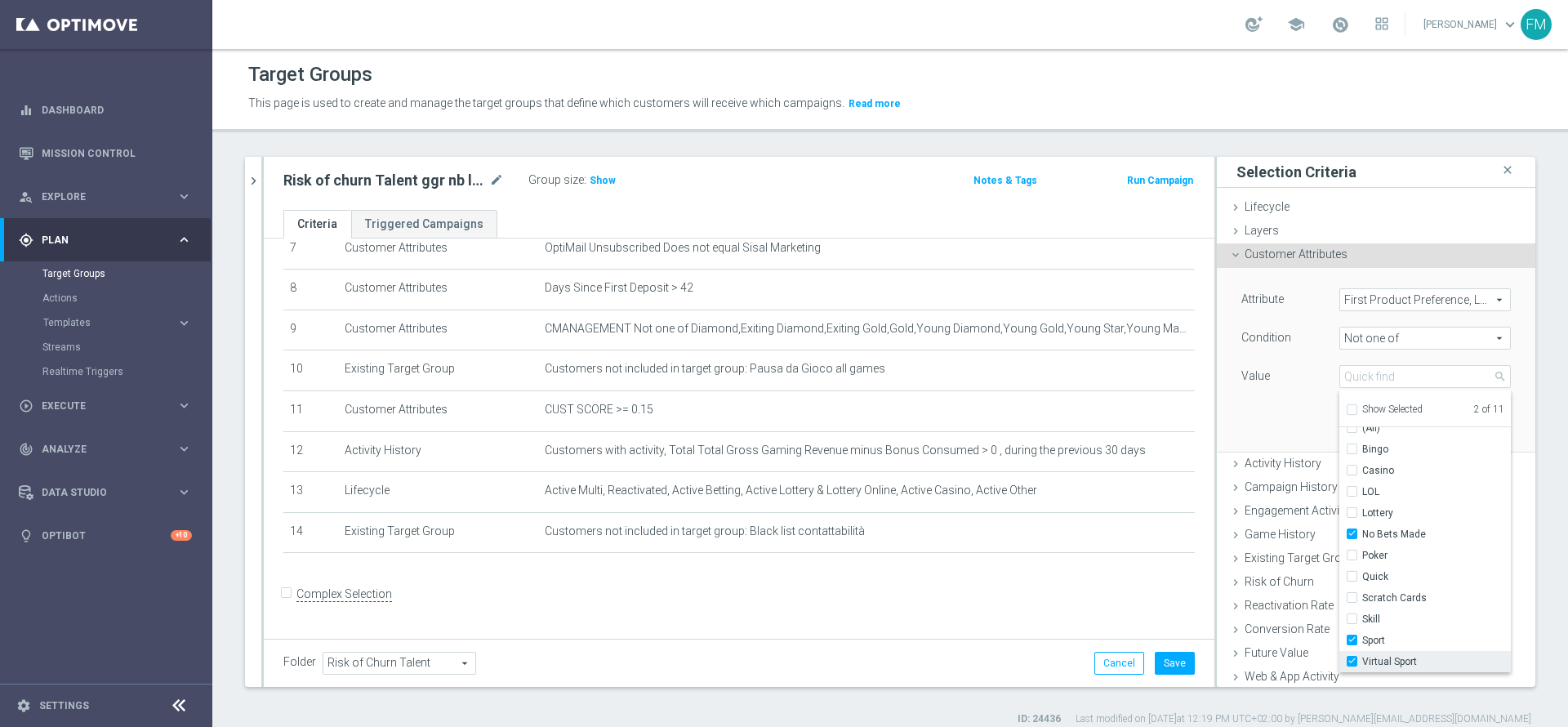
type input "Selected 3 of 11"
click at [1247, 400] on div "Attribute First Product Preference, Last Month First Product Preference, Last M…" at bounding box center [1376, 359] width 294 height 183
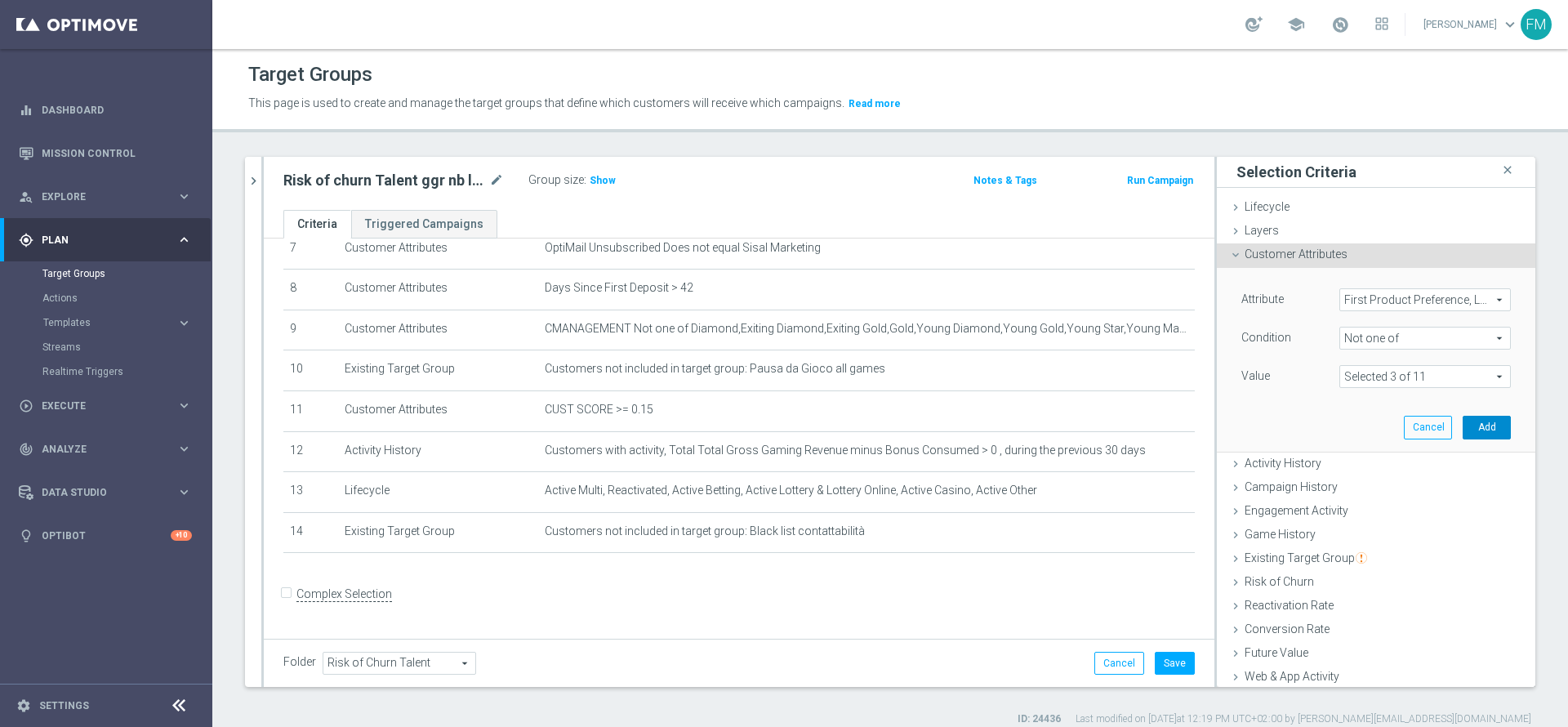
click at [1463, 434] on button "Add" at bounding box center [1487, 427] width 48 height 23
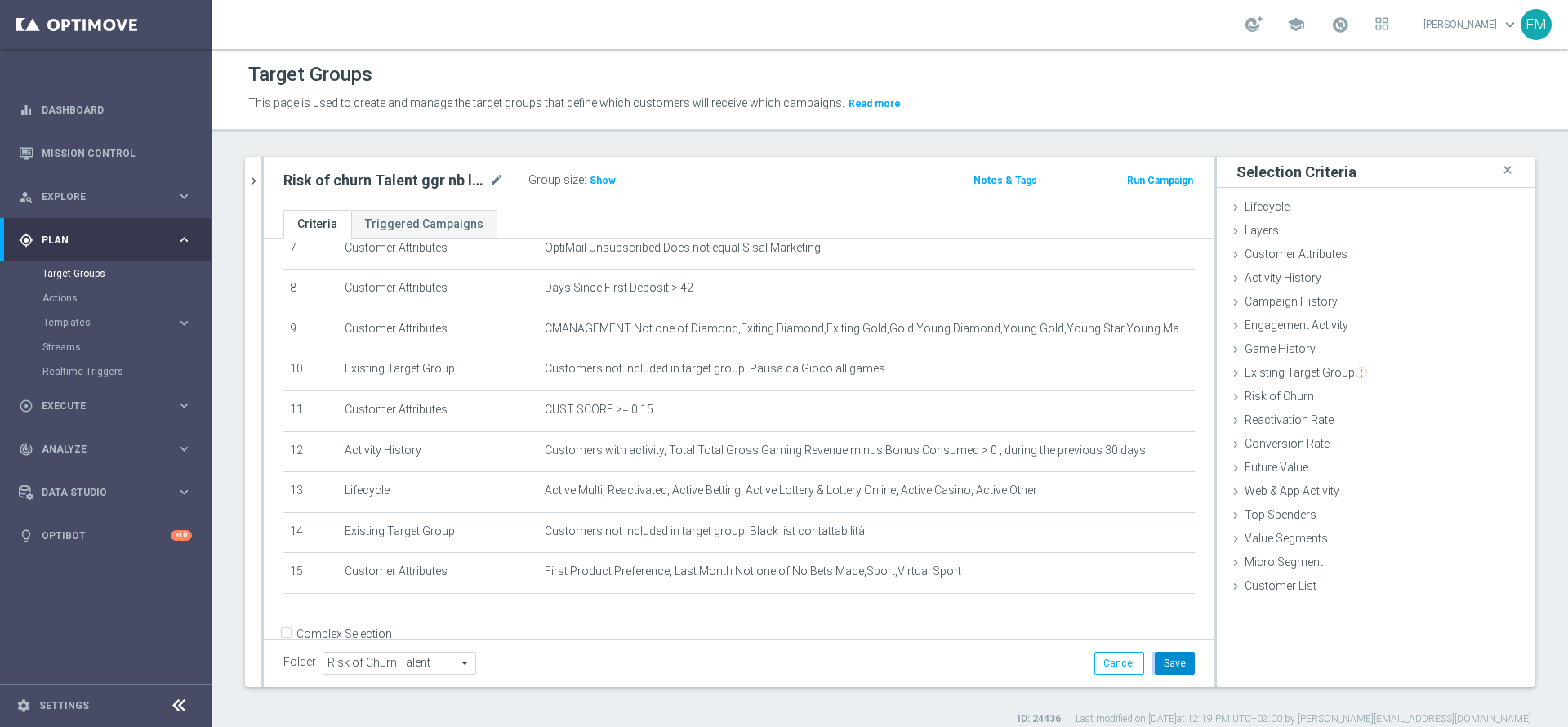
drag, startPoint x: 1135, startPoint y: 667, endPoint x: 1162, endPoint y: 672, distance: 27.5
click at [1162, 672] on div "Cancel Save Saving..." at bounding box center [1144, 663] width 101 height 23
click at [1162, 672] on button "Save" at bounding box center [1175, 663] width 40 height 23
click at [594, 172] on h3 "Show" at bounding box center [603, 180] width 30 height 18
click at [491, 182] on icon "mode_edit" at bounding box center [496, 180] width 14 height 19
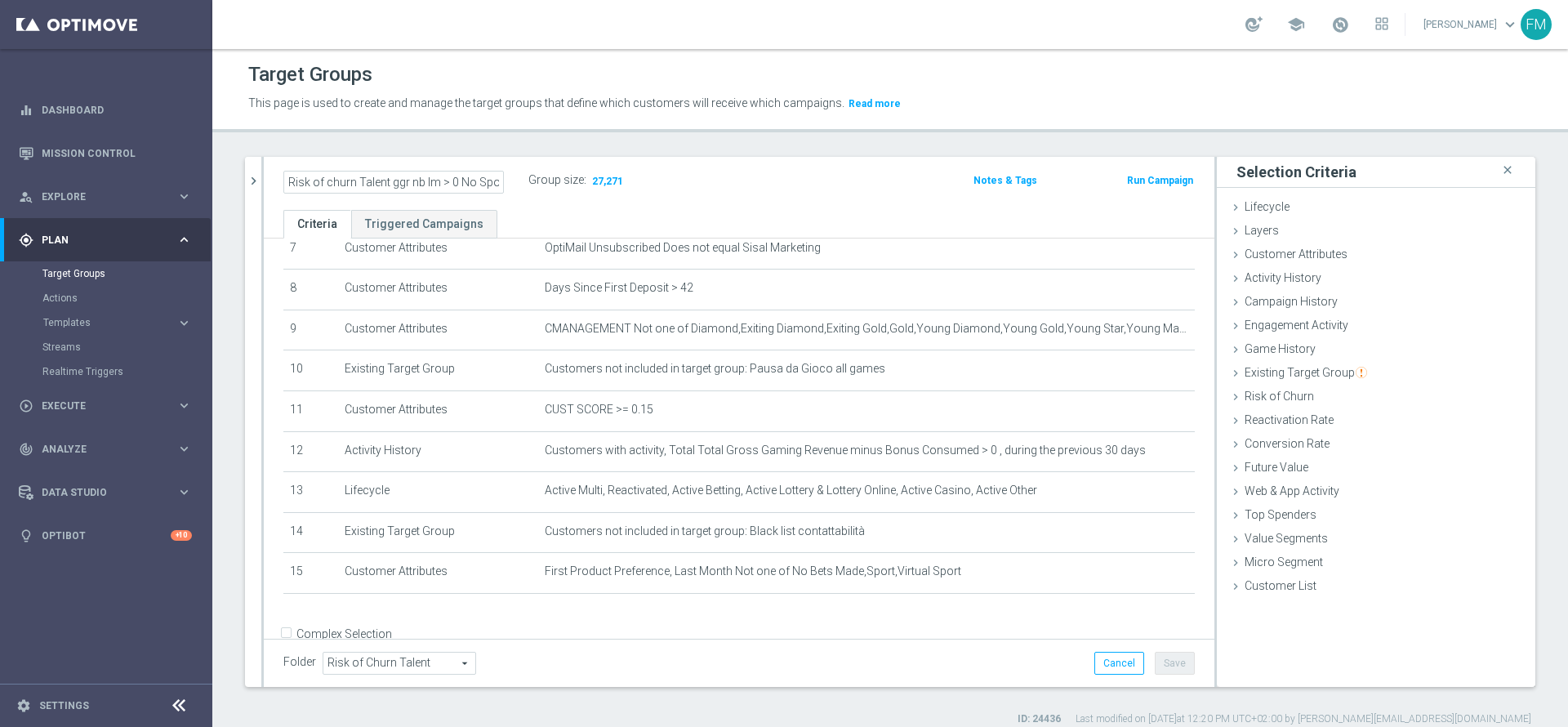
scroll to position [0, 4]
click at [257, 170] on button "chevron_right" at bounding box center [253, 181] width 16 height 48
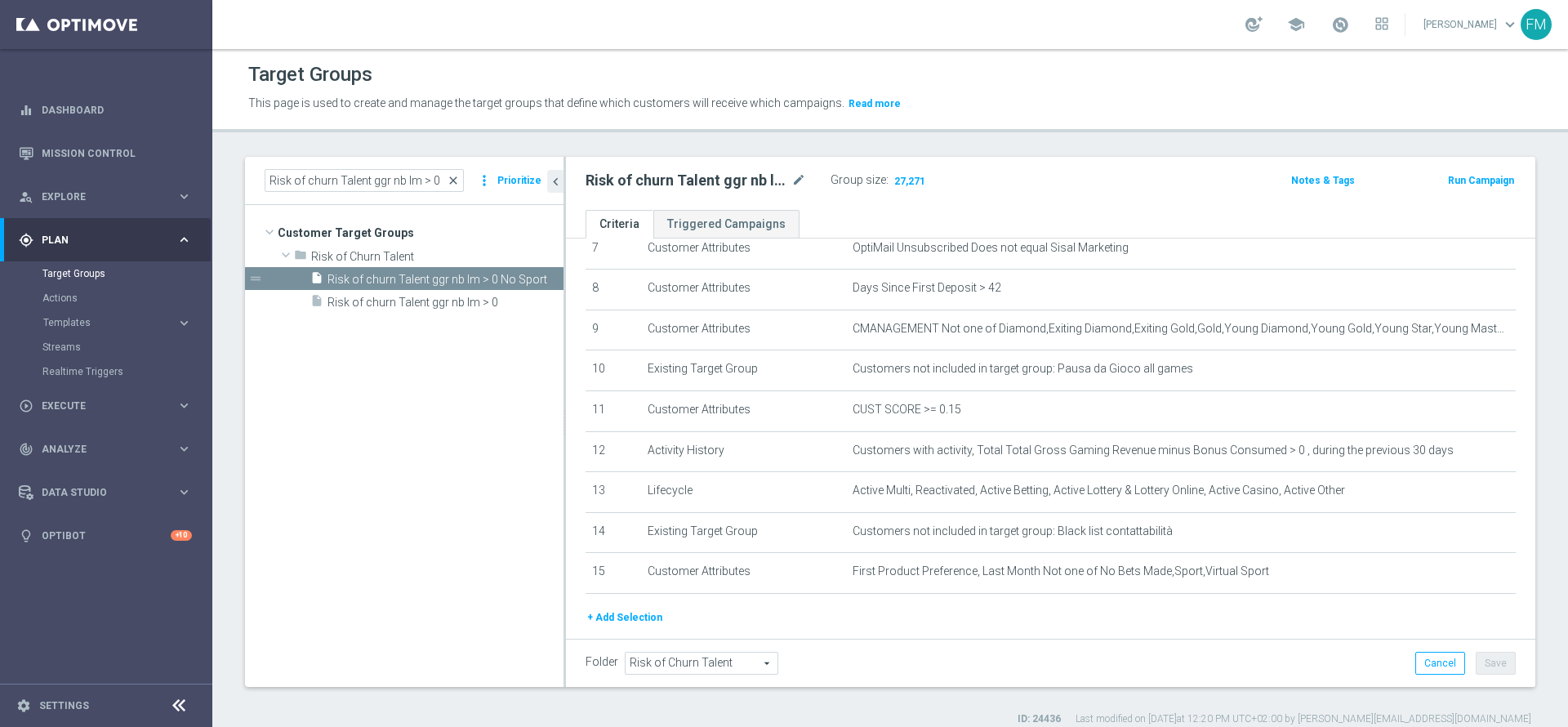
click at [460, 181] on span "close" at bounding box center [453, 181] width 13 height 13
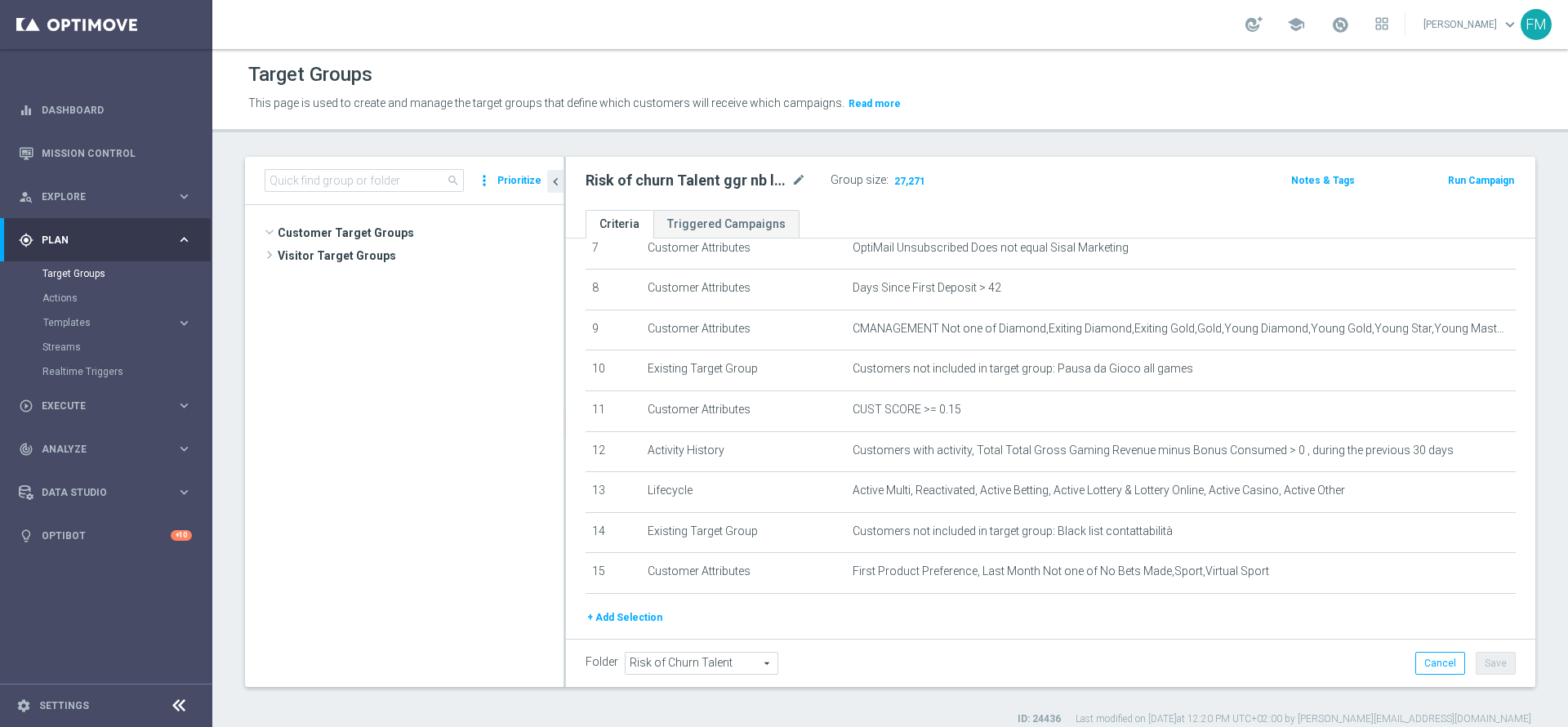
scroll to position [1161, 0]
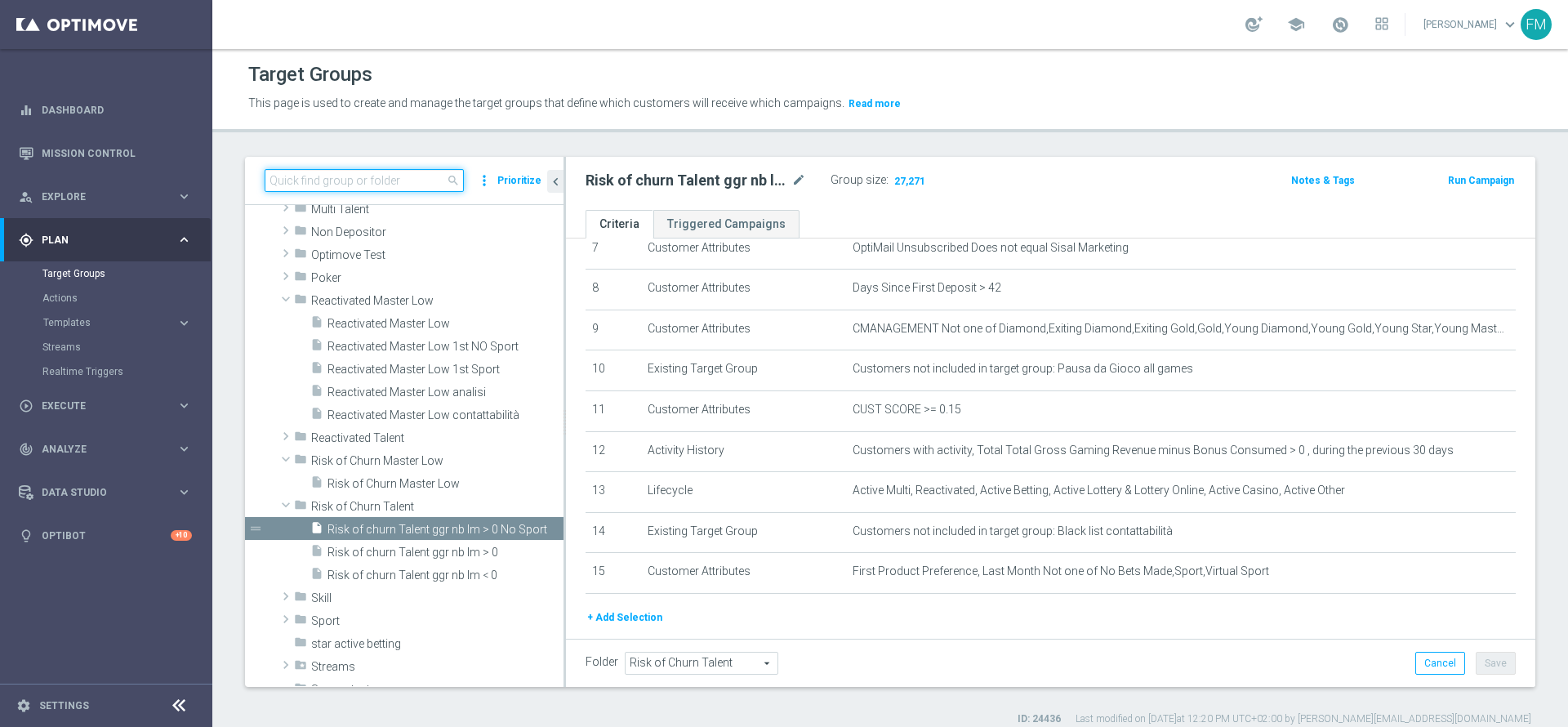
click at [390, 169] on input at bounding box center [364, 180] width 199 height 23
paste input "Giocanti Master low M-1 non Active + ROC + CHURN mtd"
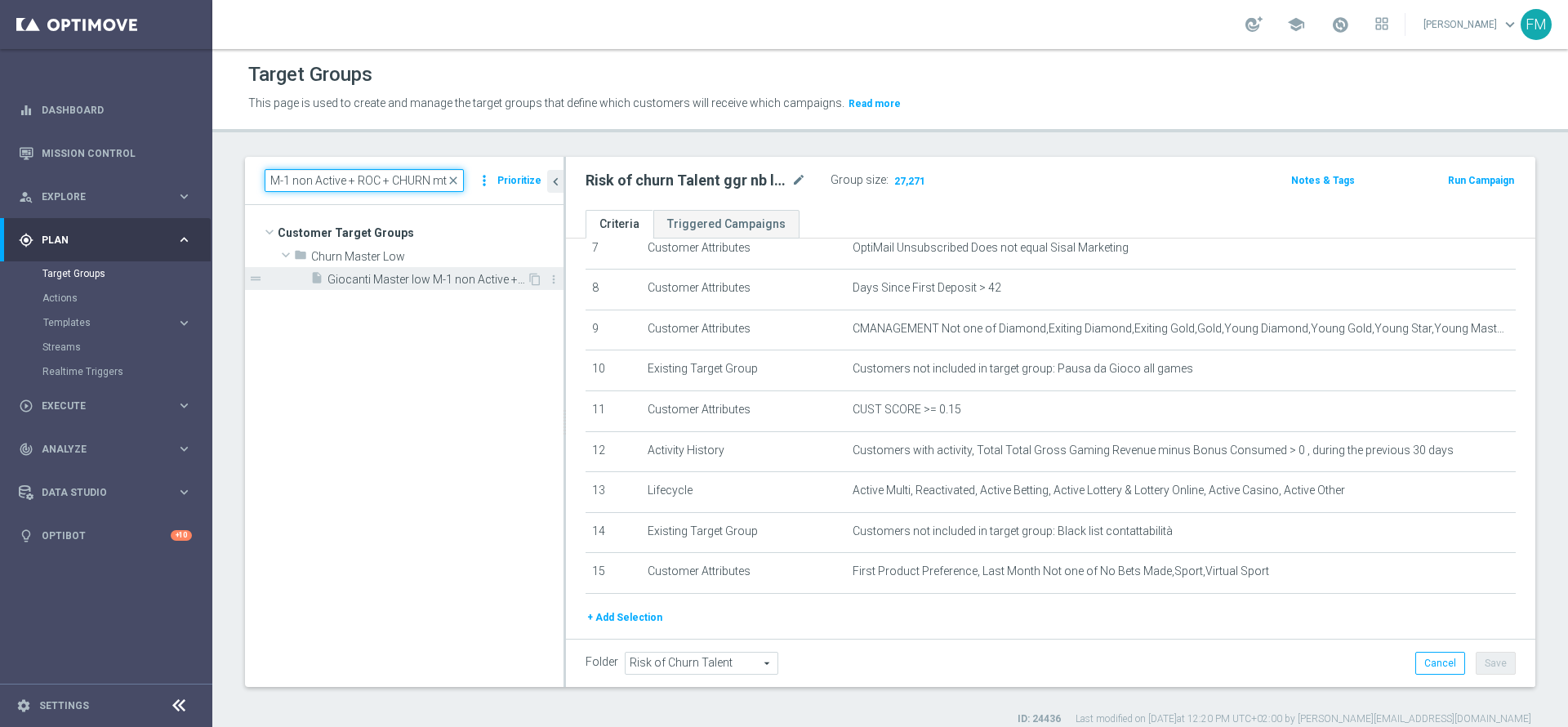
type input "Giocanti Master low M-1 non Active + ROC + CHURN mtd"
click at [466, 279] on span "Giocanti Master low M-1 non Active + ROC + CHURN mtd" at bounding box center [427, 280] width 199 height 13
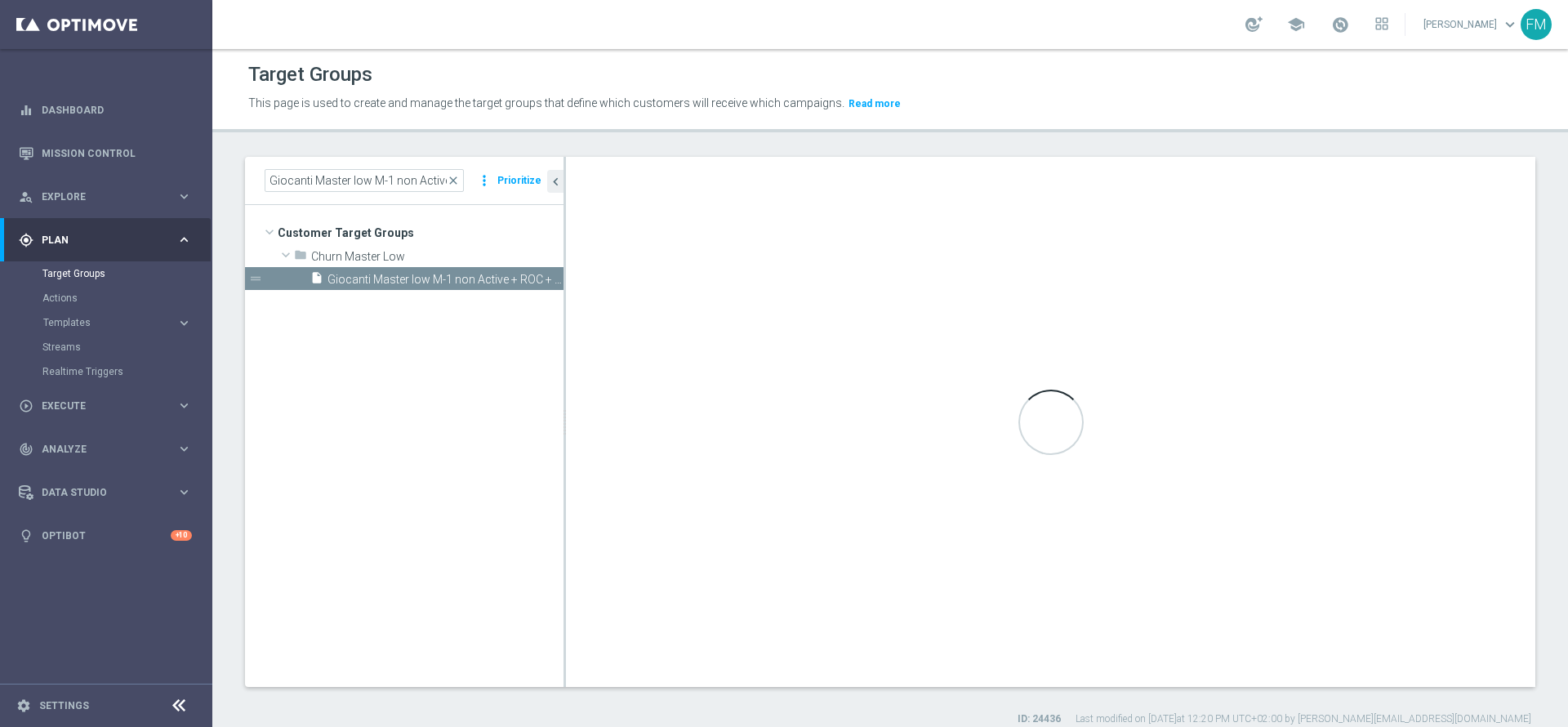
type input "Churn Master Low"
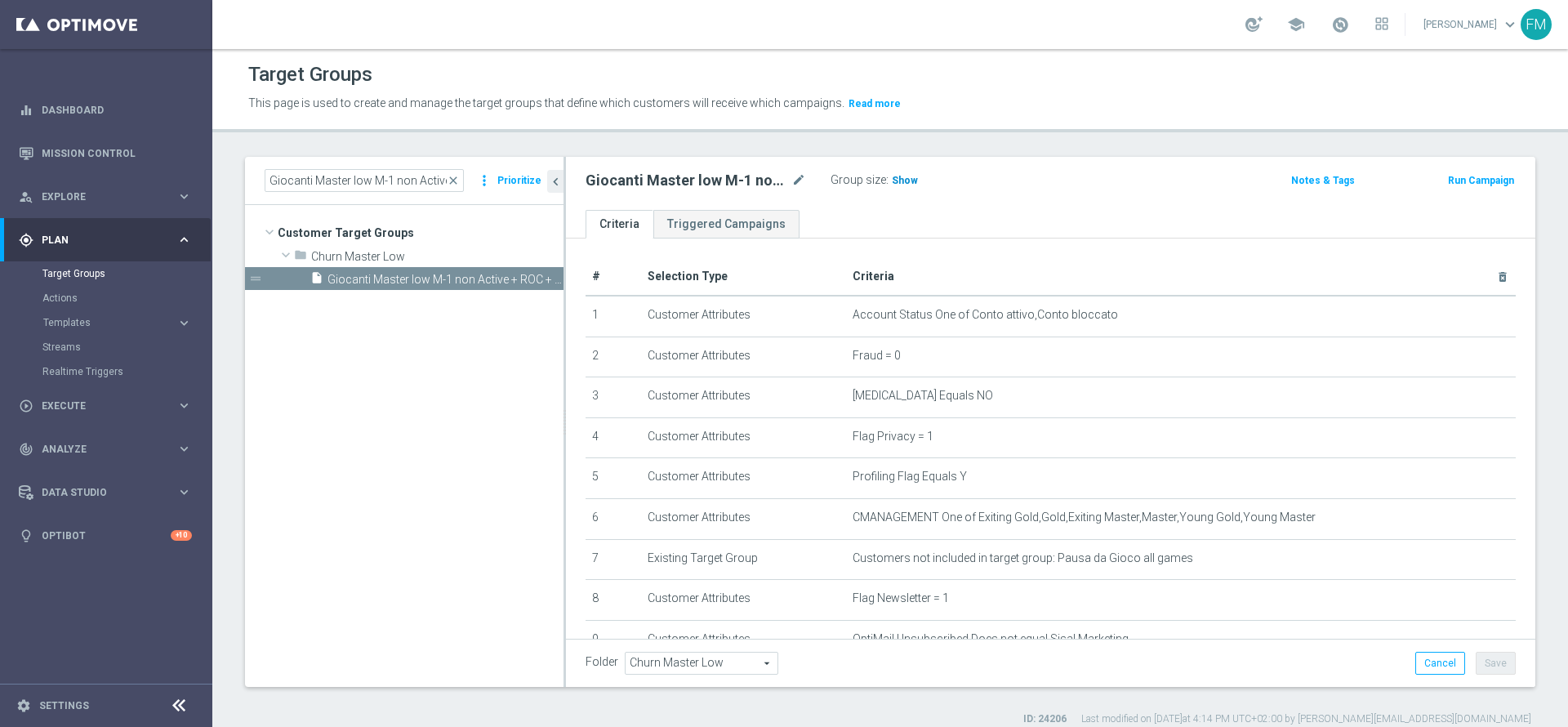
click at [915, 176] on h3 "Show" at bounding box center [905, 180] width 30 height 18
click at [456, 181] on span "close" at bounding box center [453, 181] width 13 height 13
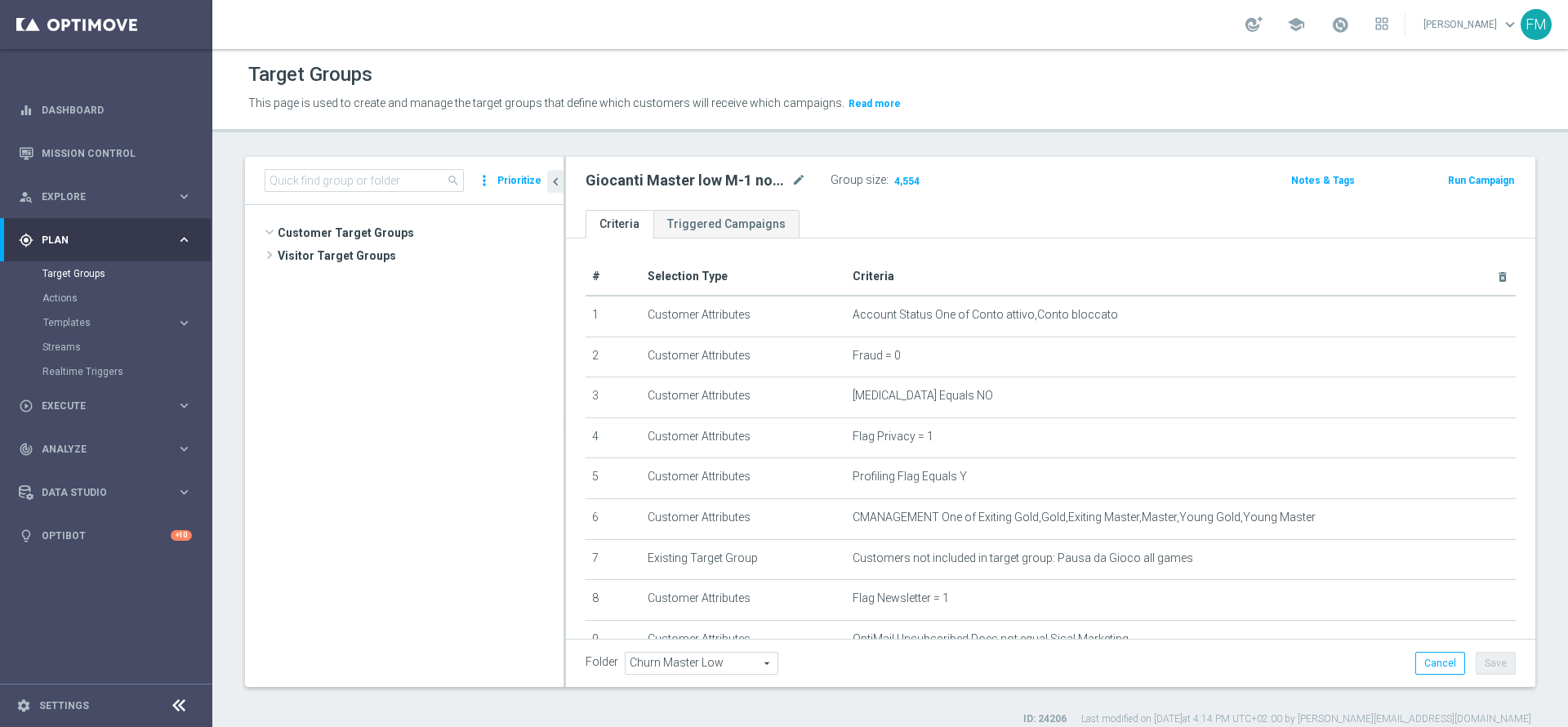
scroll to position [630, 0]
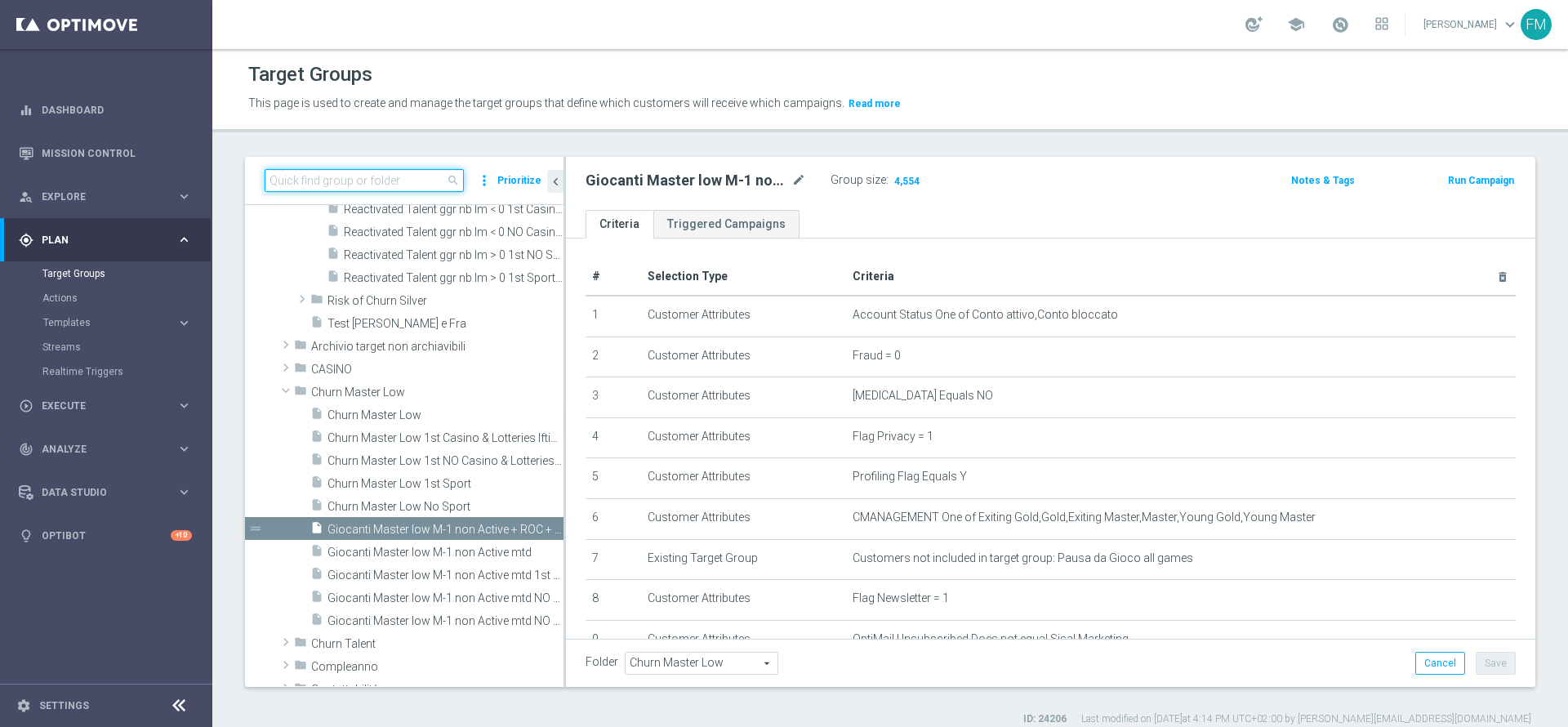
paste input "Churn Master Low No Sport"
click at [406, 191] on input at bounding box center [364, 180] width 199 height 23
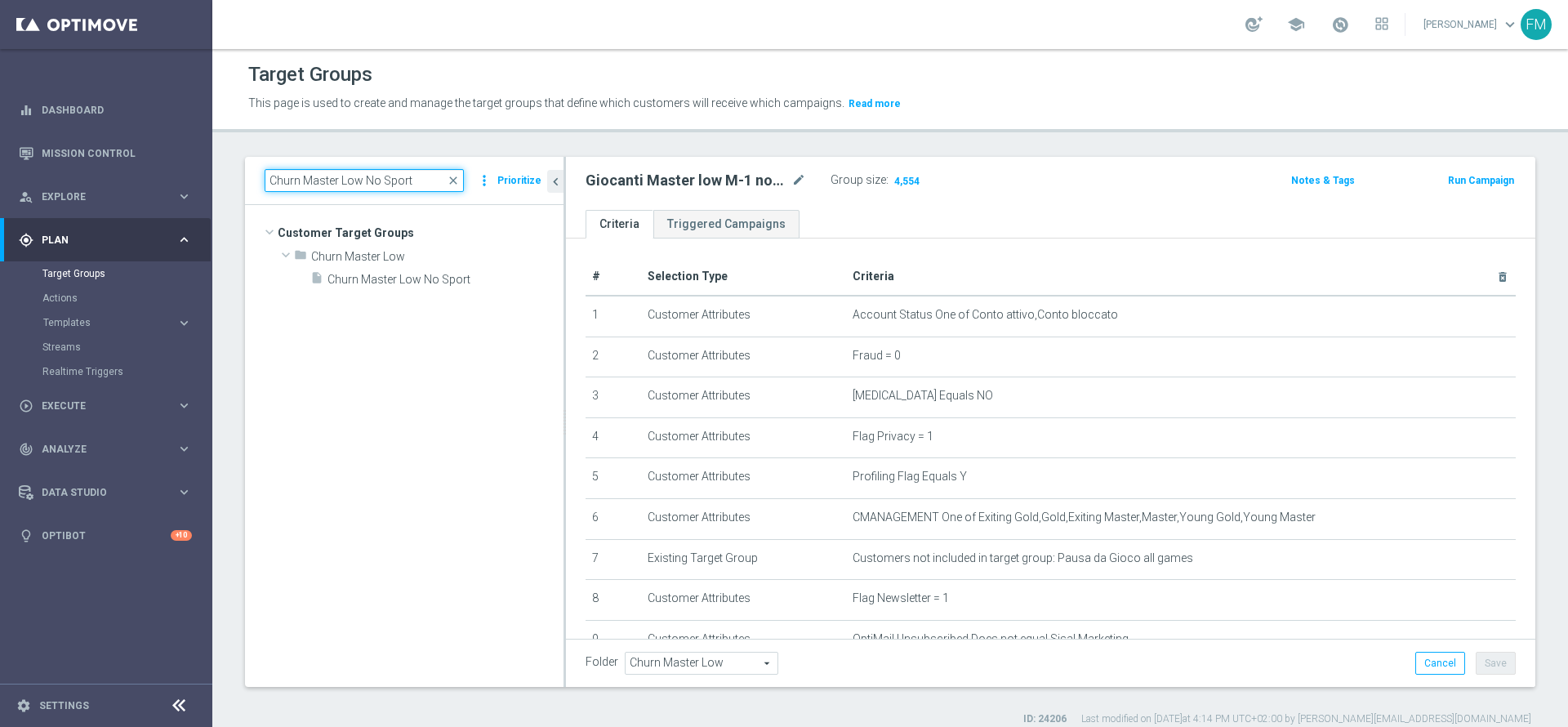
scroll to position [0, 0]
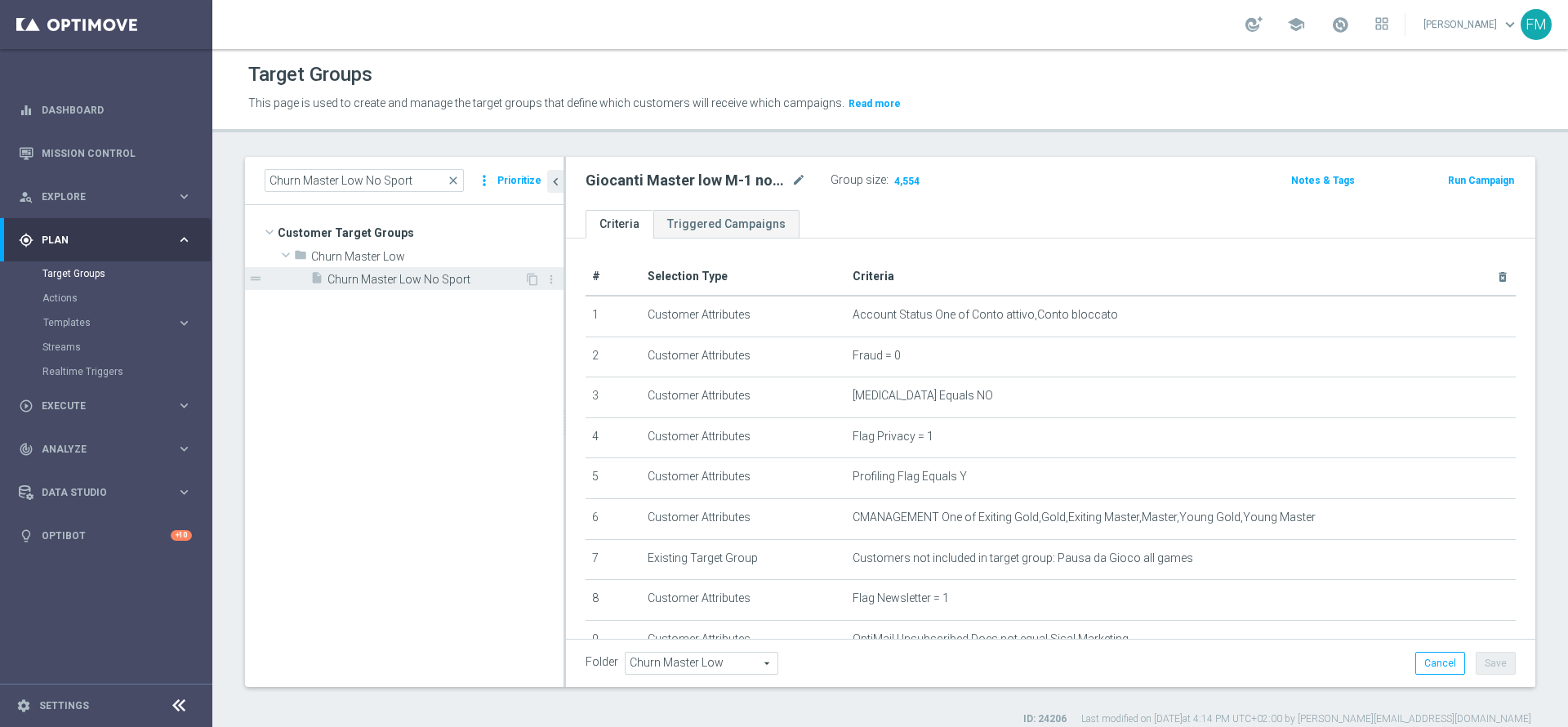
click at [418, 268] on div "insert_drive_file Churn Master Low No Sport" at bounding box center [417, 279] width 214 height 23
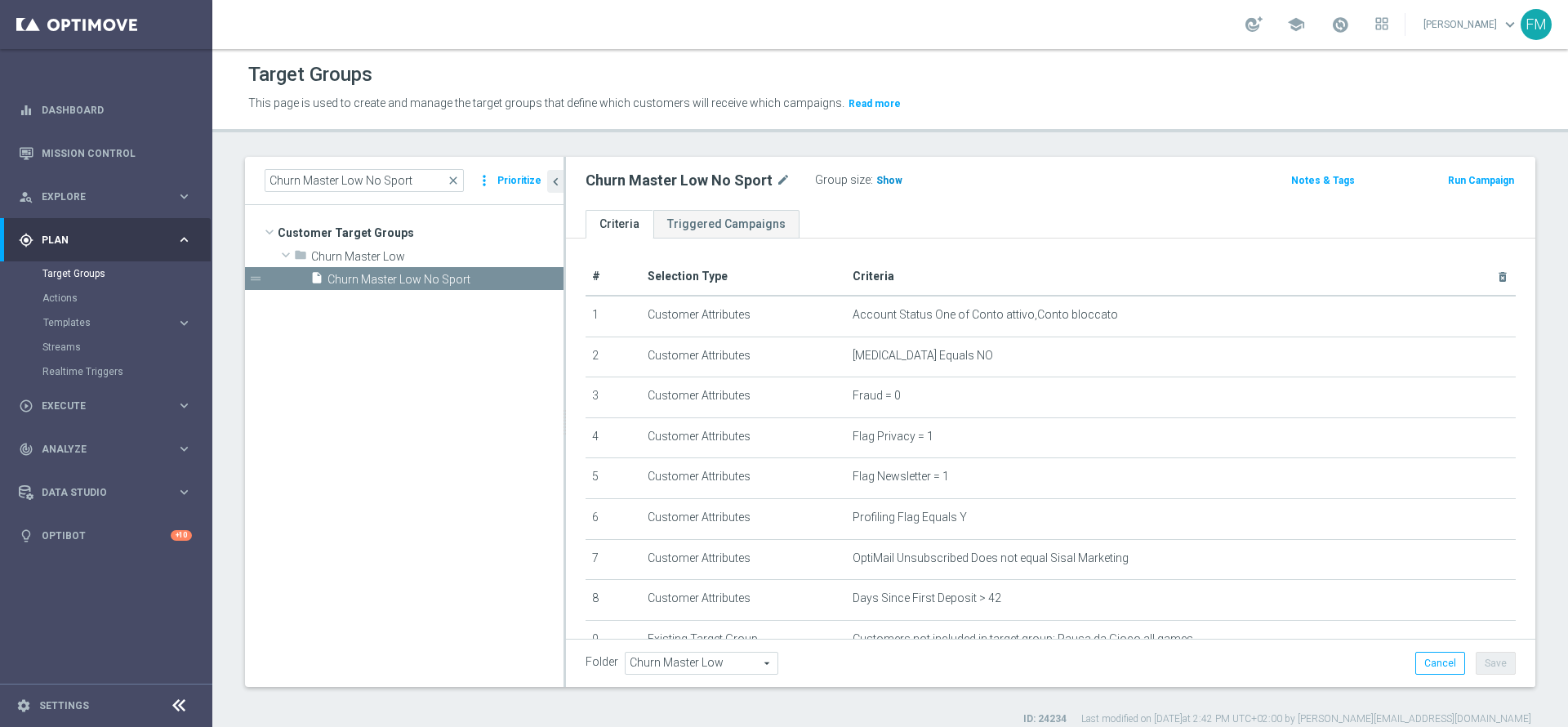
click at [888, 172] on h3 "Show" at bounding box center [889, 180] width 30 height 18
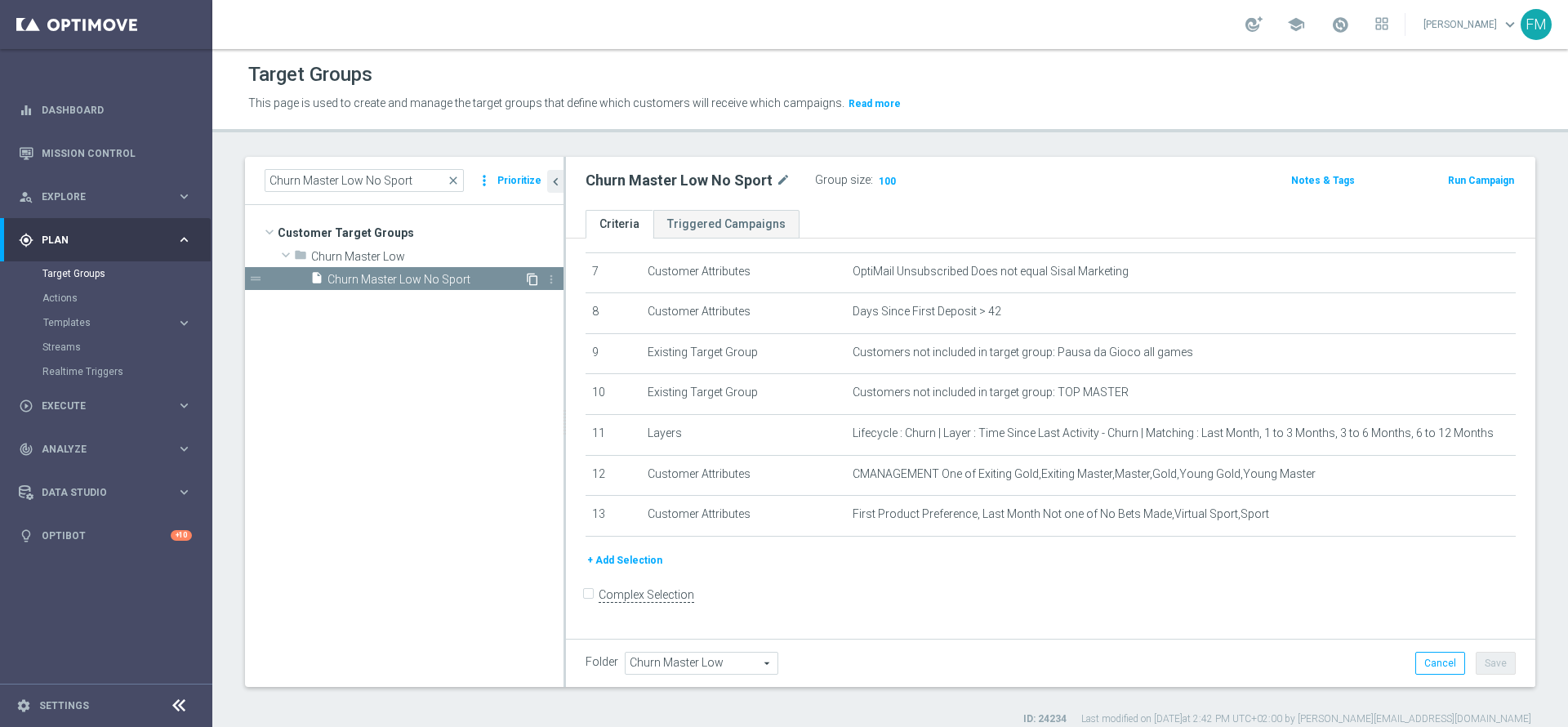
click at [535, 279] on icon "content_copy" at bounding box center [533, 280] width 13 height 13
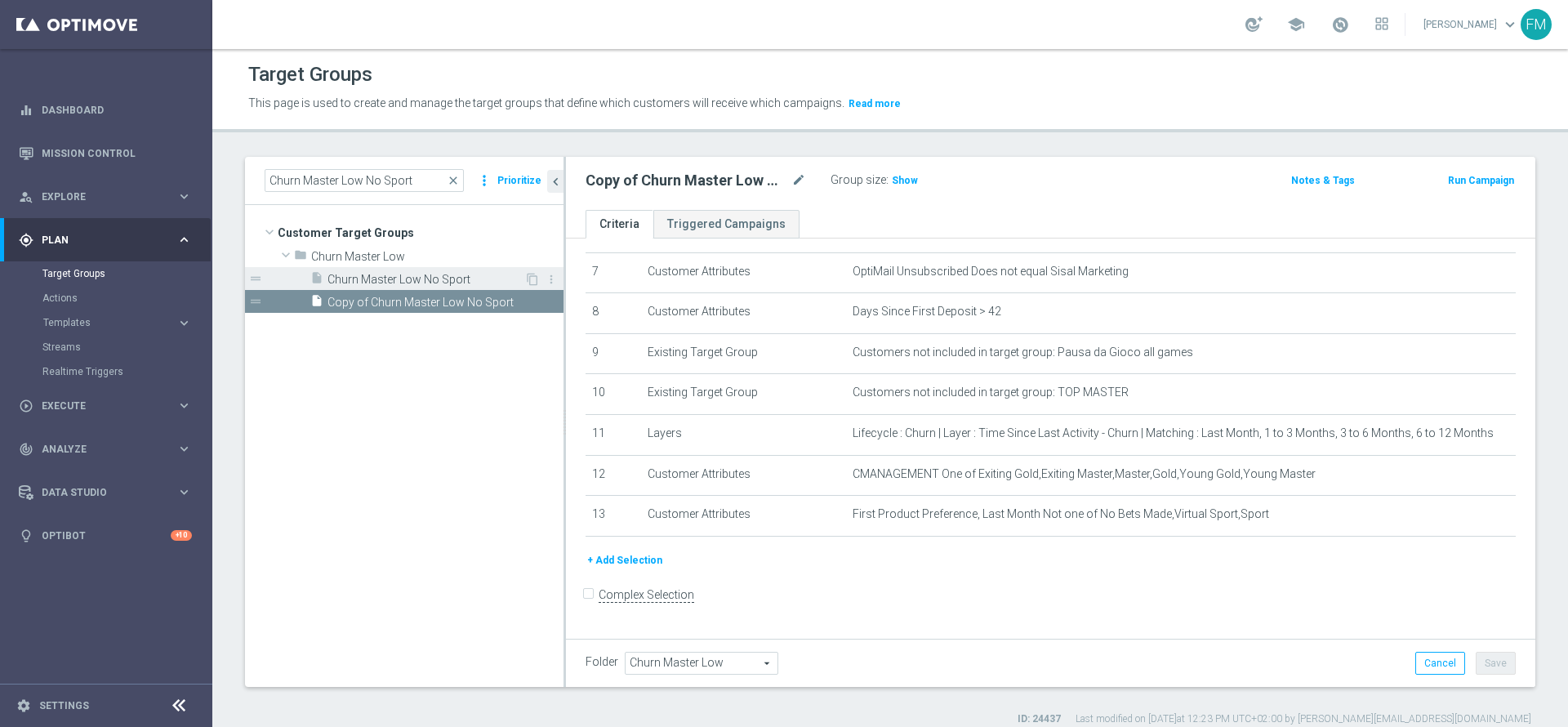
click at [439, 276] on span "Churn Master Low No Sport" at bounding box center [426, 280] width 196 height 13
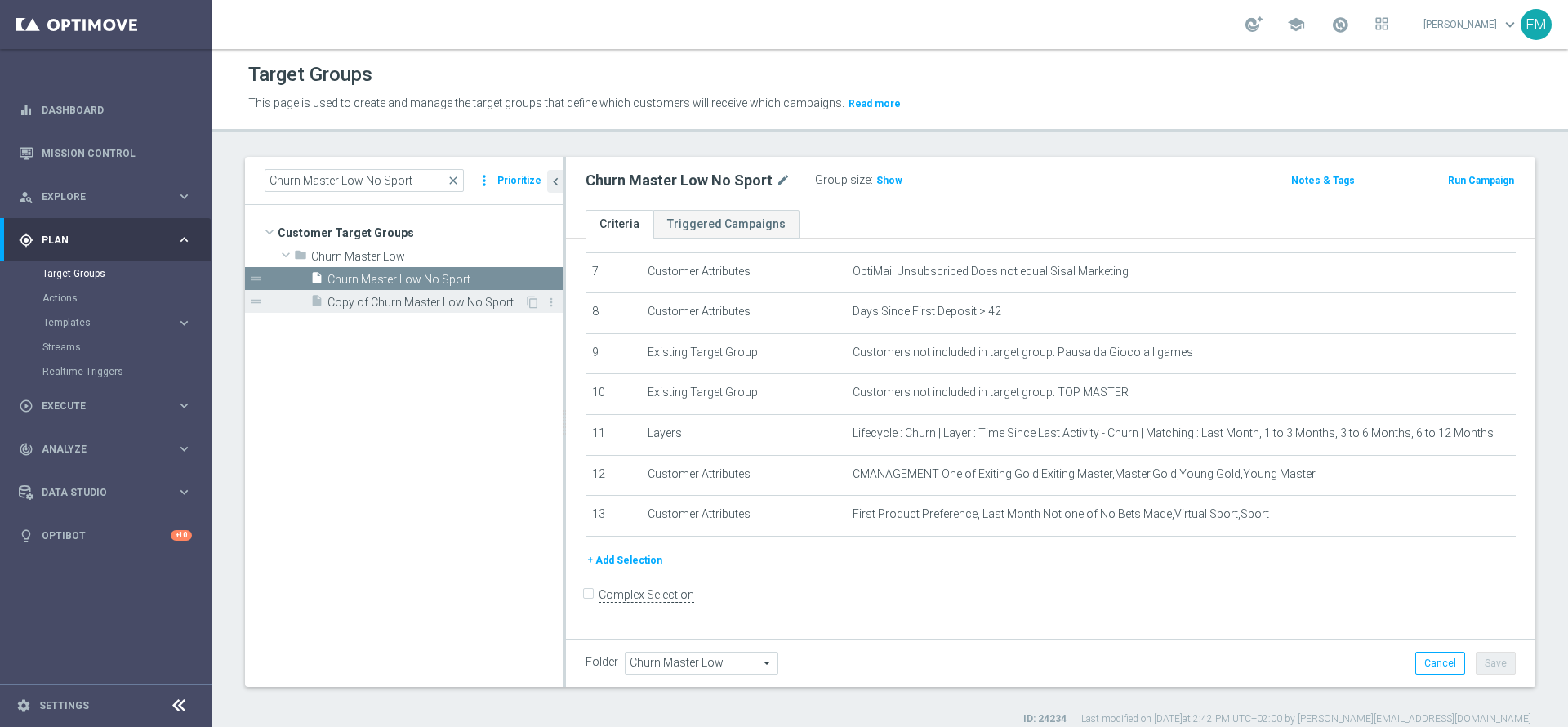
click at [481, 312] on div "insert_drive_file Copy of Churn Master Low No Sport" at bounding box center [417, 302] width 214 height 23
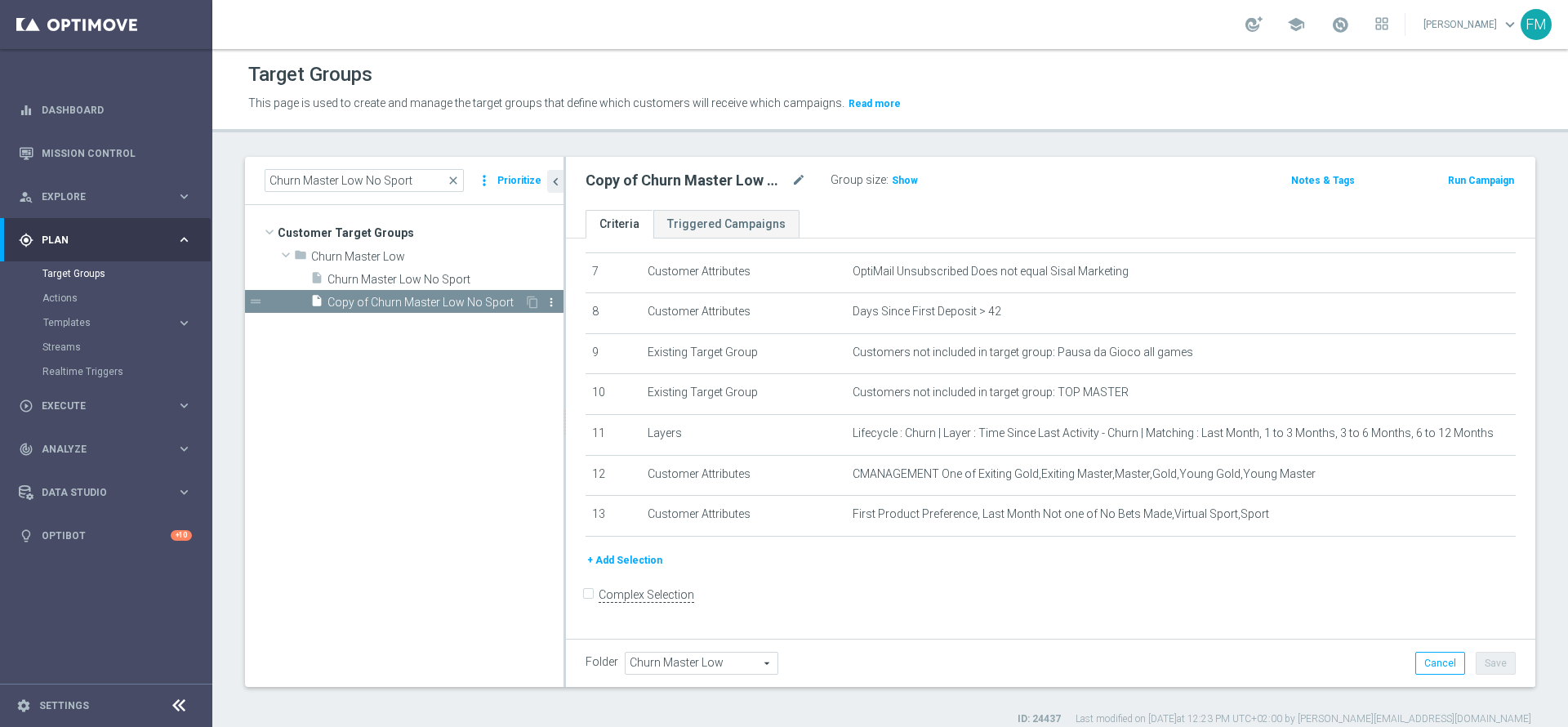
click at [549, 305] on icon "more_vert" at bounding box center [551, 303] width 13 height 13
click at [584, 341] on li "delete Delete" at bounding box center [590, 352] width 81 height 25
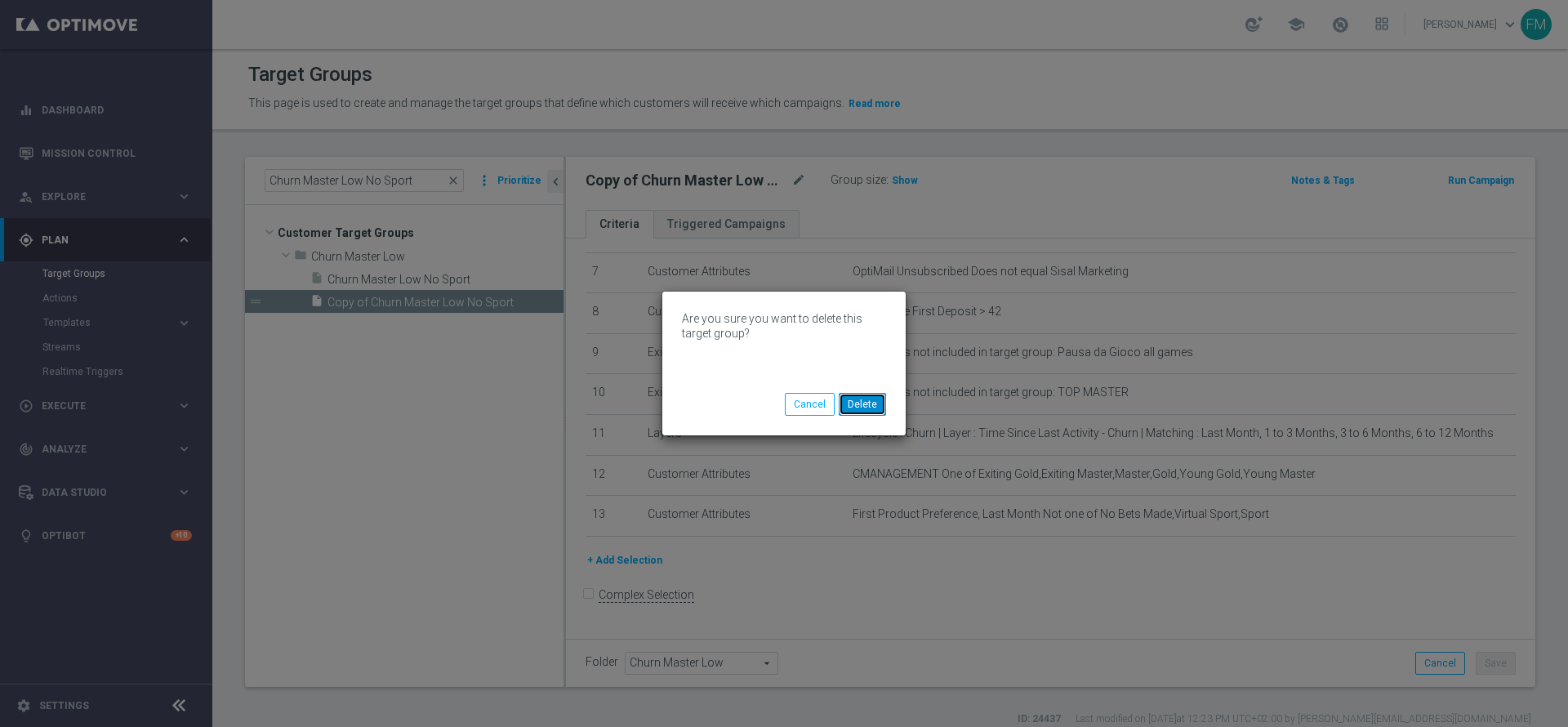
click at [865, 400] on button "Delete" at bounding box center [862, 404] width 47 height 23
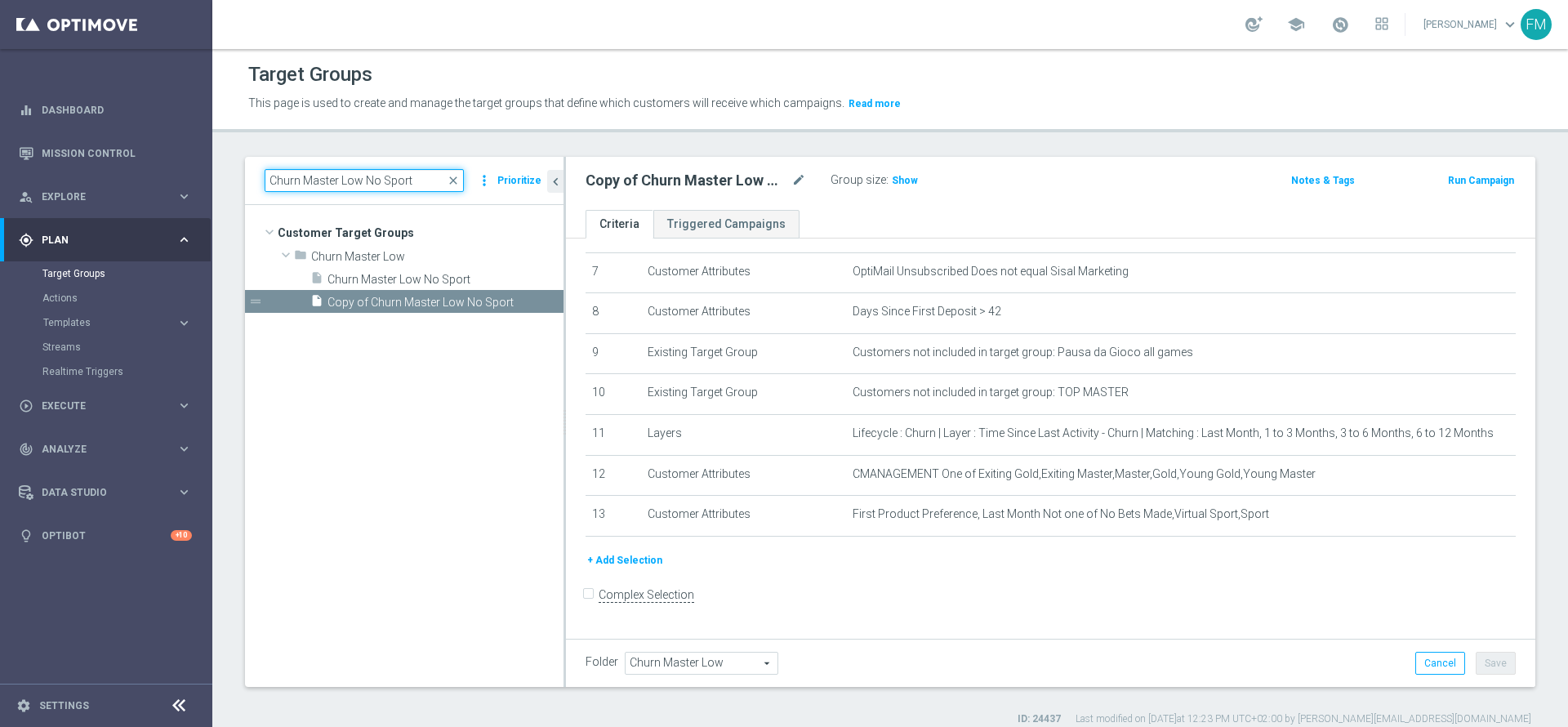
click at [420, 183] on input "Churn Master Low No Sport" at bounding box center [364, 180] width 199 height 23
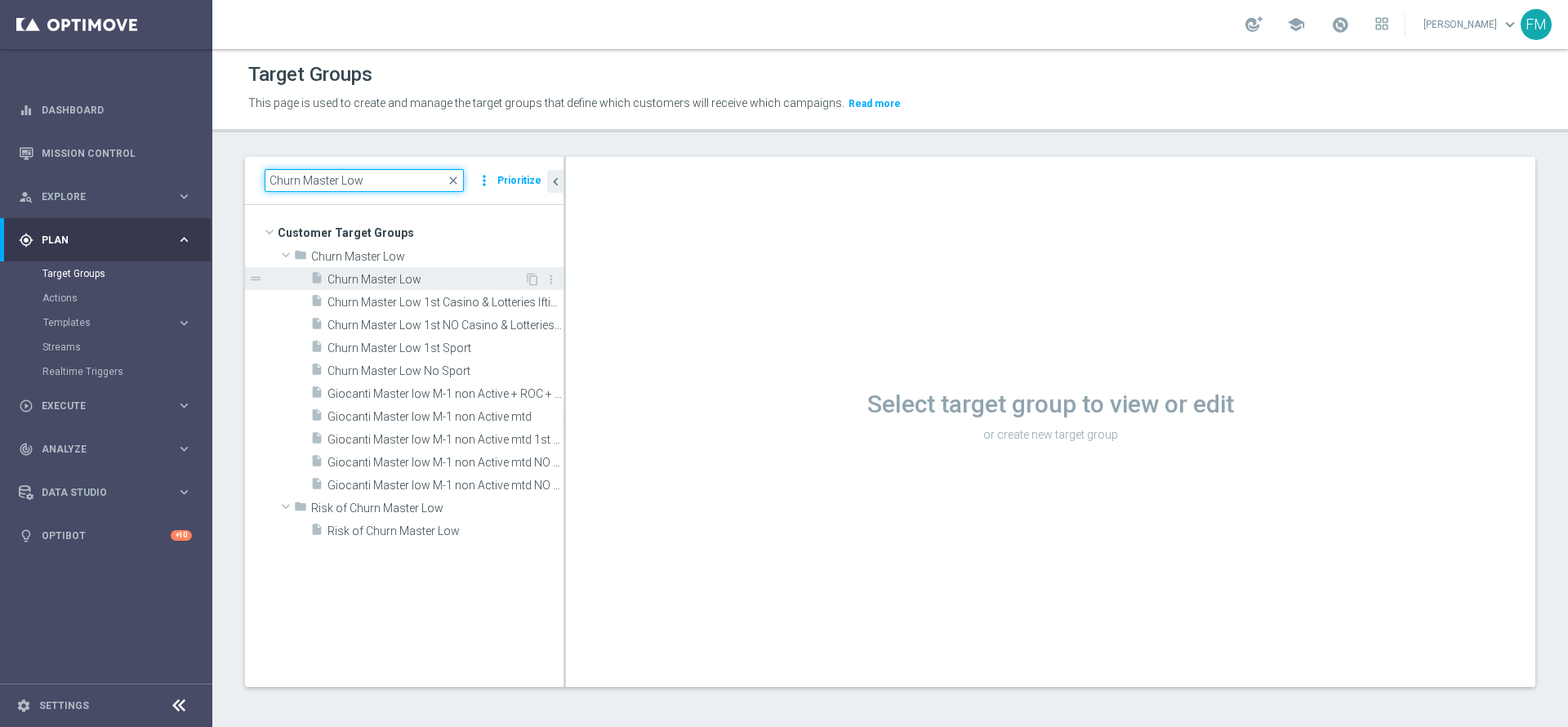
type input "Churn Master Low"
click at [426, 284] on span "Churn Master Low" at bounding box center [426, 280] width 196 height 13
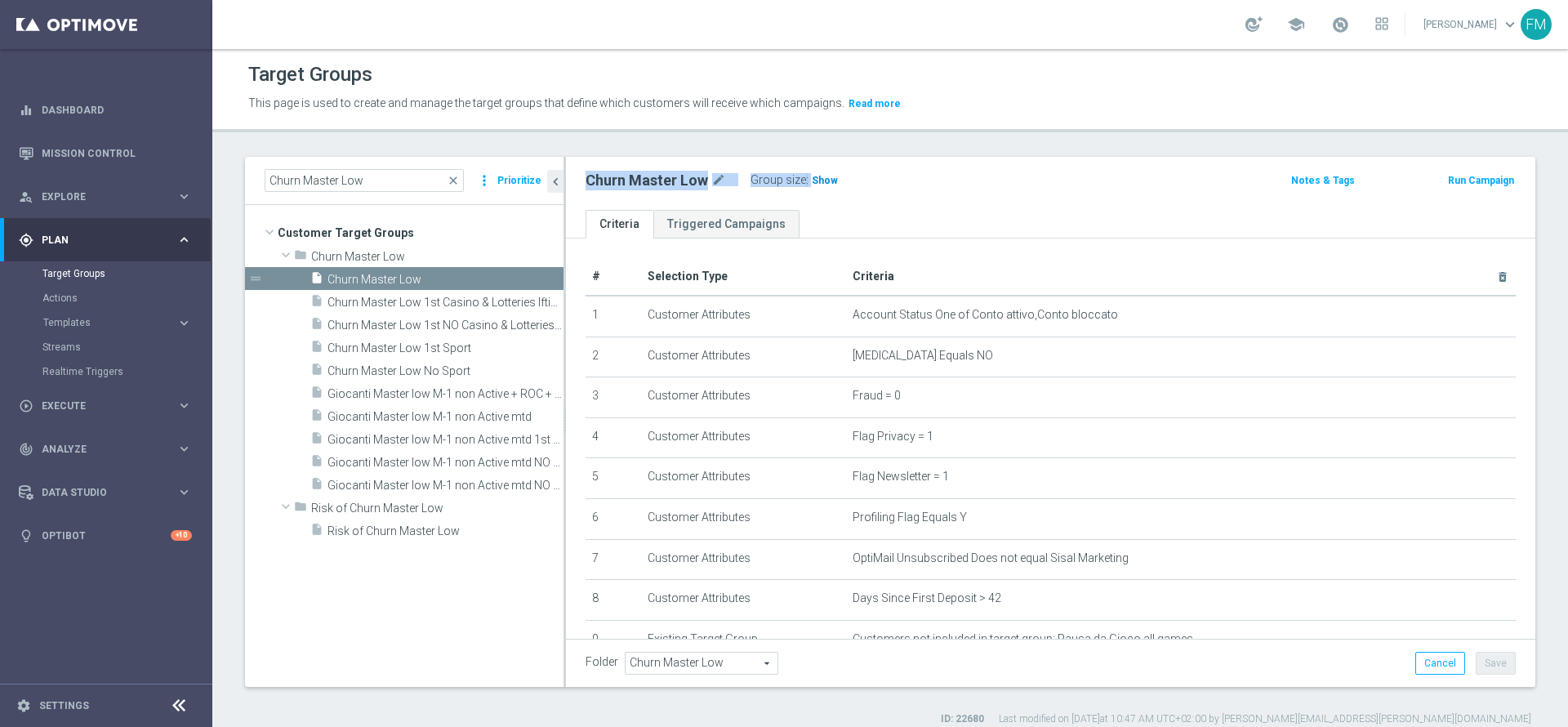
drag, startPoint x: 808, startPoint y: 193, endPoint x: 831, endPoint y: 179, distance: 26.9
click at [831, 179] on div "Churn Master Low mode_edit Group size : Show Notes & Tags Run Campaign" at bounding box center [1051, 183] width 970 height 53
click at [831, 179] on span "Show" at bounding box center [824, 180] width 26 height 11
click at [1026, 179] on div "Churn Master Low mode_edit Group size : Show Calculating…" at bounding box center [891, 180] width 636 height 23
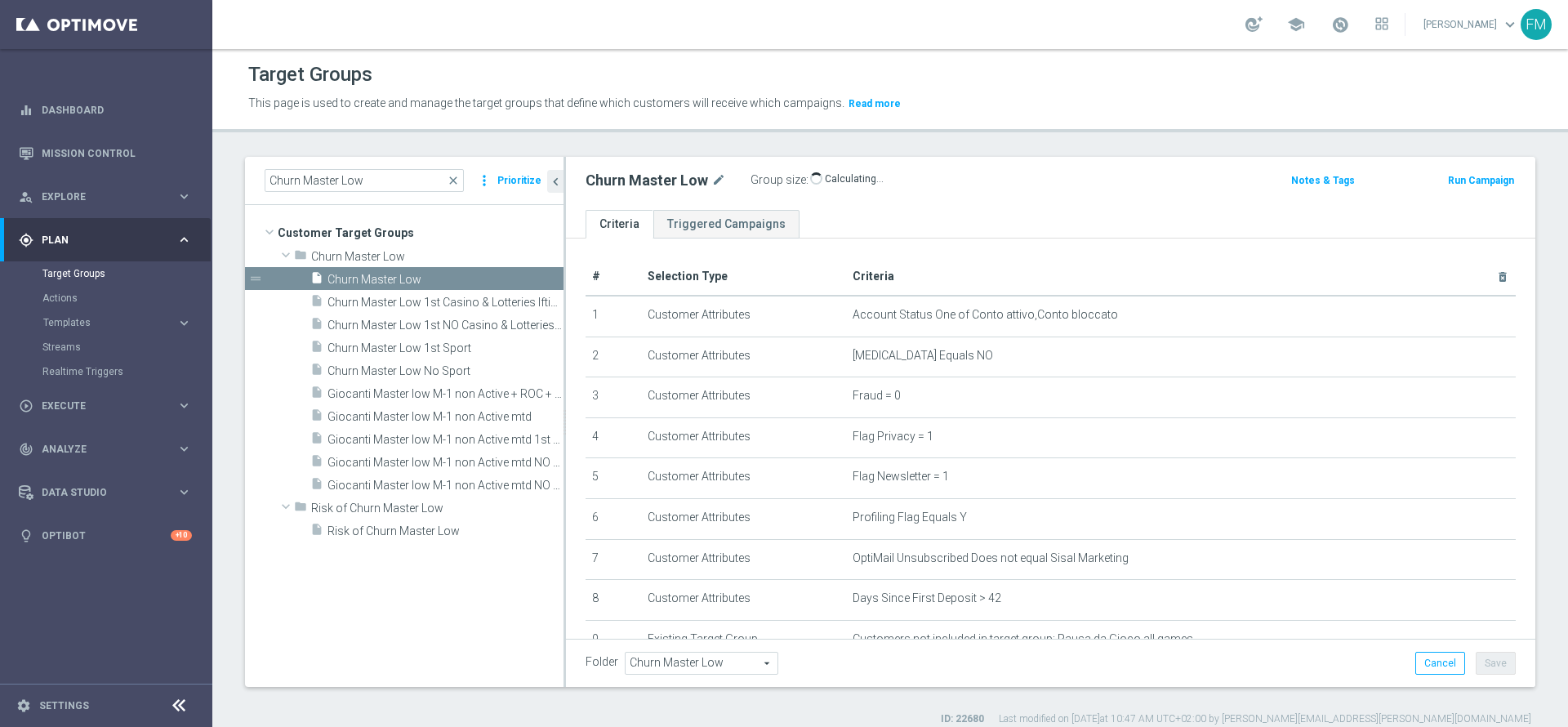
click at [1026, 179] on div "Churn Master Low mode_edit Group size : Show Calculating…" at bounding box center [891, 180] width 636 height 23
click at [718, 174] on icon "mode_edit" at bounding box center [718, 180] width 14 height 19
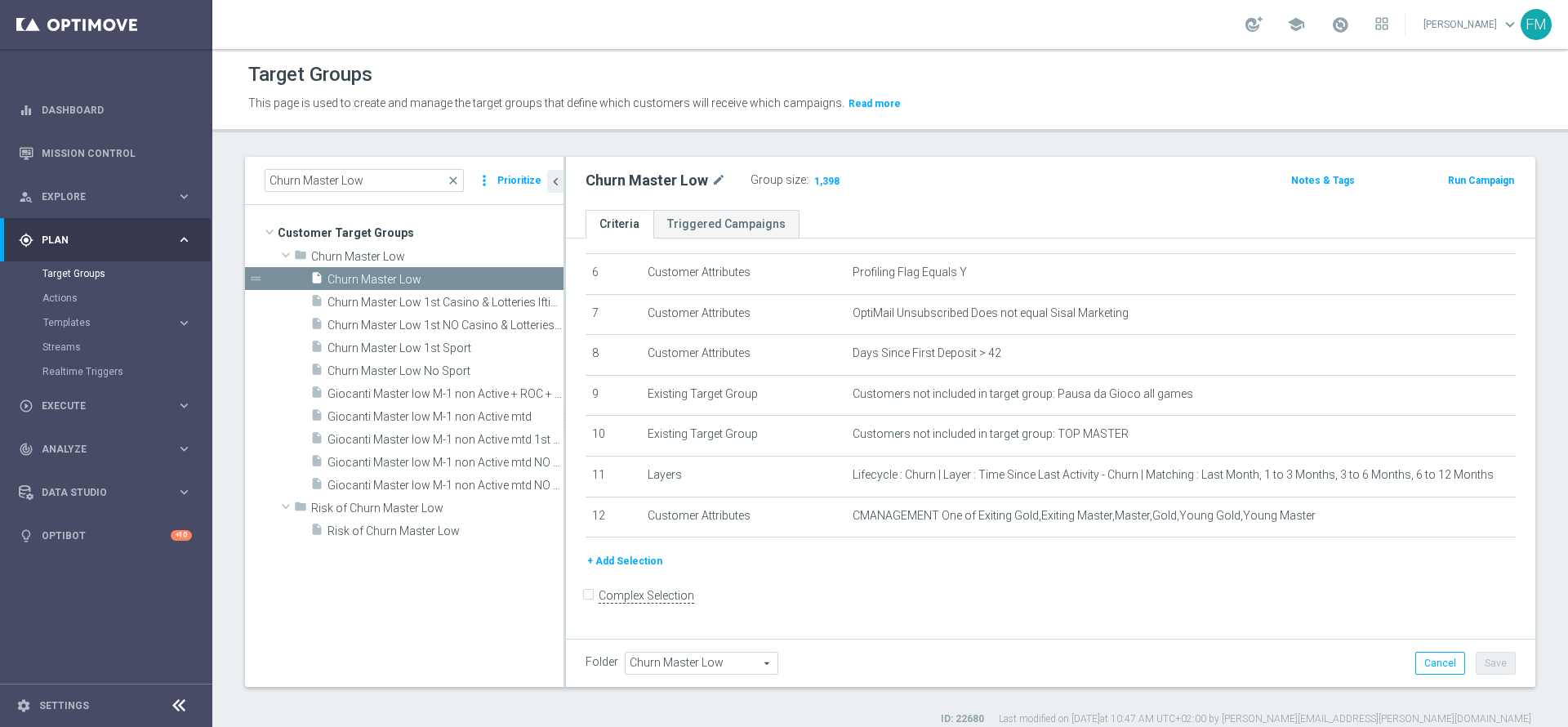
click at [618, 564] on button "+ Add Selection" at bounding box center [625, 560] width 79 height 18
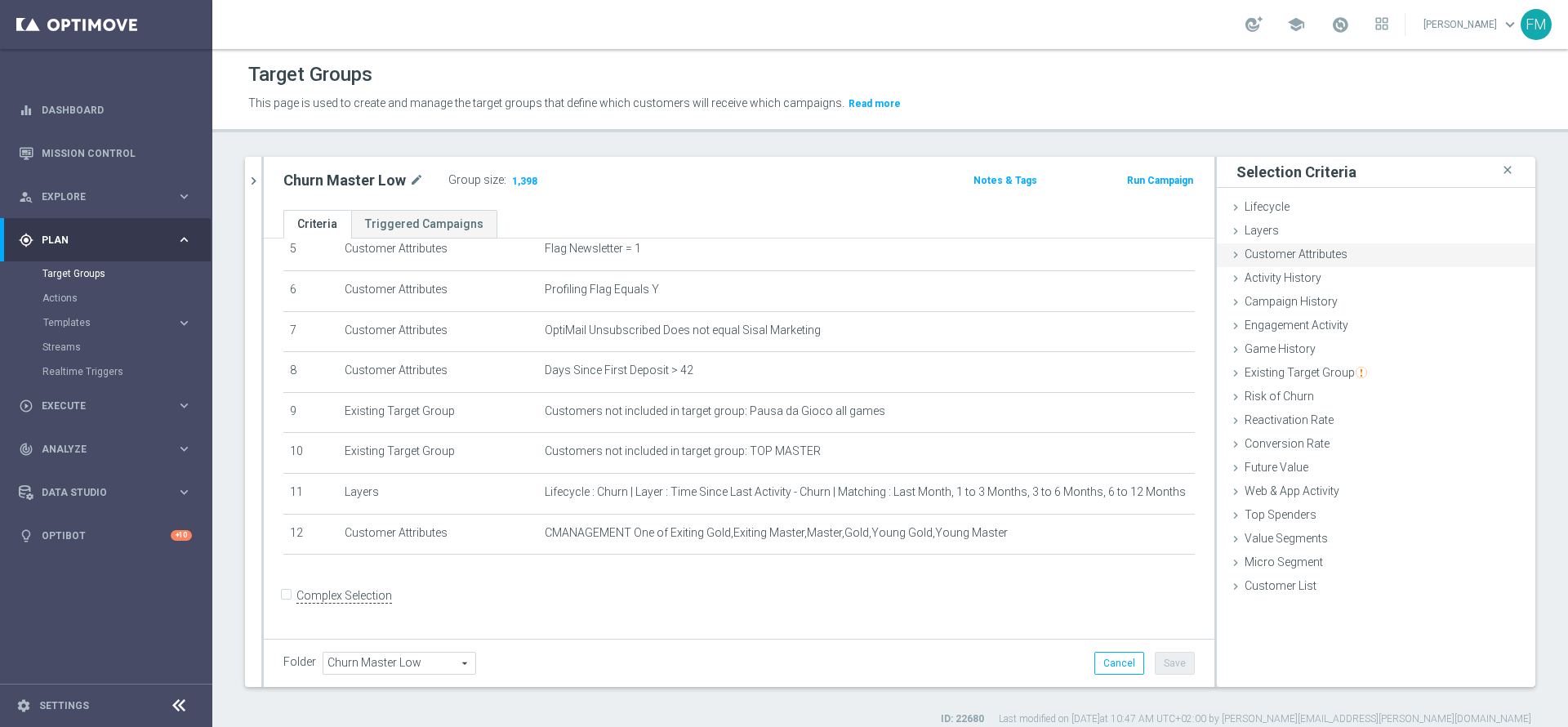
click at [1368, 248] on div "Customer Attributes done selection saved" at bounding box center [1376, 256] width 318 height 25
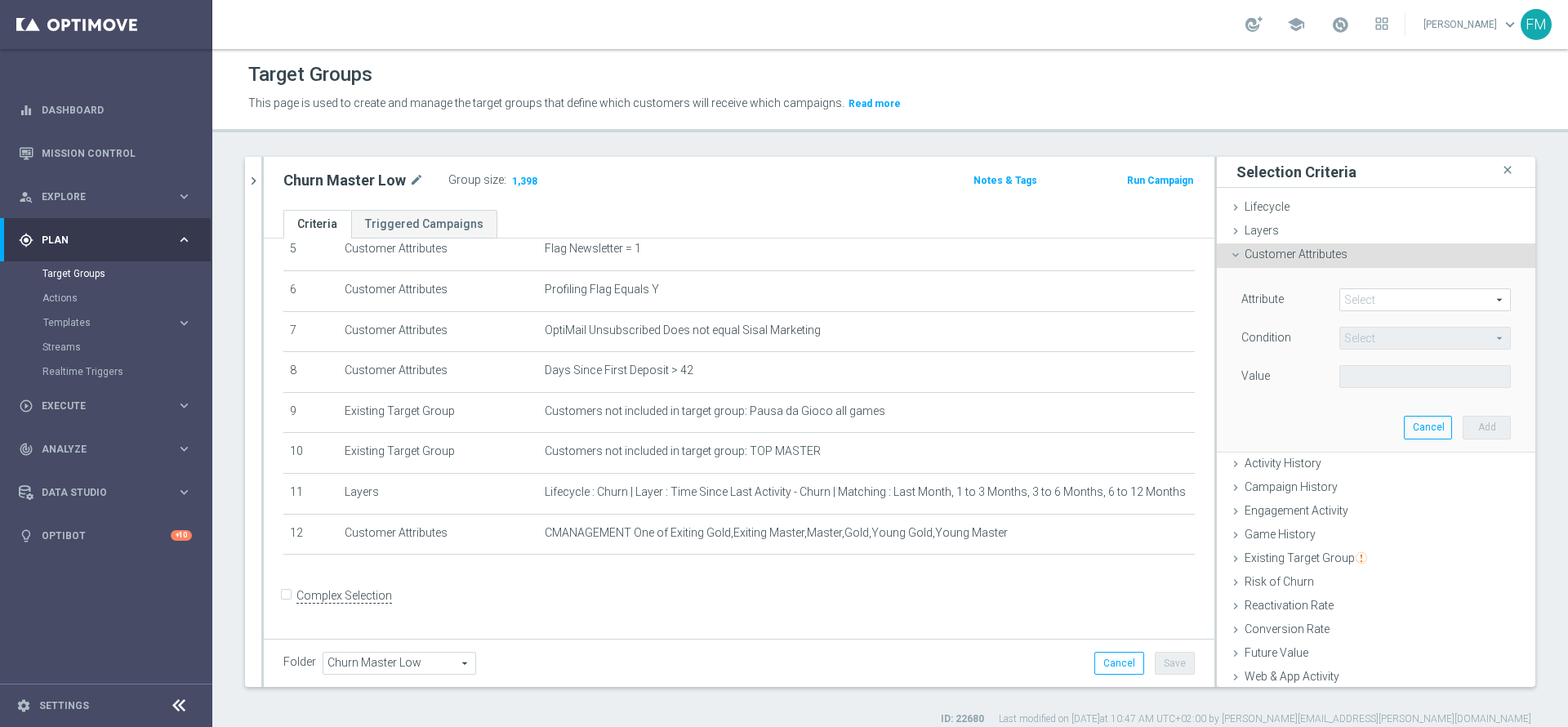
click at [1341, 300] on span at bounding box center [1425, 300] width 170 height 21
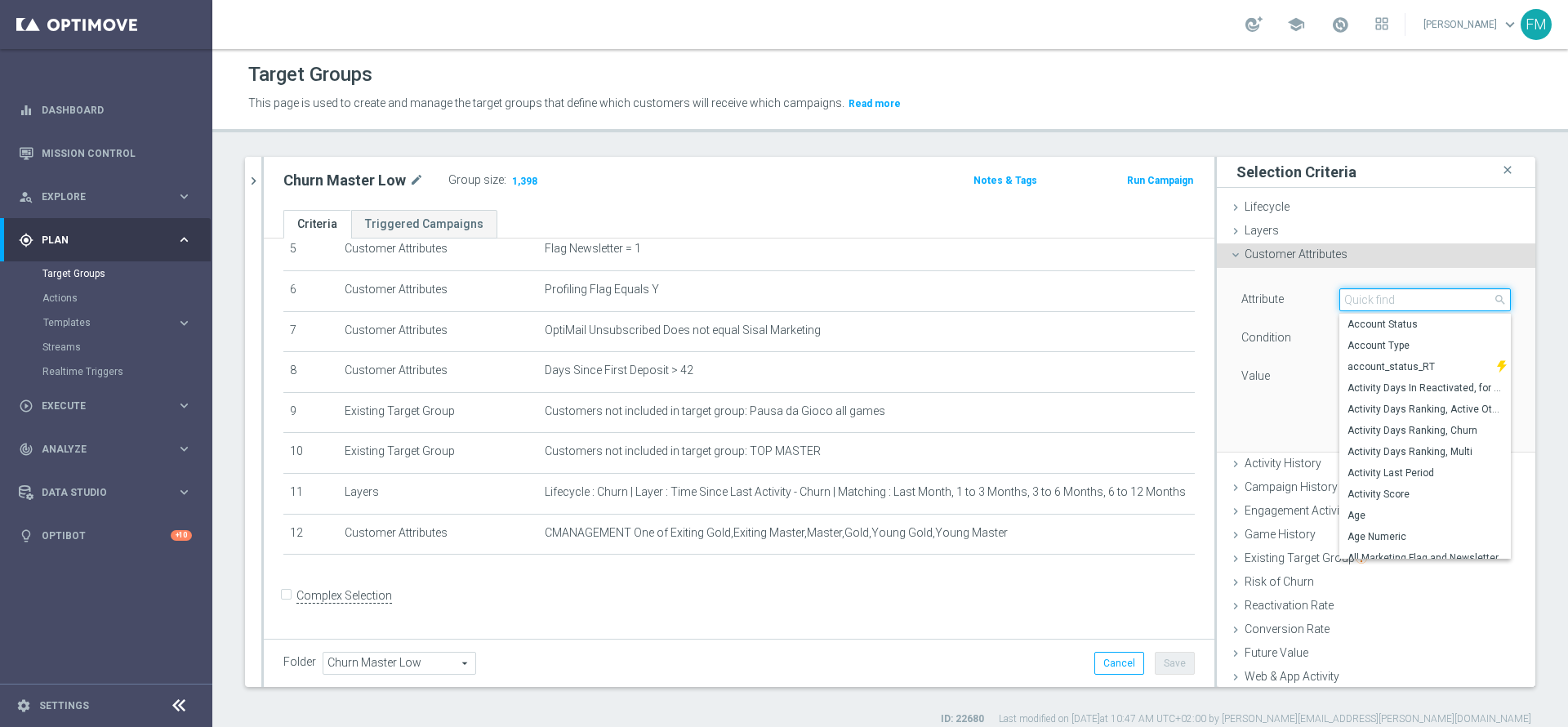
click at [1340, 300] on input "search" at bounding box center [1425, 300] width 172 height 23
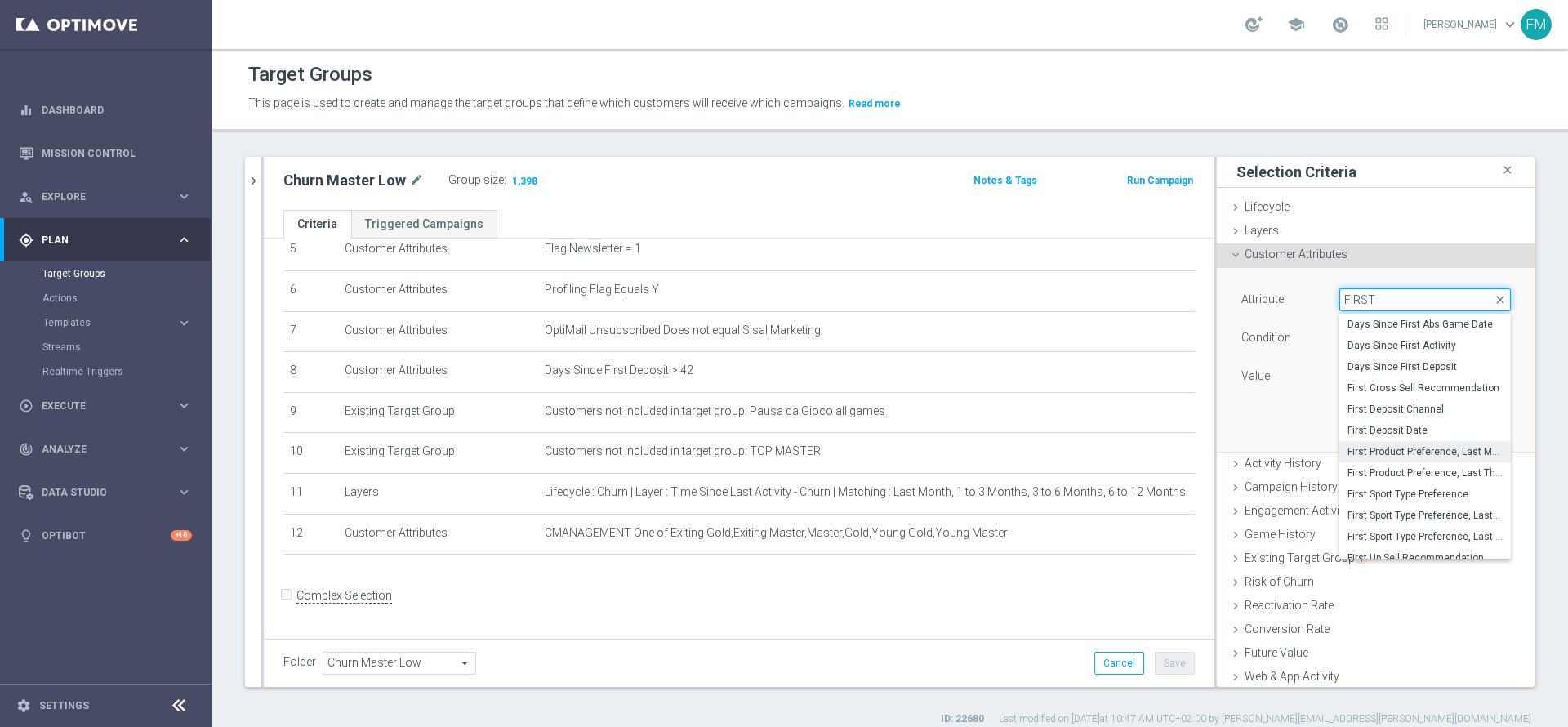
type input "FIRST"
click at [1397, 446] on span "First Product Preference, Last Month" at bounding box center [1425, 451] width 155 height 13
type input "First Product Preference, Last Month"
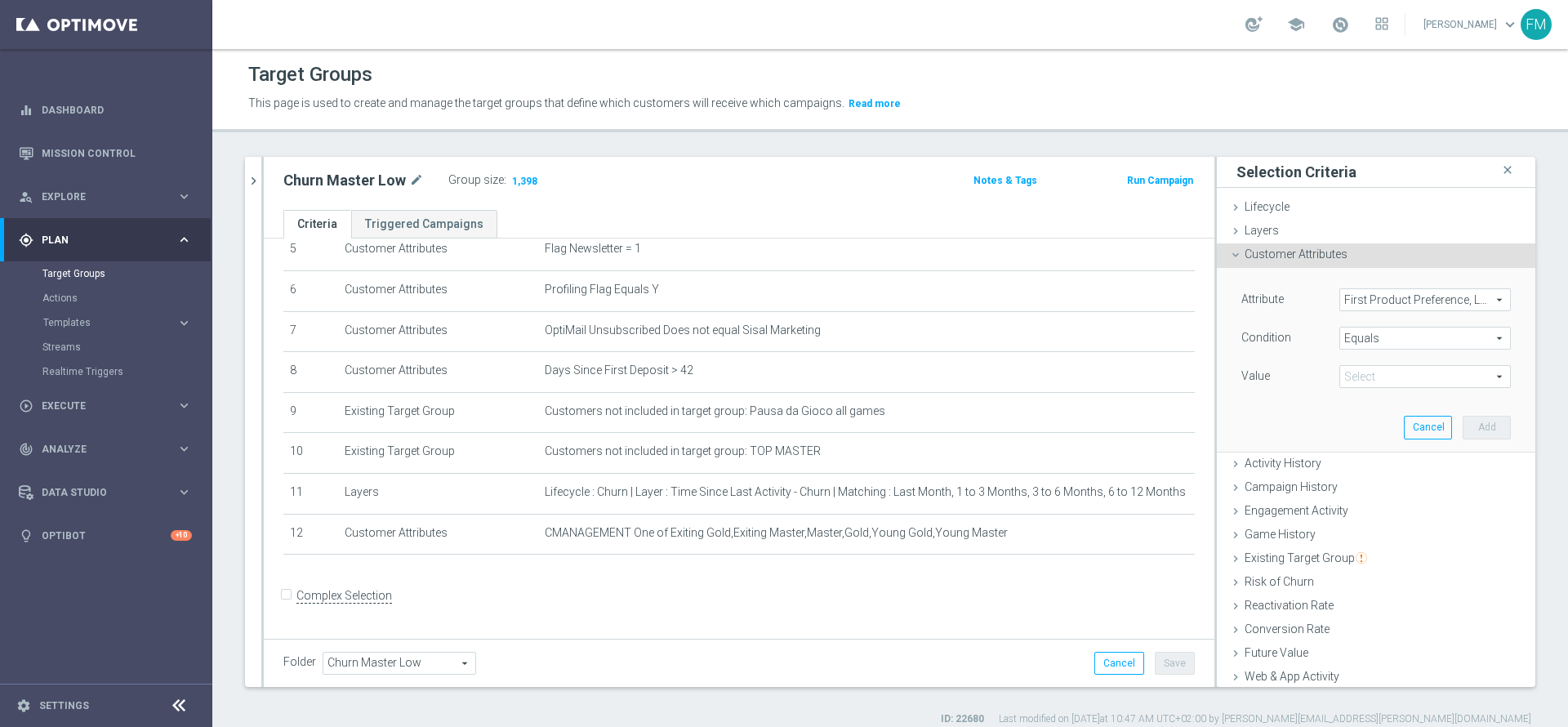
click at [1377, 338] on span "Equals" at bounding box center [1425, 338] width 170 height 21
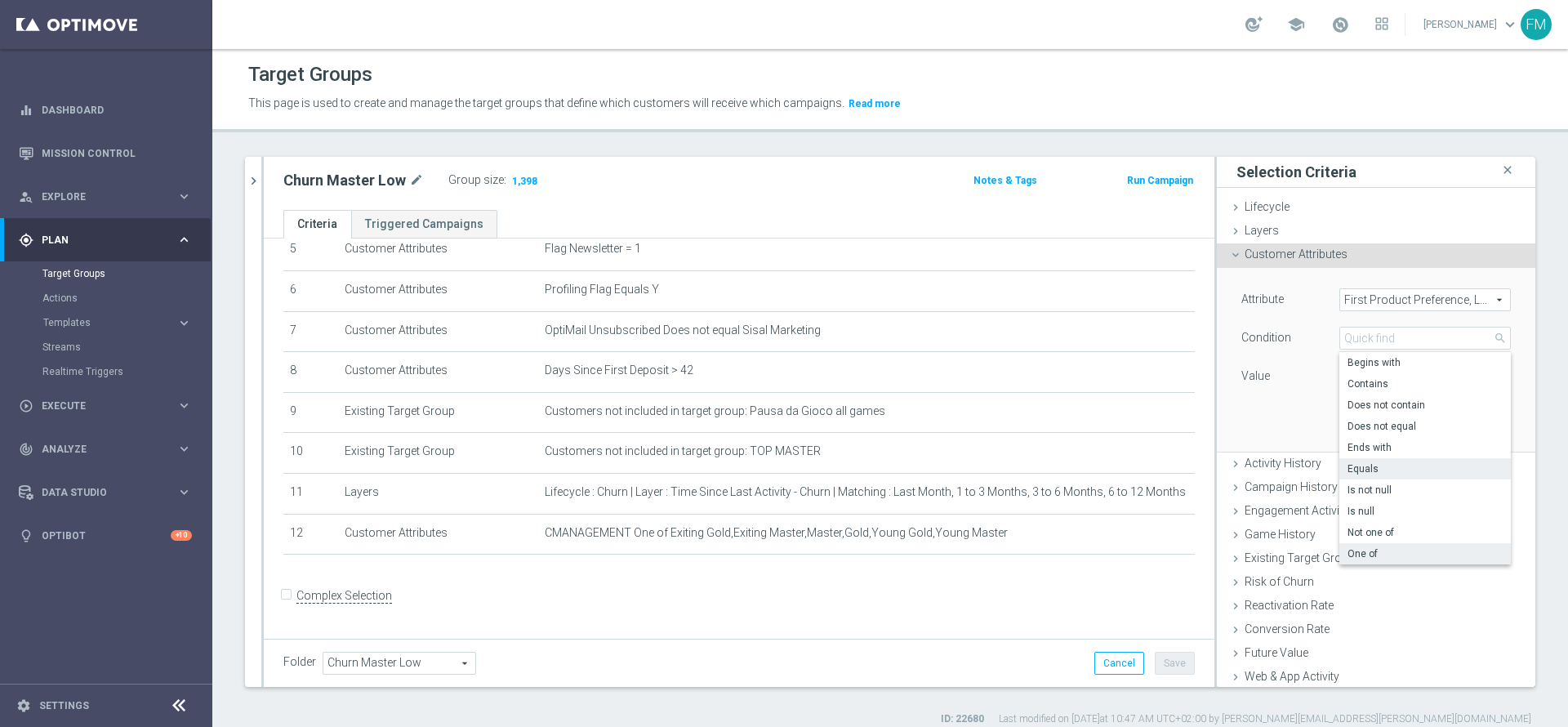
click at [1348, 550] on span "One of" at bounding box center [1425, 554] width 155 height 13
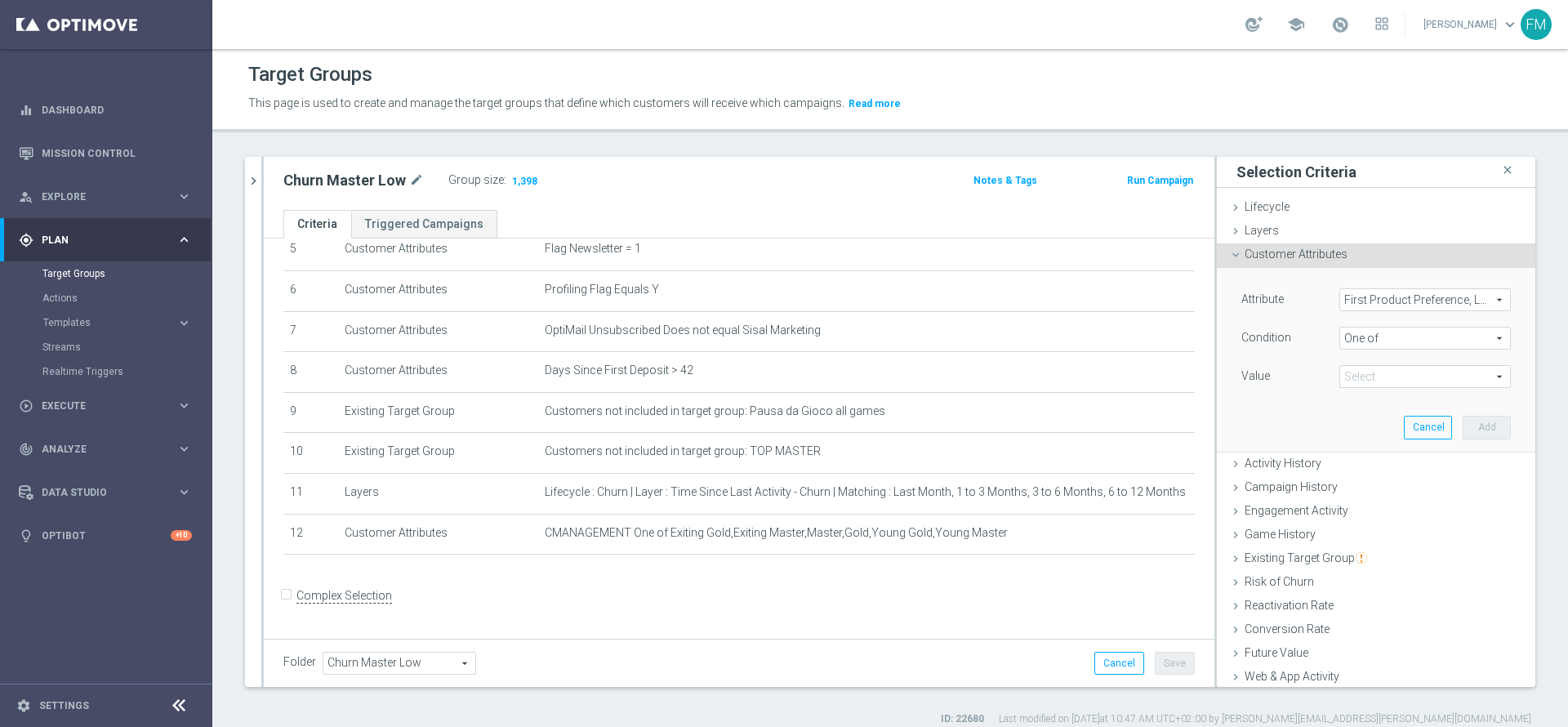
click at [1373, 343] on span "One of" at bounding box center [1425, 338] width 170 height 21
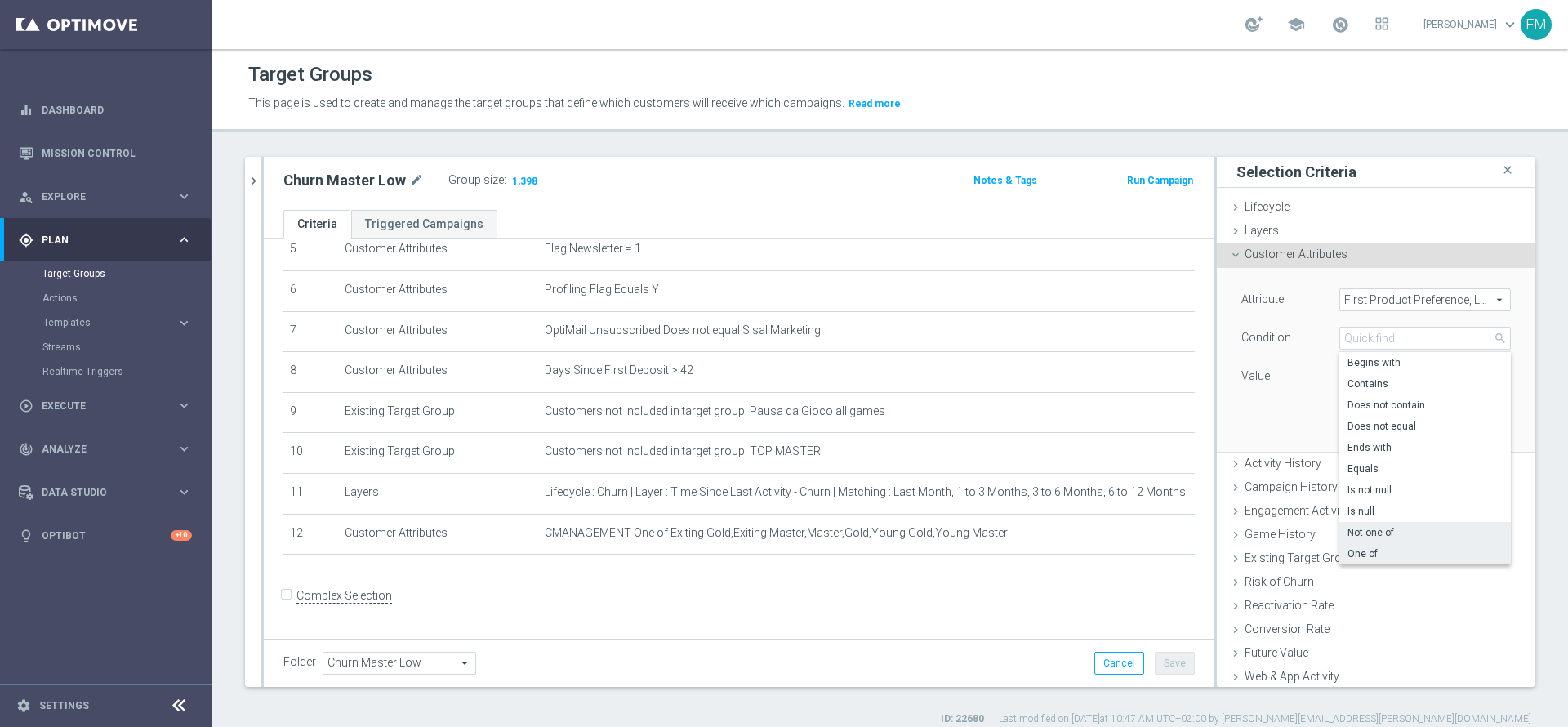
click at [1355, 528] on span "Not one of" at bounding box center [1425, 533] width 155 height 13
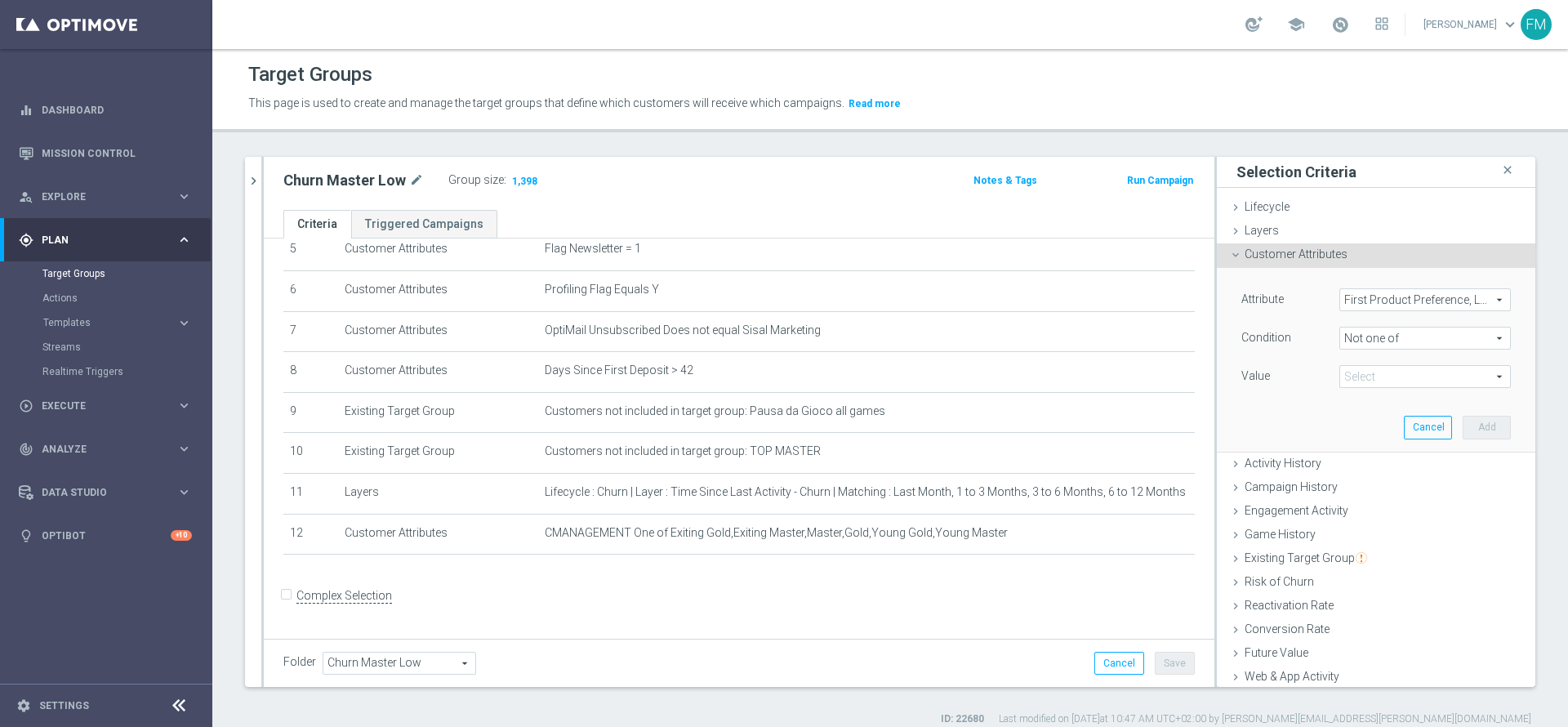
click at [1388, 339] on span "Not one of" at bounding box center [1425, 338] width 170 height 21
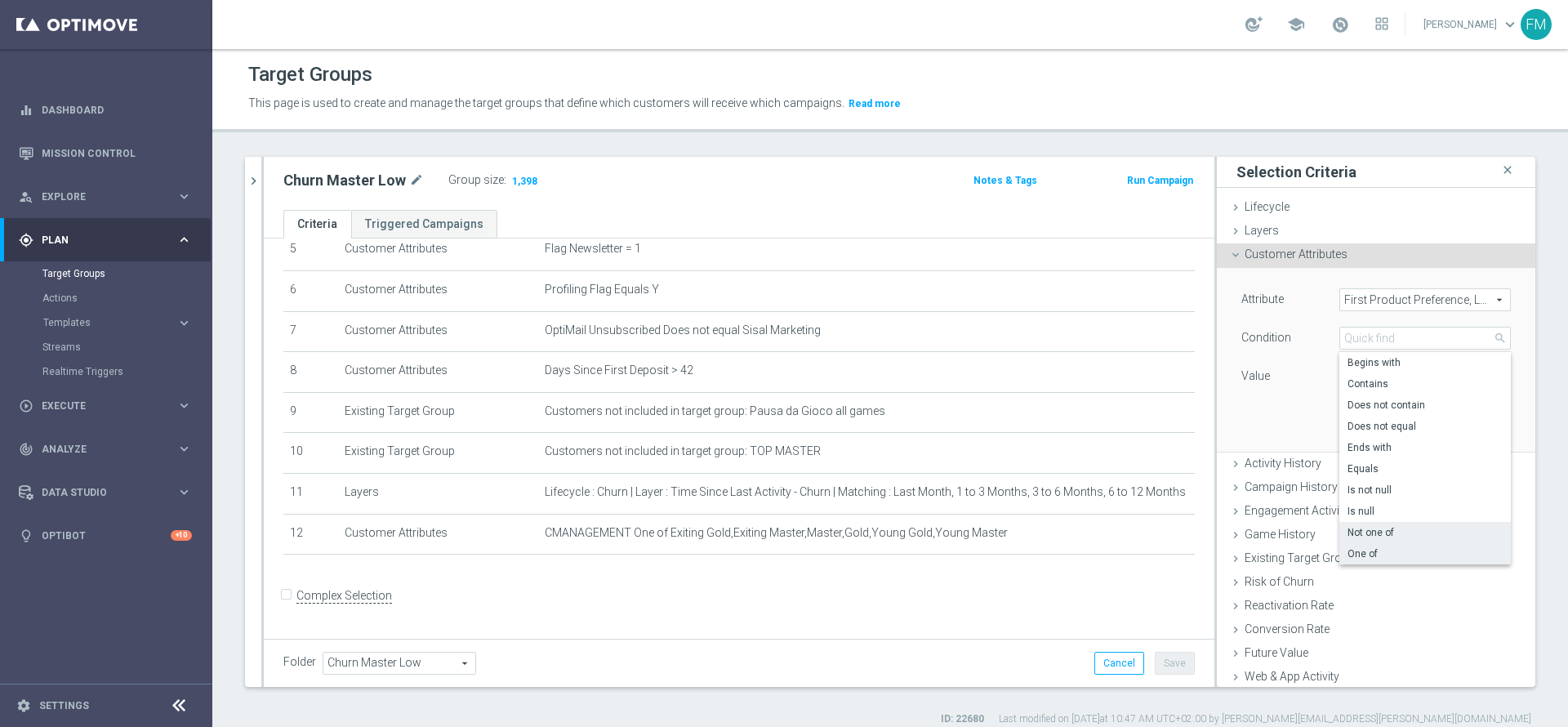
click at [1348, 556] on span "One of" at bounding box center [1425, 554] width 155 height 13
type input "One of"
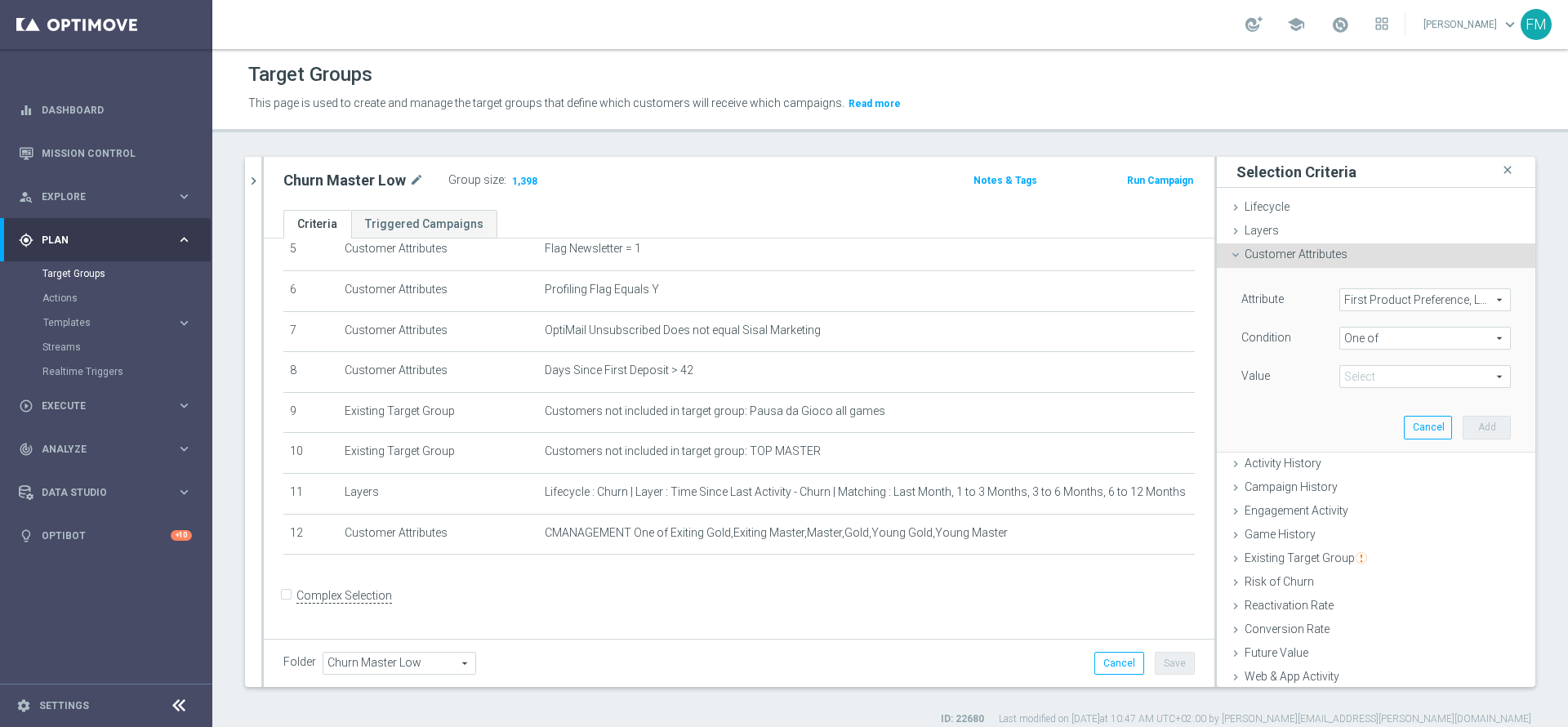
click at [1384, 365] on div "Select arrow_drop_down search Show Selected 0 of 11 (All)" at bounding box center [1425, 376] width 172 height 23
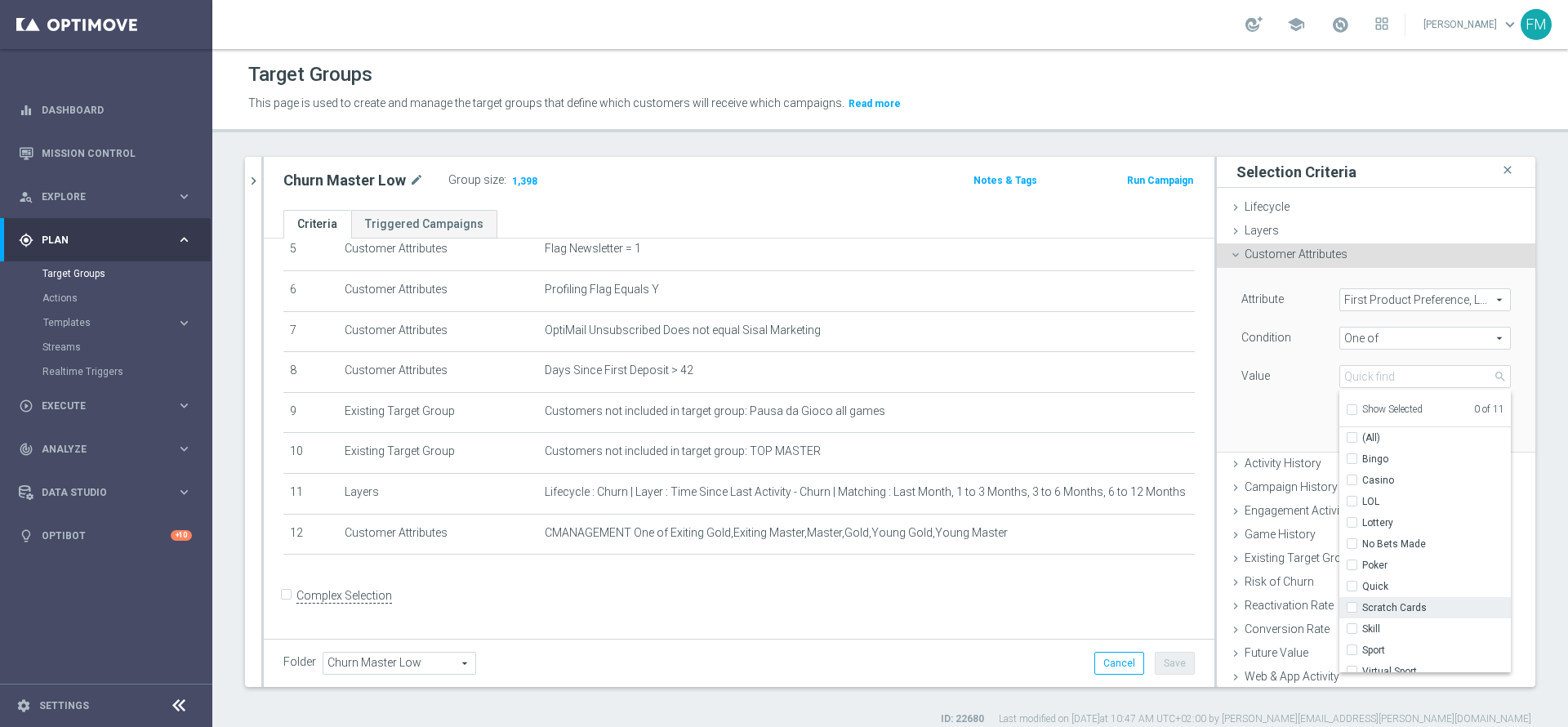
click at [1363, 608] on label "Scratch Cards" at bounding box center [1437, 607] width 149 height 21
click at [1351, 608] on input "Scratch Cards" at bounding box center [1356, 607] width 11 height 11
checkbox input "true"
type input "Scratch Cards"
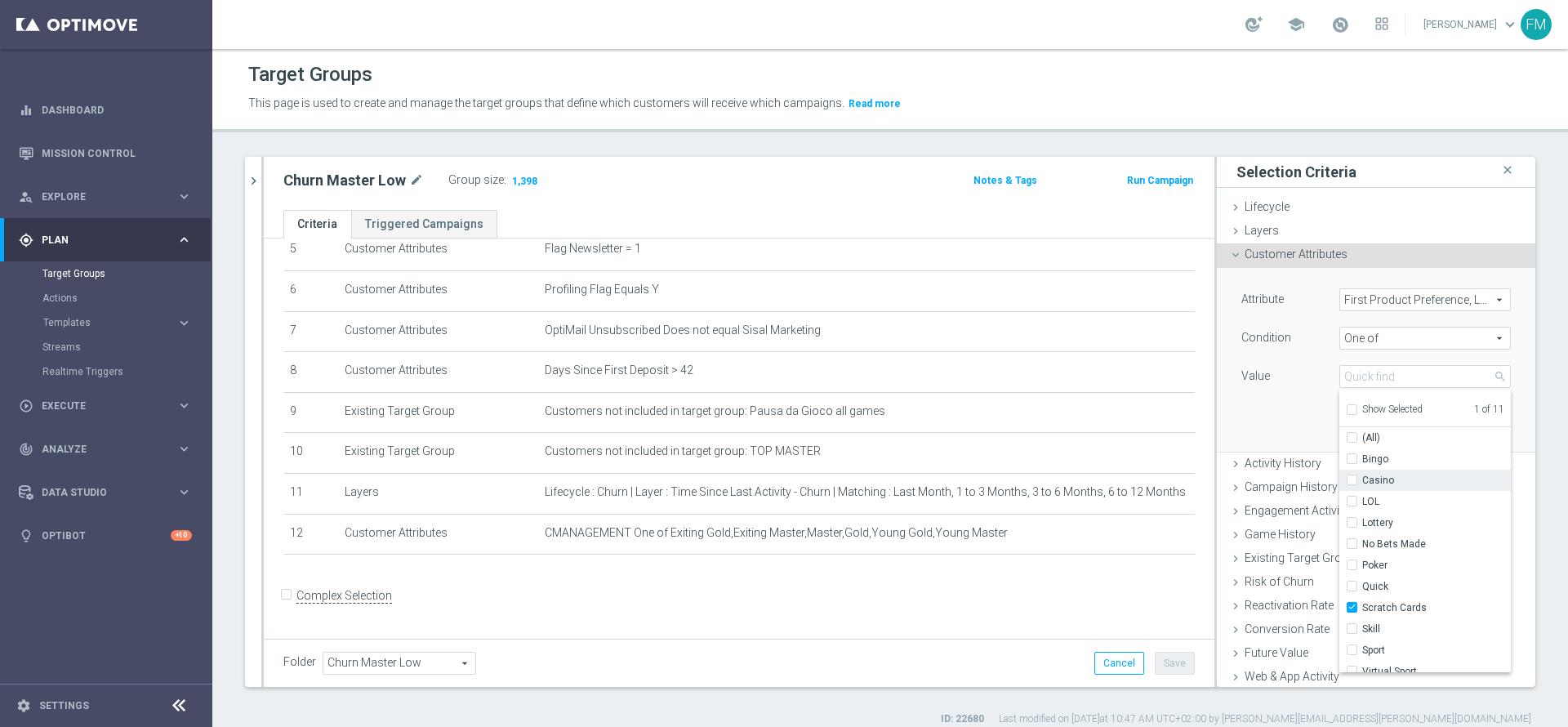
click at [1363, 479] on label "Casino" at bounding box center [1437, 480] width 149 height 21
click at [1351, 479] on input "Casino" at bounding box center [1356, 480] width 11 height 11
checkbox input "true"
type input "Selected 2 of 11"
click at [1286, 432] on div "Attribute First Product Preference, Last Month First Product Preference, Last M…" at bounding box center [1376, 359] width 294 height 183
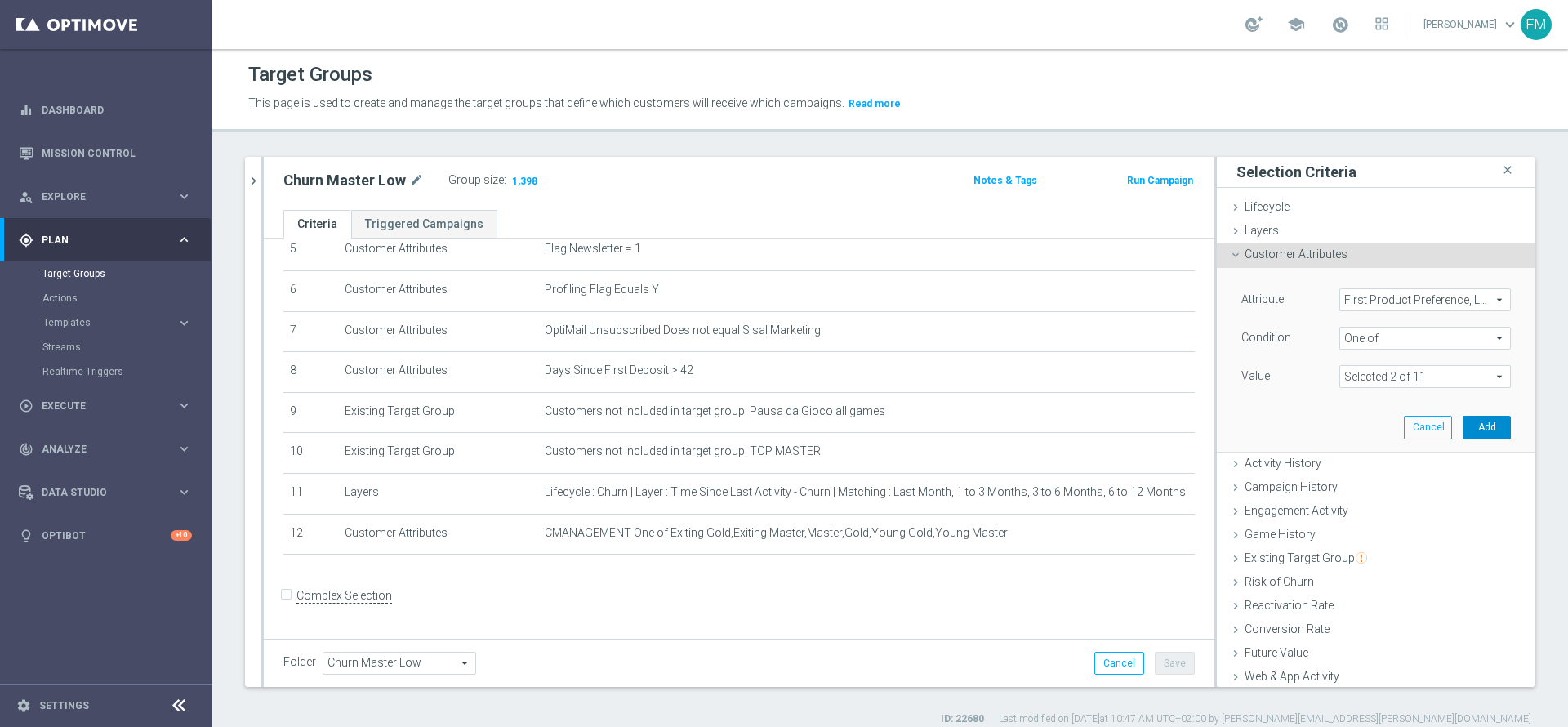
click at [1463, 424] on button "Add" at bounding box center [1487, 427] width 48 height 23
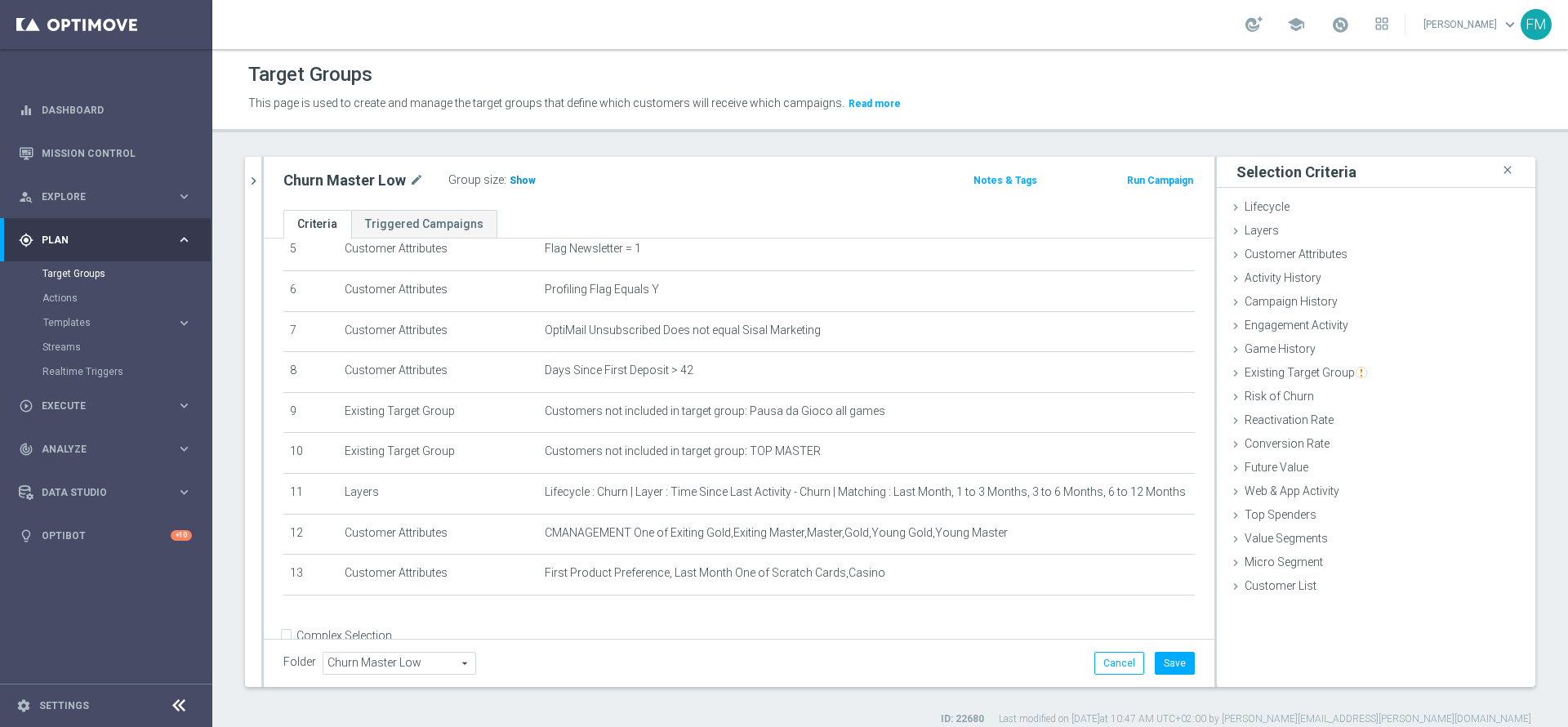
click at [522, 171] on h3 "Show" at bounding box center [522, 180] width 30 height 18
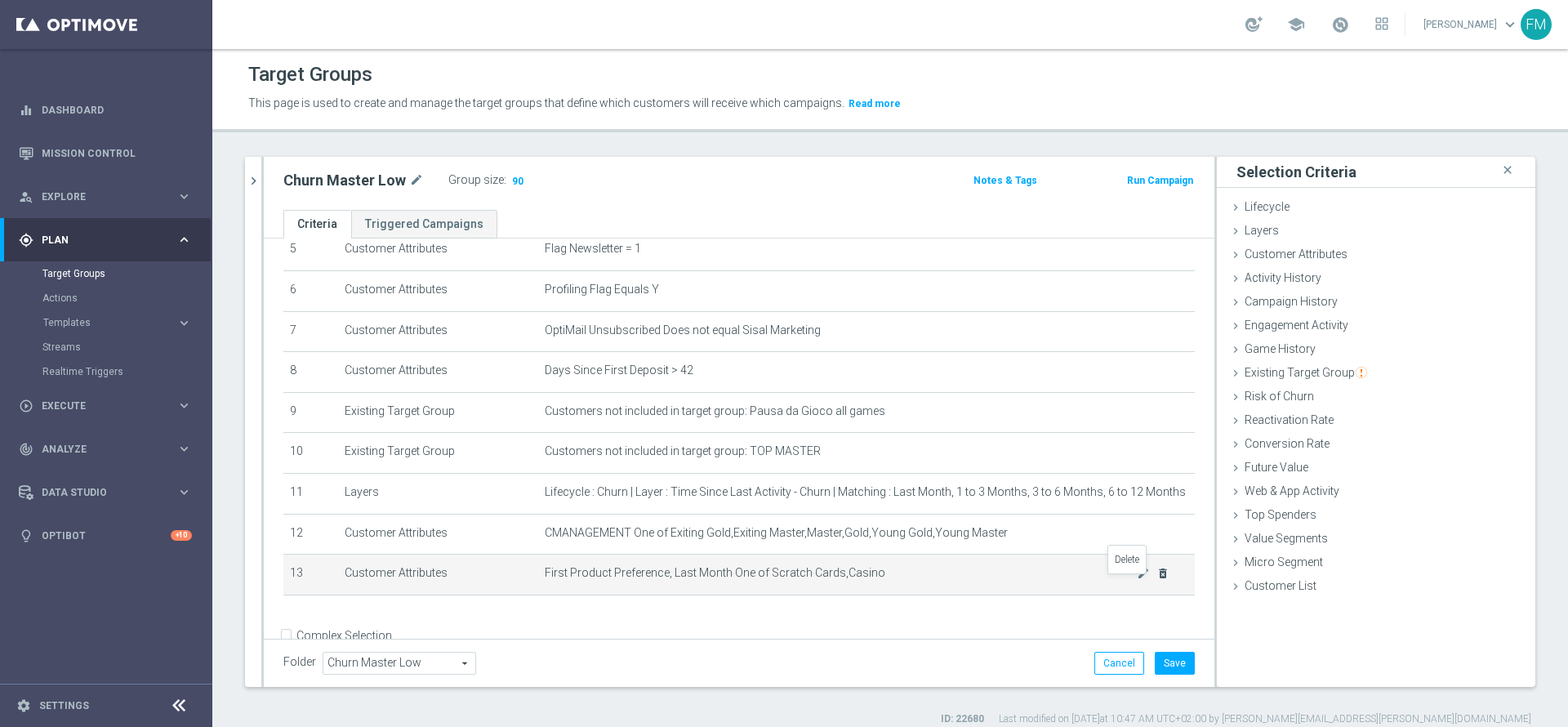
click at [1157, 579] on icon "delete_forever" at bounding box center [1164, 573] width 13 height 13
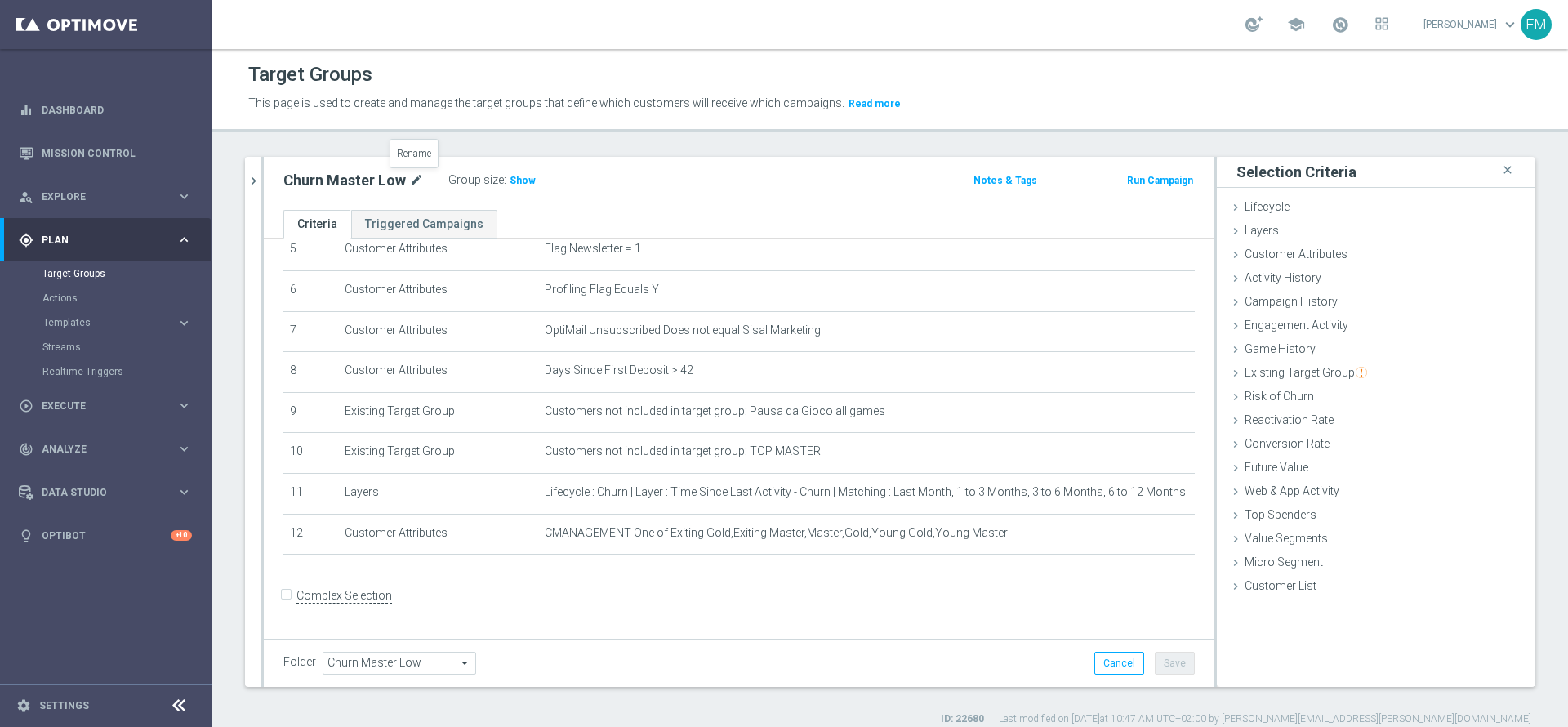
click at [420, 170] on icon "mode_edit" at bounding box center [416, 180] width 14 height 19
click at [799, 175] on div "Churn Master Low mode_edit Group size : Show" at bounding box center [583, 180] width 624 height 23
click at [532, 186] on div "Group size : Show" at bounding box center [530, 178] width 163 height 19
click at [522, 177] on span "Show" at bounding box center [522, 180] width 26 height 11
click at [246, 174] on icon "chevron_right" at bounding box center [254, 181] width 15 height 15
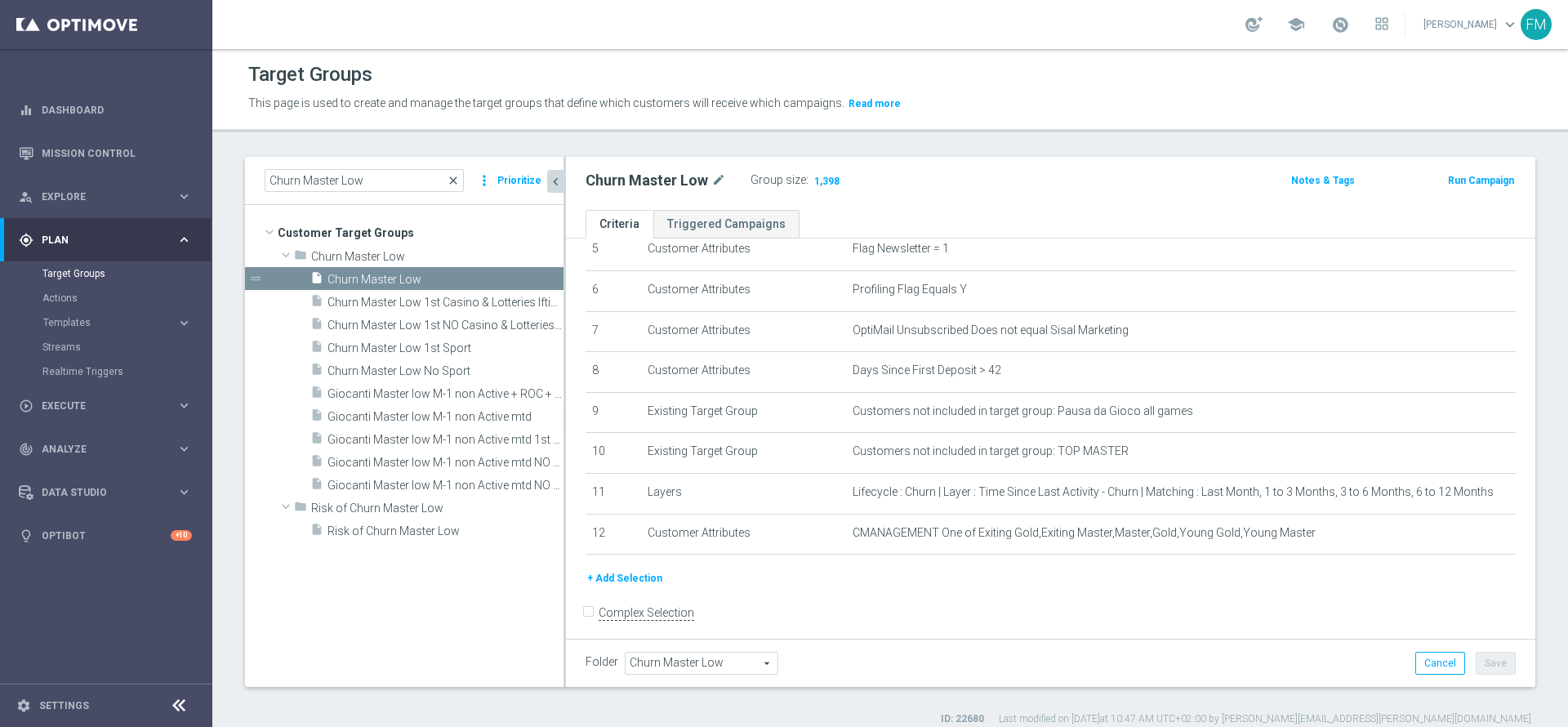
click at [460, 181] on span "close" at bounding box center [453, 181] width 13 height 13
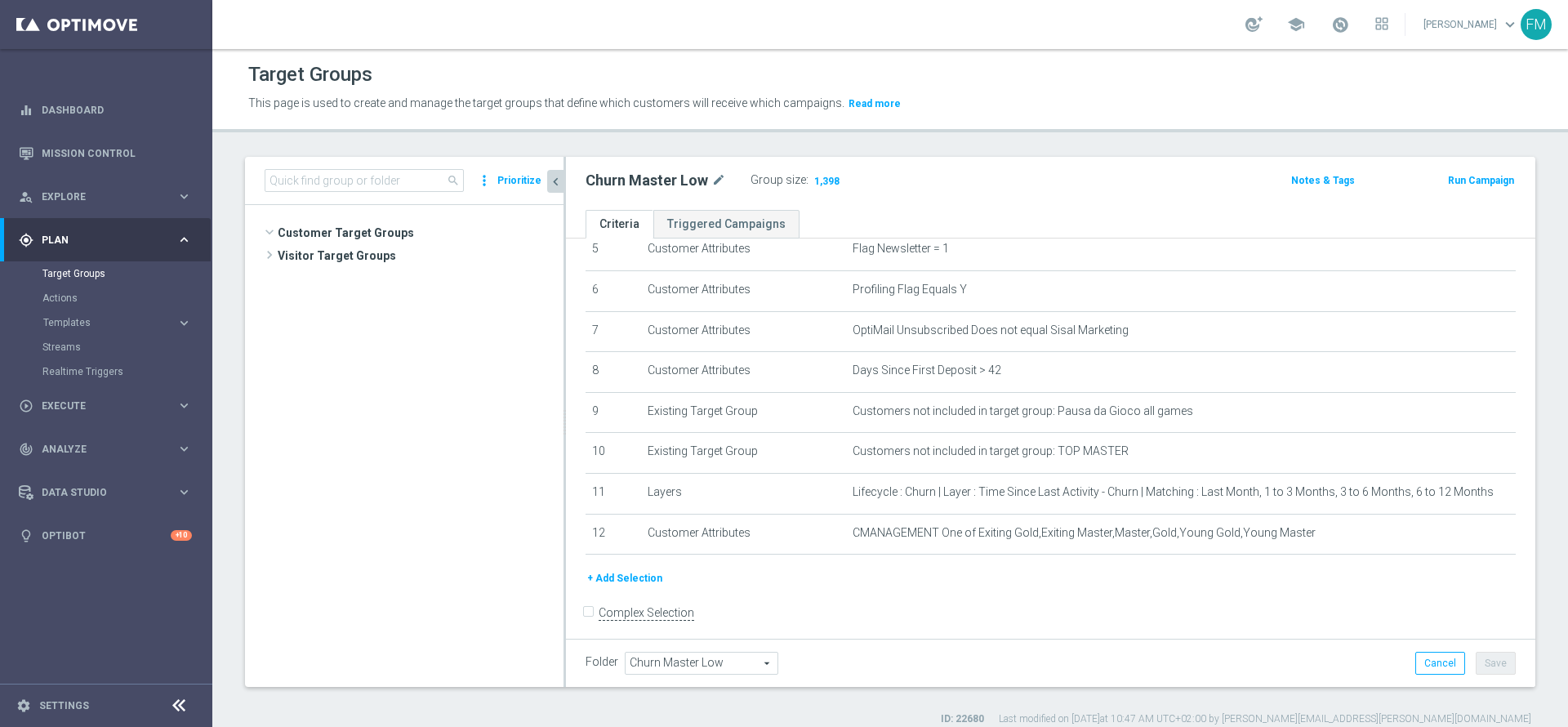
scroll to position [524, 0]
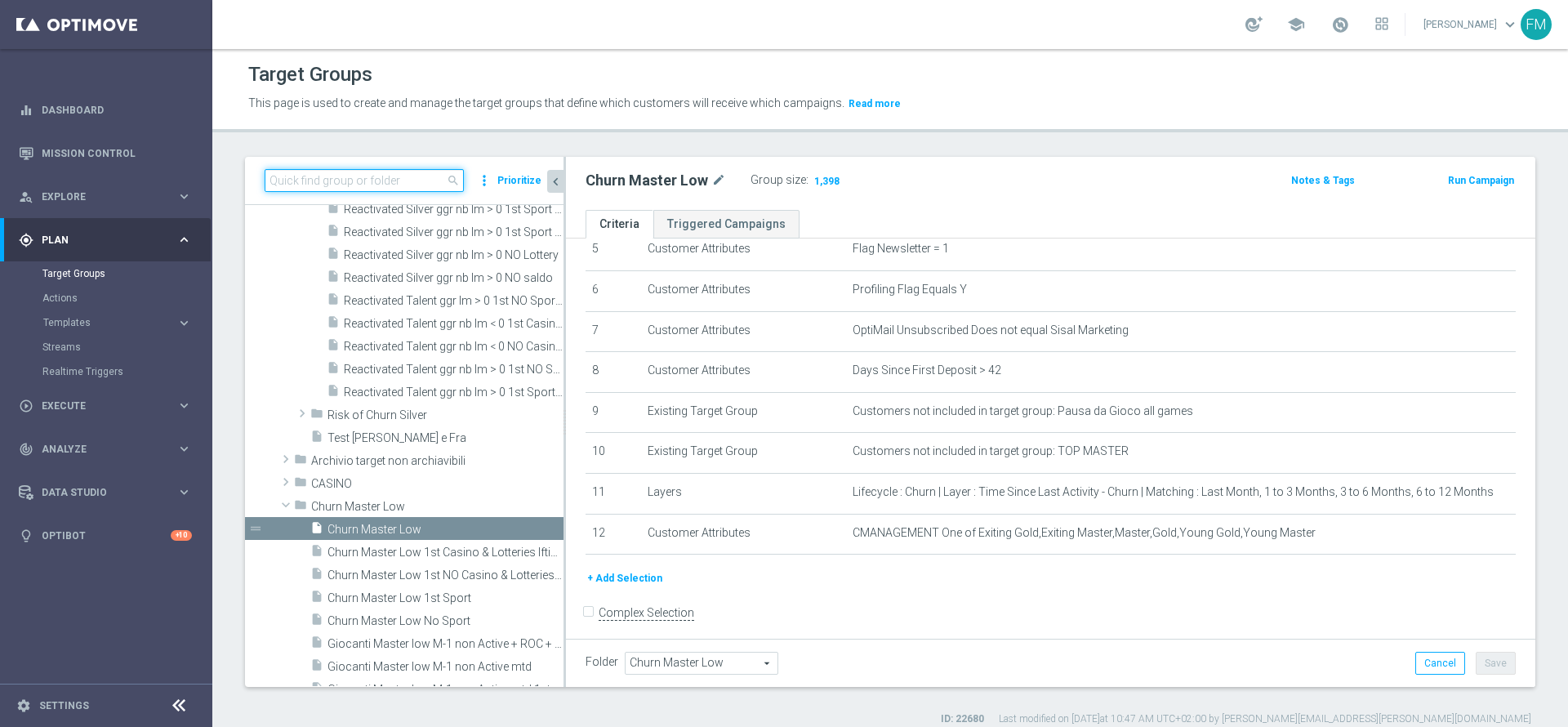
click at [416, 170] on input at bounding box center [364, 180] width 199 height 23
paste input "Churn 0-12M Talent ggr nb > 100 1st NO Sport"
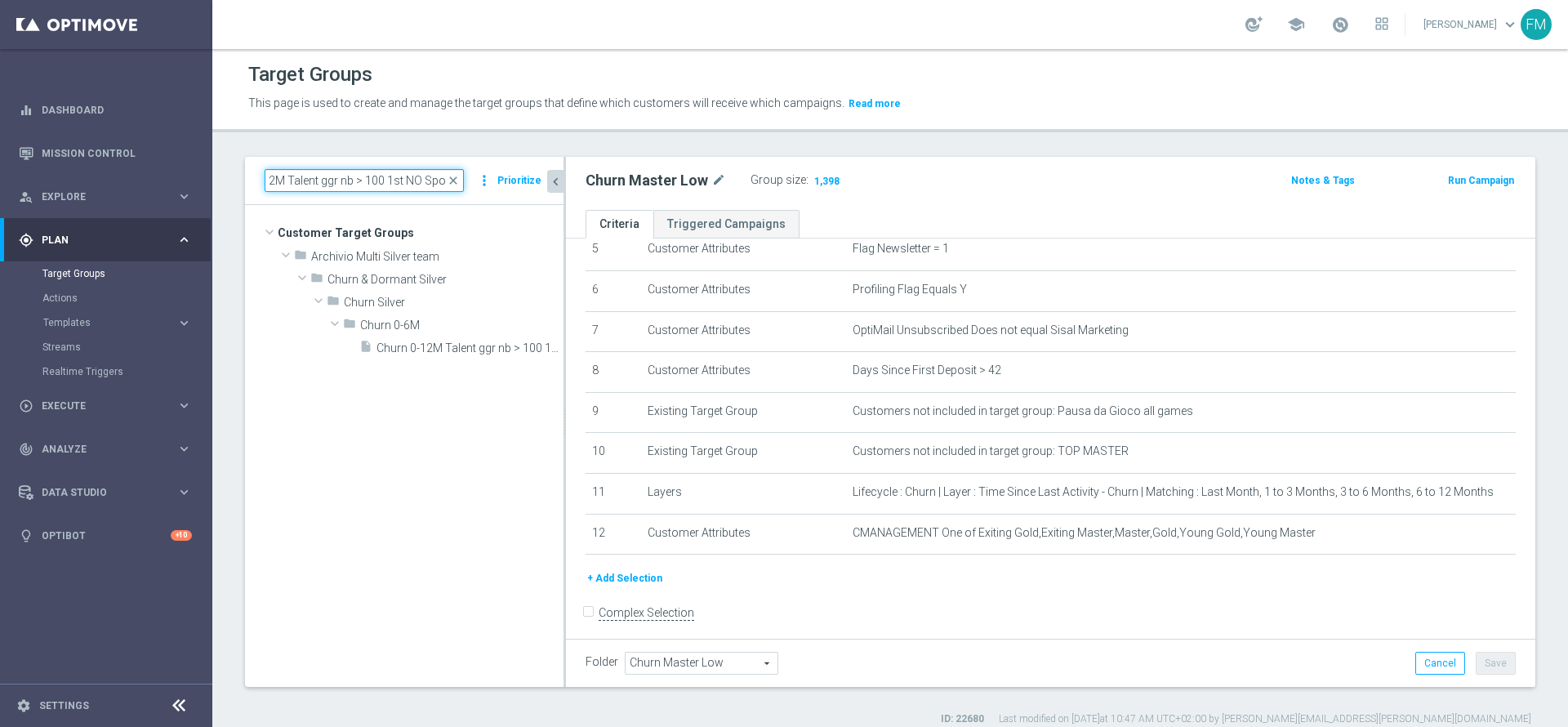
scroll to position [0, 0]
type input "Churn 0-12M Talent ggr nb > 100 1st NO Sport"
click at [456, 347] on span "Churn 0-12M Talent ggr nb > 100 1st NO Sport" at bounding box center [451, 348] width 150 height 13
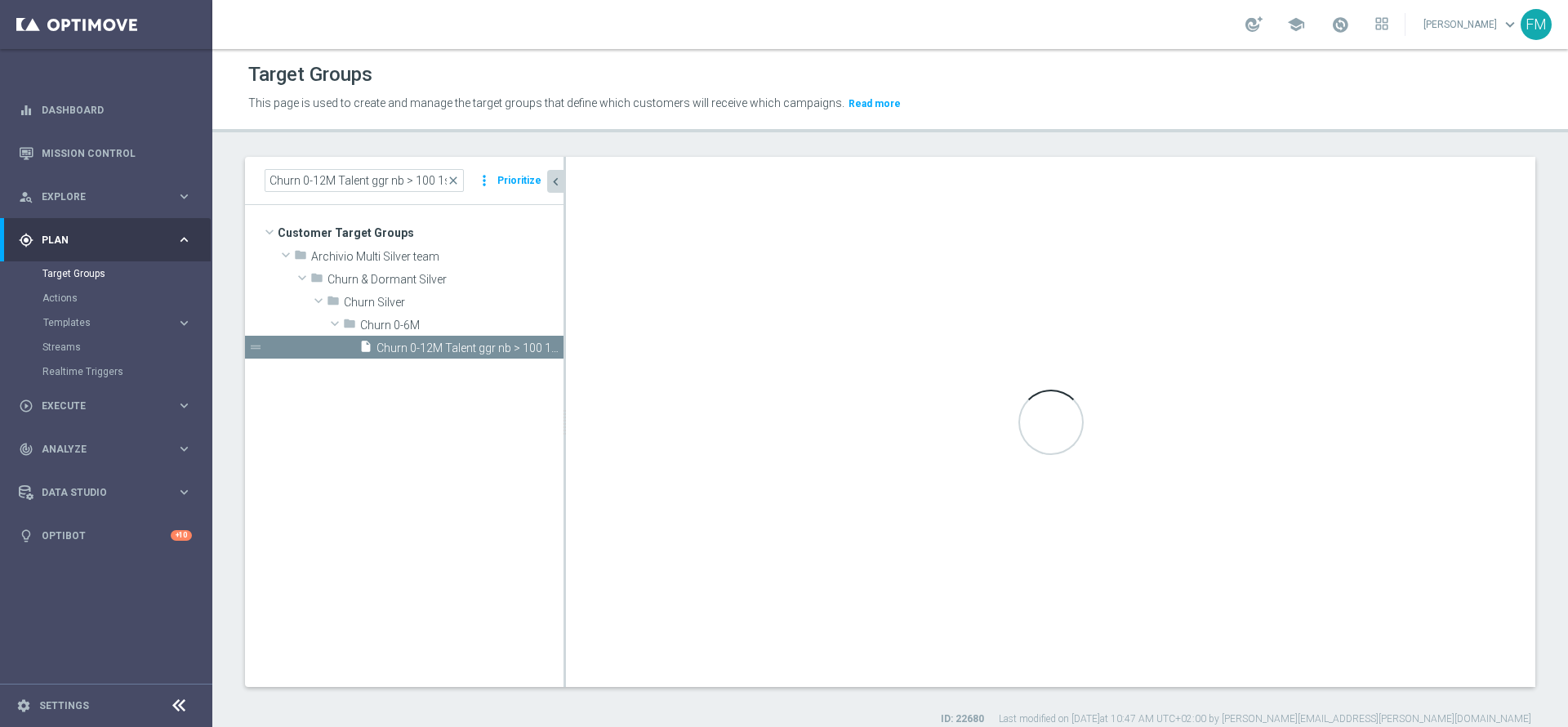
type input "Churn 0-6M"
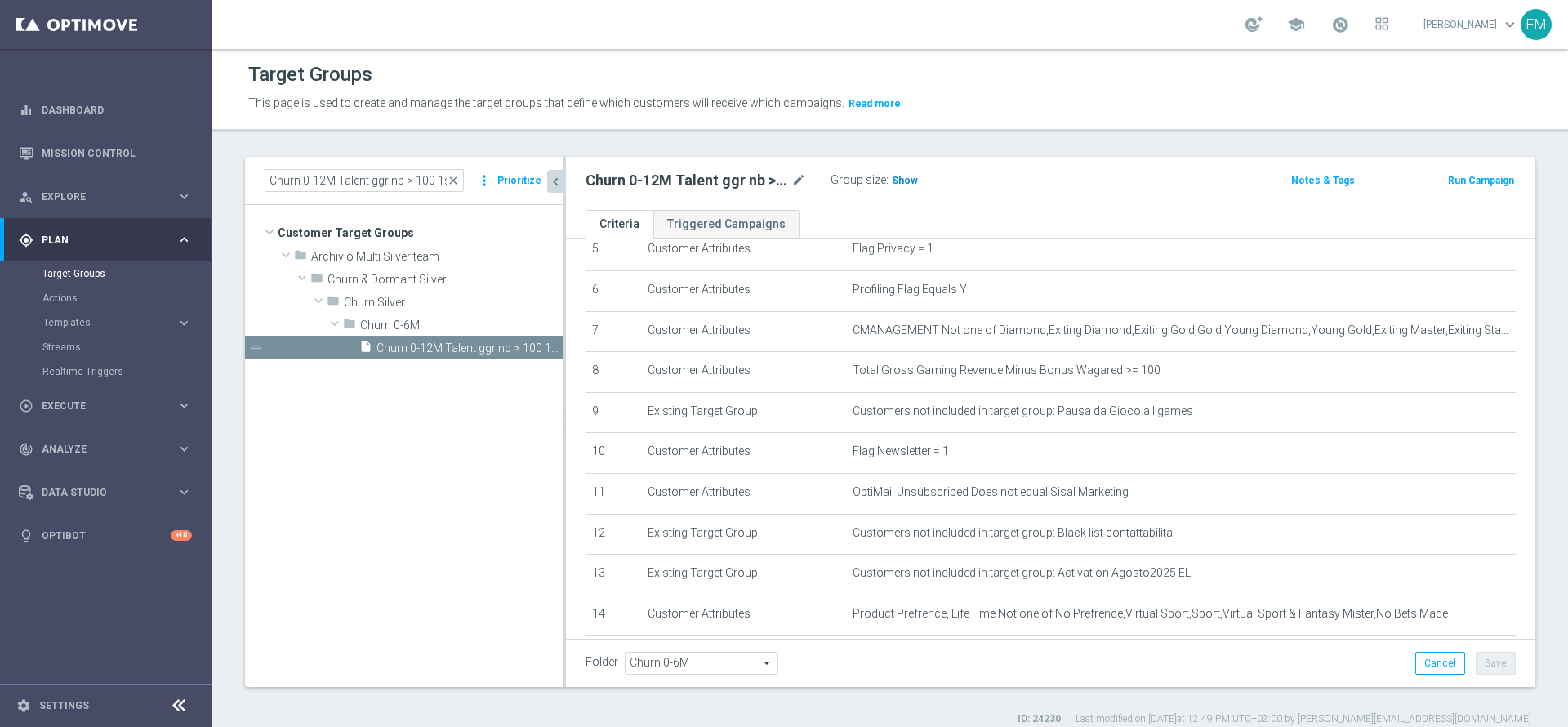
click at [893, 182] on span "Show" at bounding box center [905, 180] width 26 height 11
click at [459, 181] on span "close" at bounding box center [453, 181] width 13 height 13
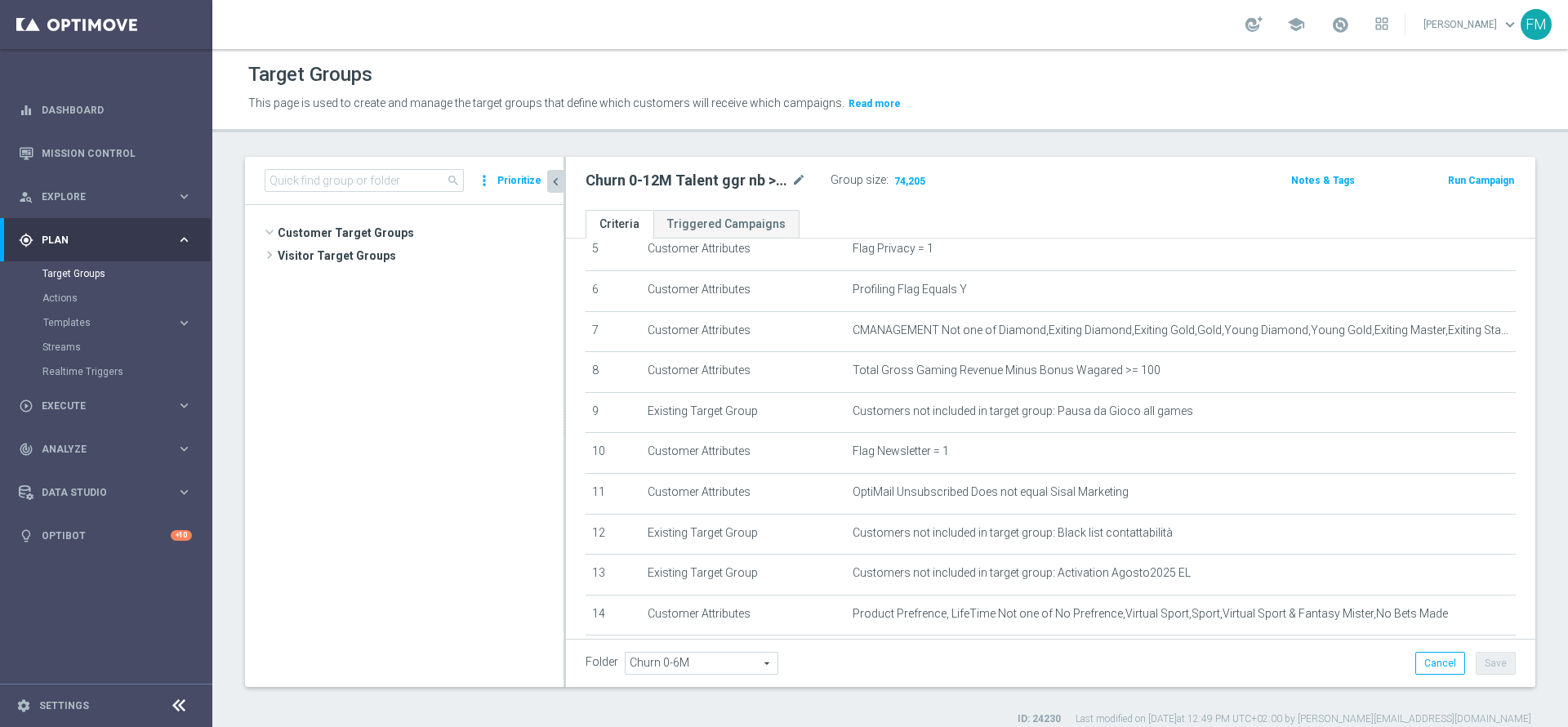
scroll to position [779, 0]
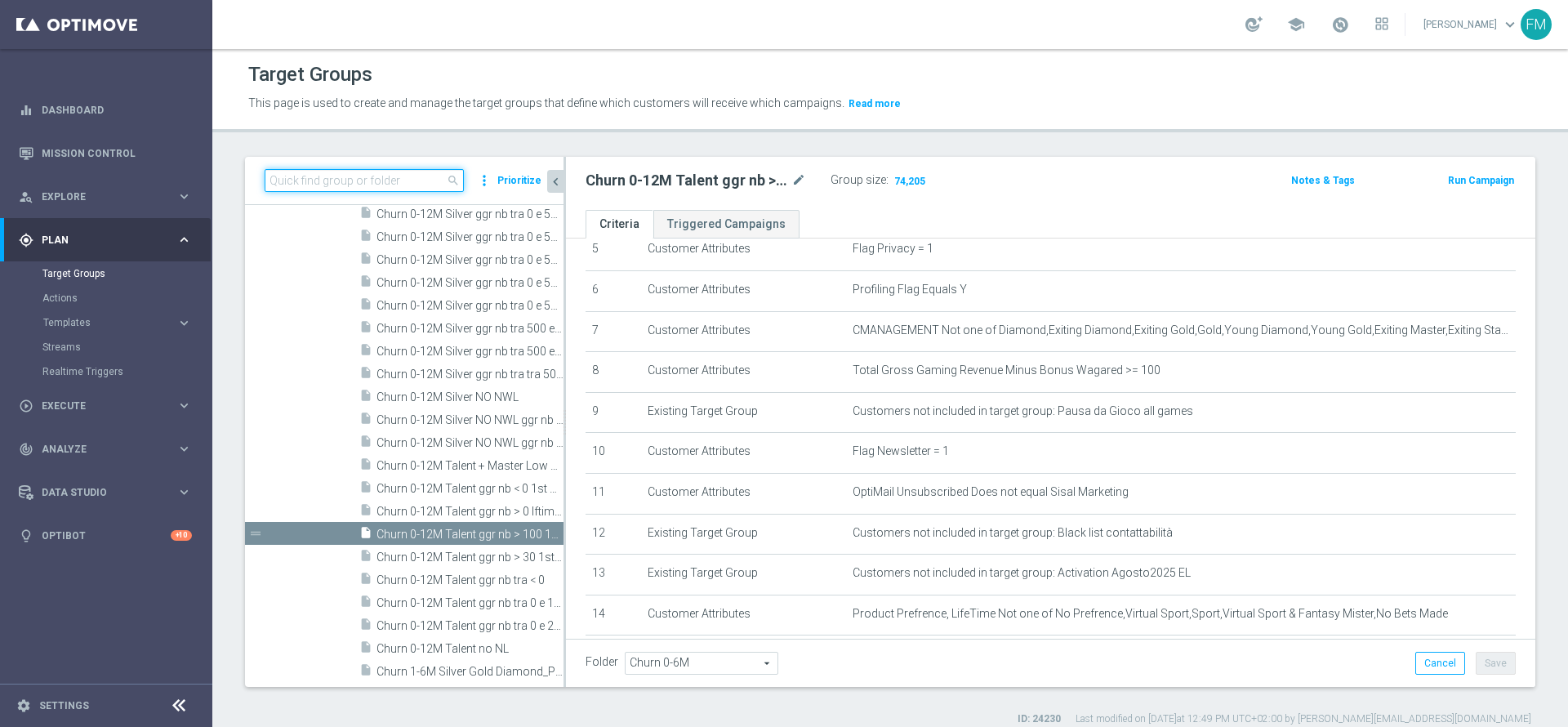
click at [396, 187] on input at bounding box center [364, 180] width 199 height 23
paste input "Churn 0-12M Talent ggr nb tra 0 e 100 1st NO Sport"
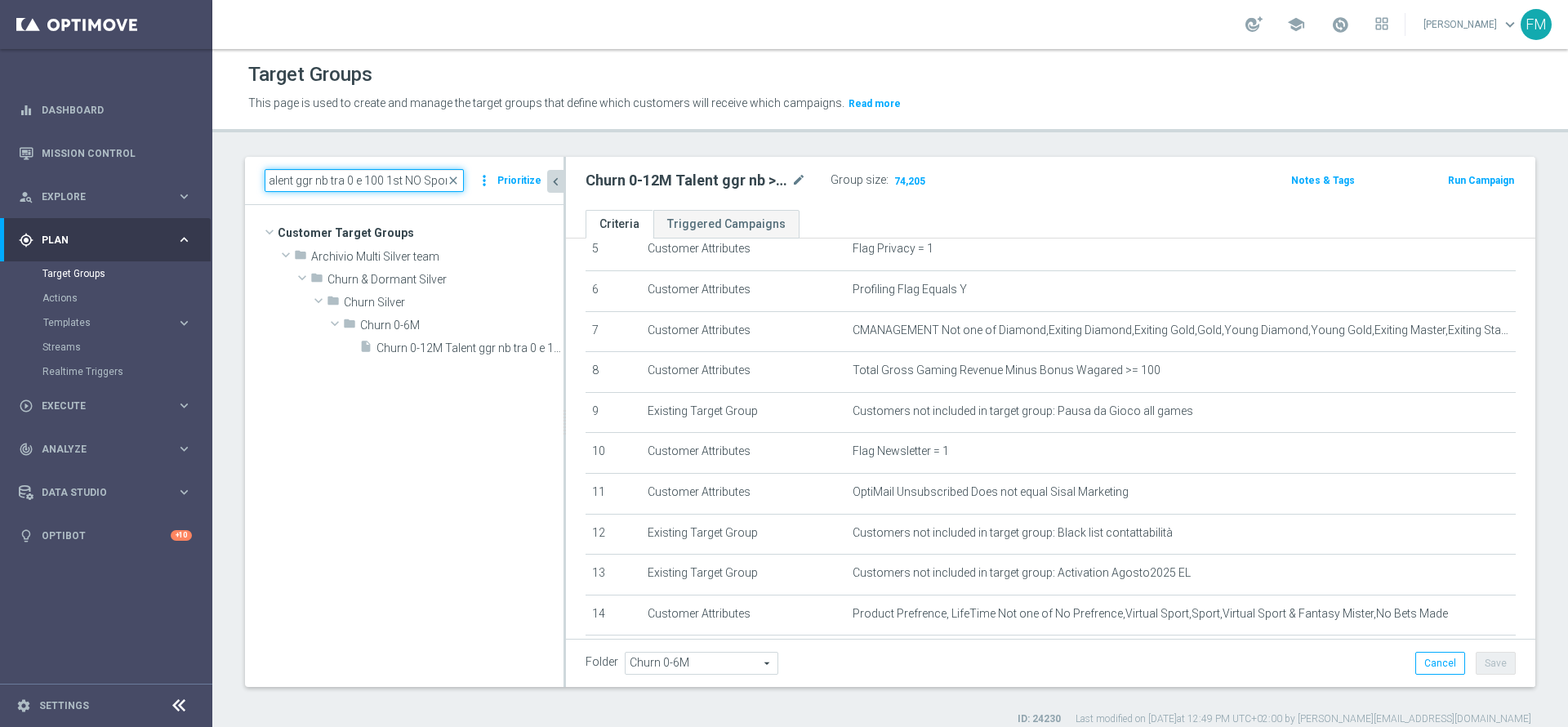
scroll to position [0, 0]
type input "Churn 0-12M Talent ggr nb tra 0 e 100 1st NO Sport"
click at [462, 335] on div "insert_drive_file Churn 0-12M Talent ggr nb tra 0 e 100 1st NO Sport" at bounding box center [443, 347] width 168 height 23
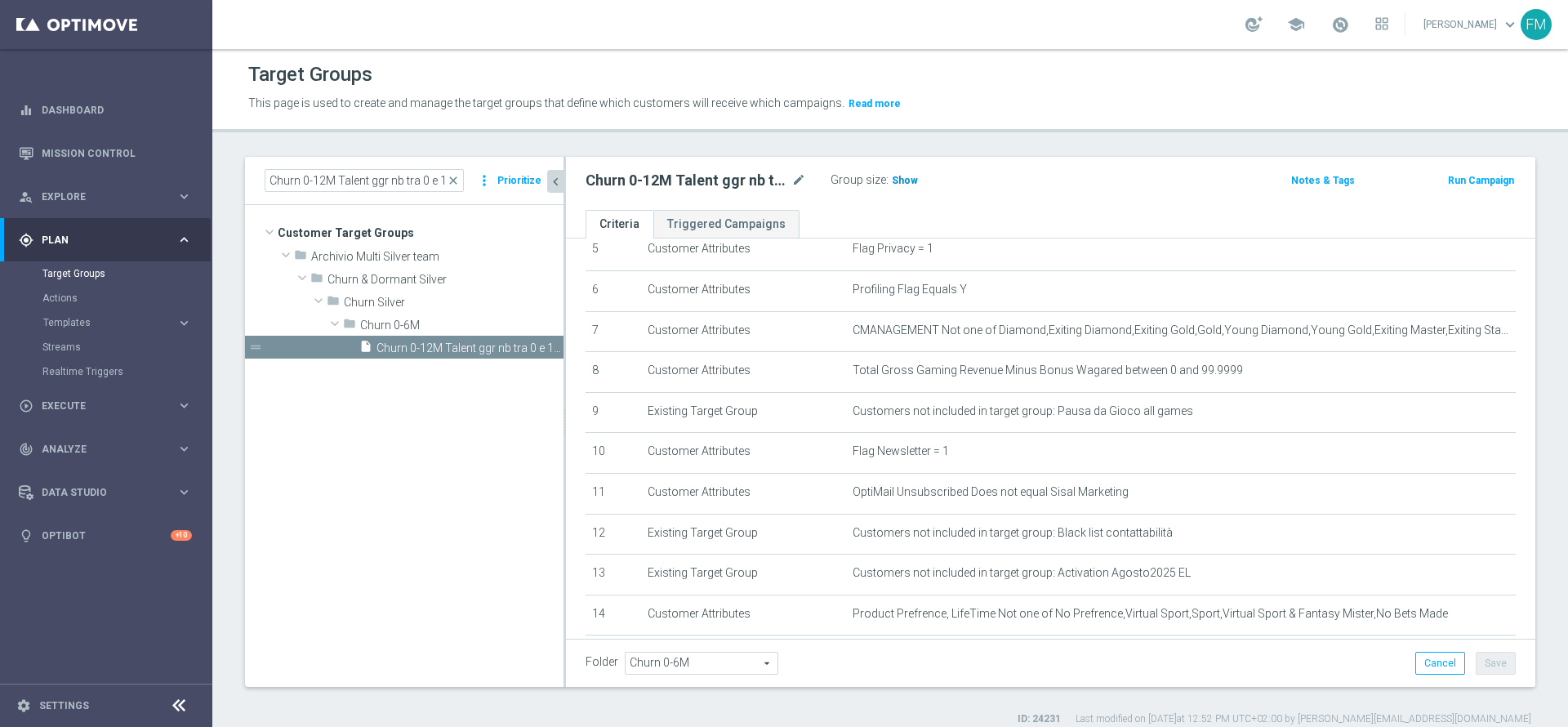
click at [891, 186] on h3 "Show" at bounding box center [905, 180] width 30 height 18
